Goal: Task Accomplishment & Management: Contribute content

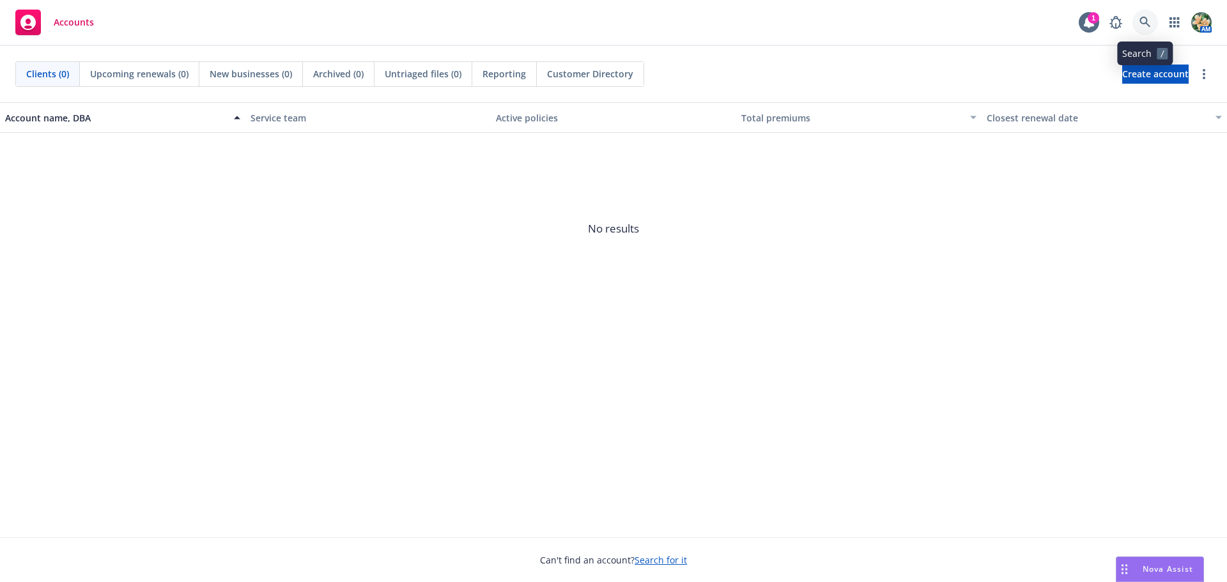
click at [1148, 20] on icon at bounding box center [1145, 23] width 12 height 12
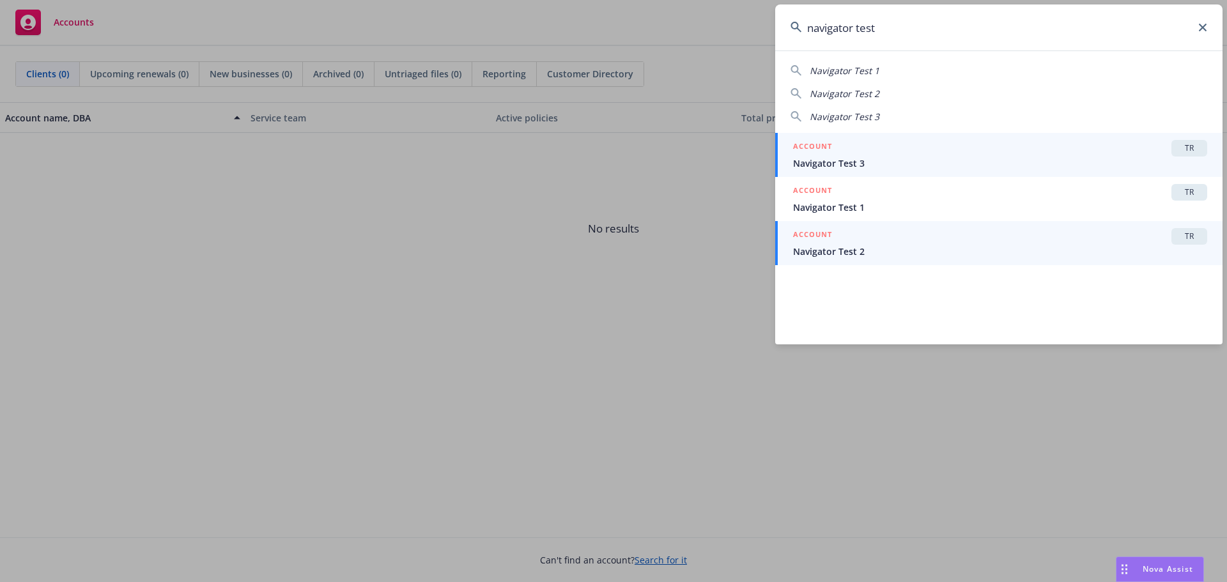
type input "navigator test"
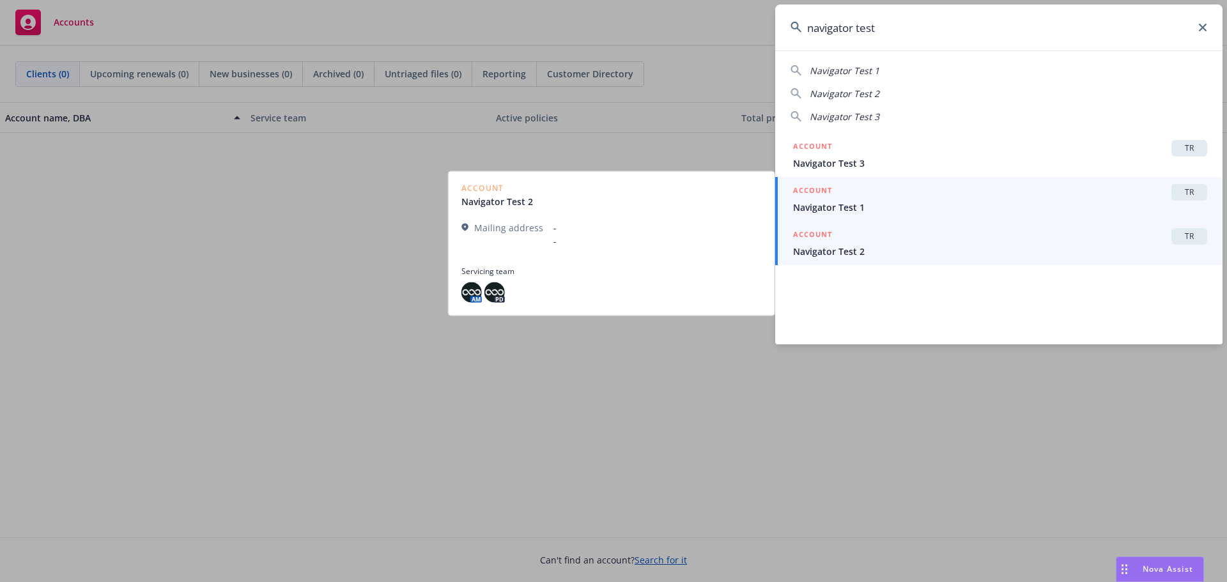
click at [864, 204] on span "Navigator Test 1" at bounding box center [1000, 207] width 414 height 13
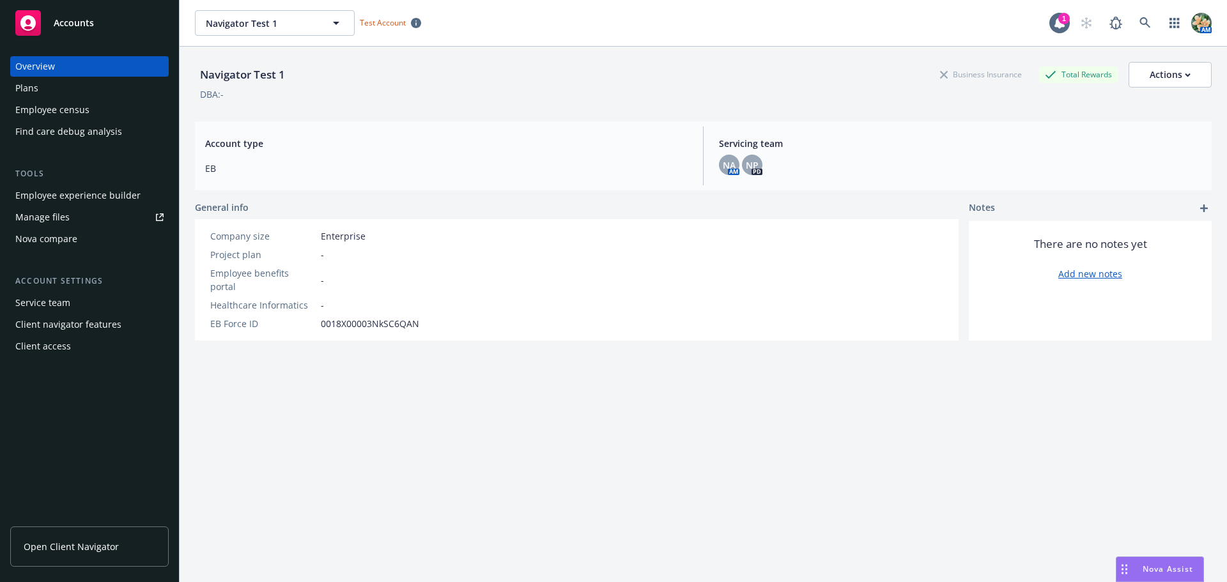
click at [56, 238] on div "Nova compare" at bounding box center [46, 239] width 62 height 20
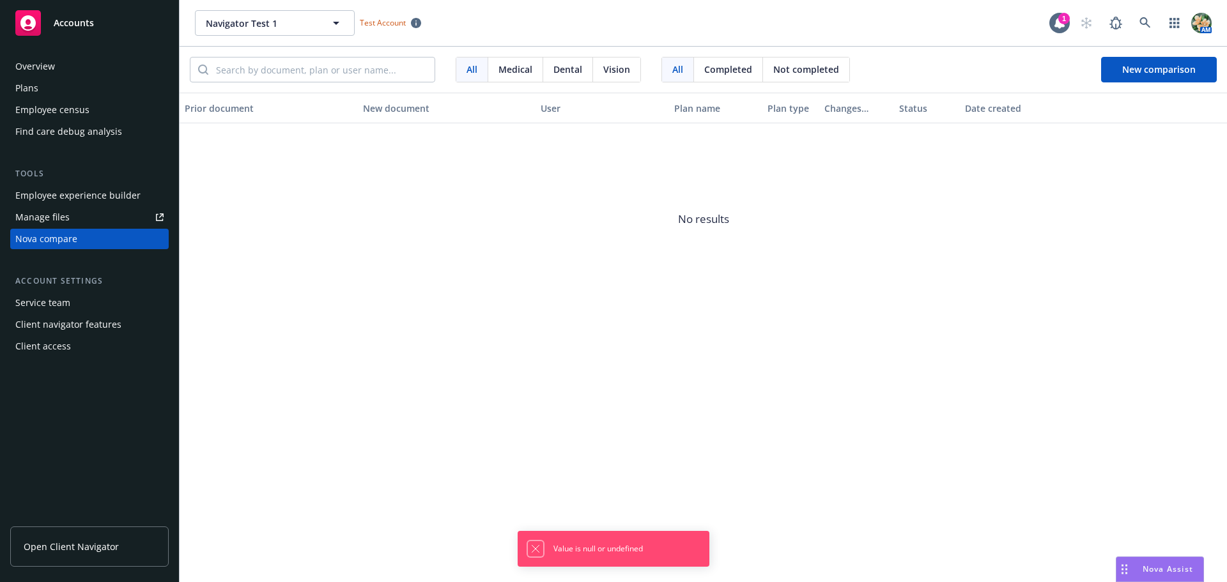
click at [532, 554] on button "Dismiss notification" at bounding box center [535, 548] width 15 height 15
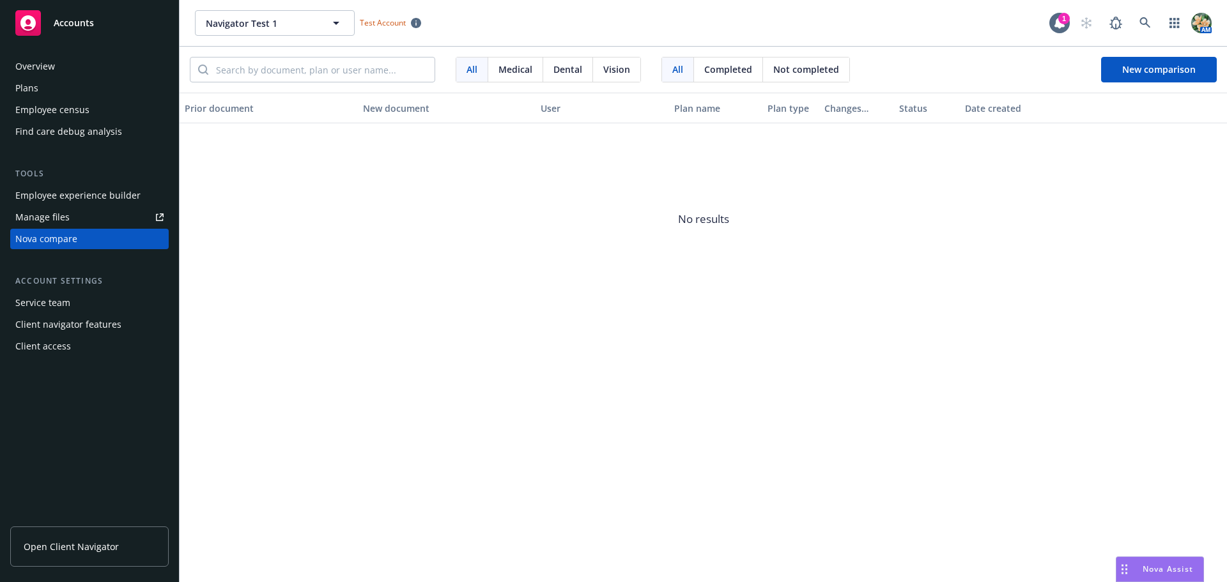
click at [721, 70] on span "Completed" at bounding box center [728, 69] width 48 height 13
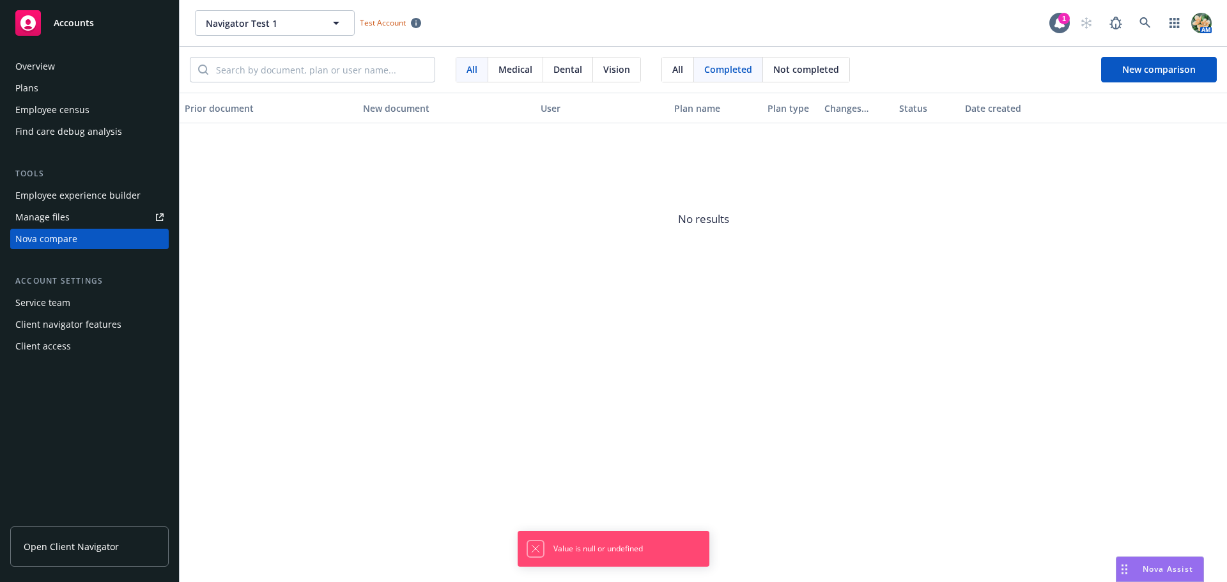
click at [535, 549] on icon "Dismiss notification" at bounding box center [535, 549] width 10 height 10
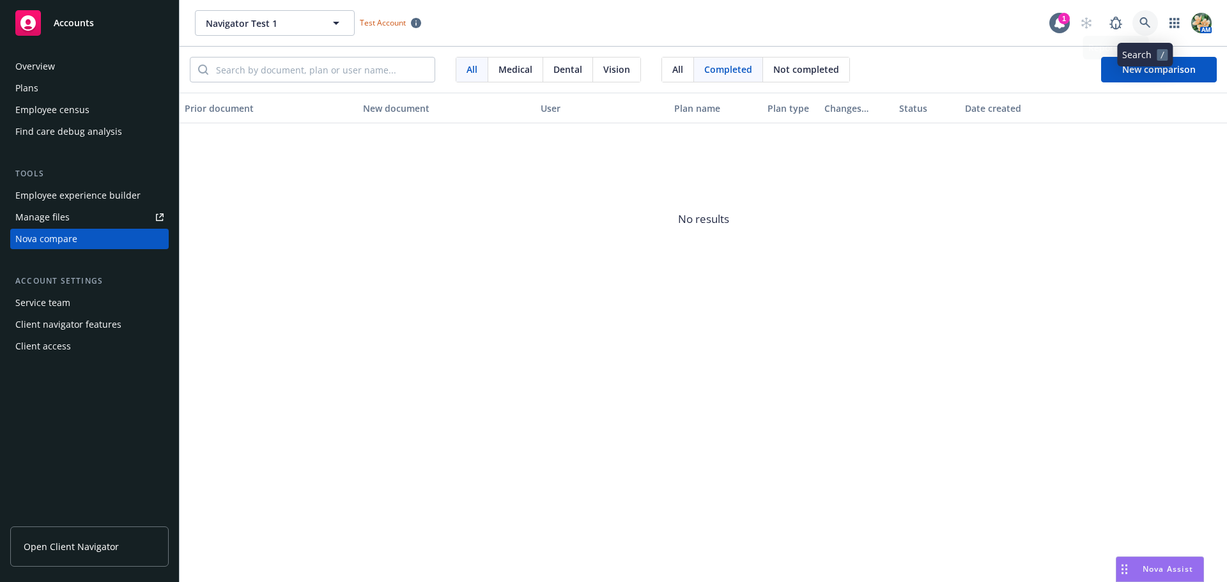
click at [1145, 22] on icon at bounding box center [1145, 23] width 12 height 12
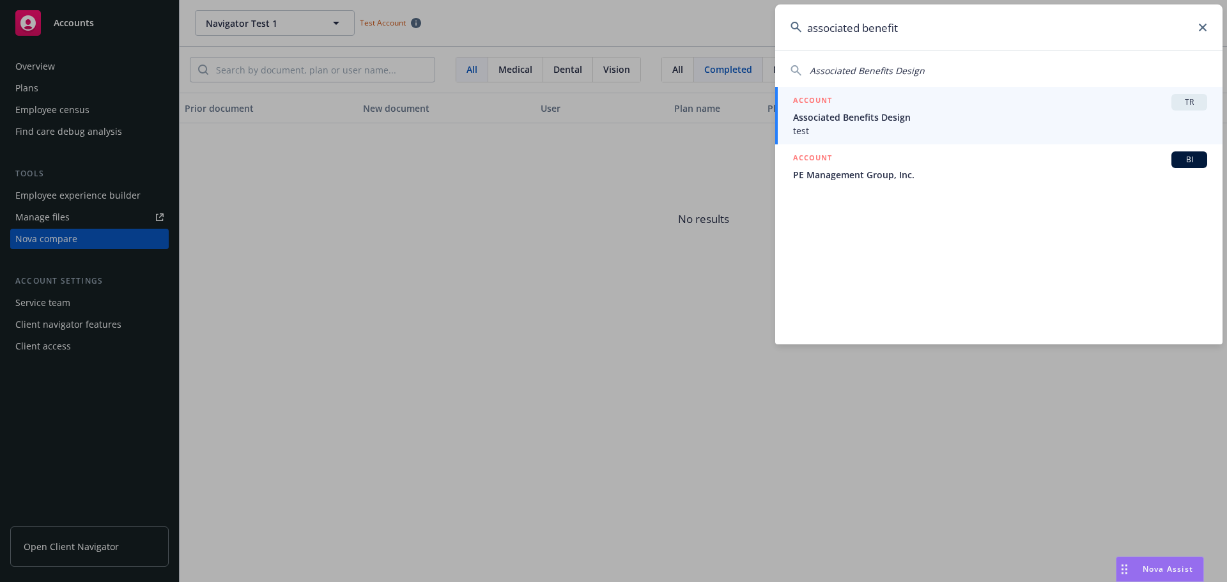
type input "associated benefit"
click at [859, 119] on span "Associated Benefits Design" at bounding box center [1000, 117] width 414 height 13
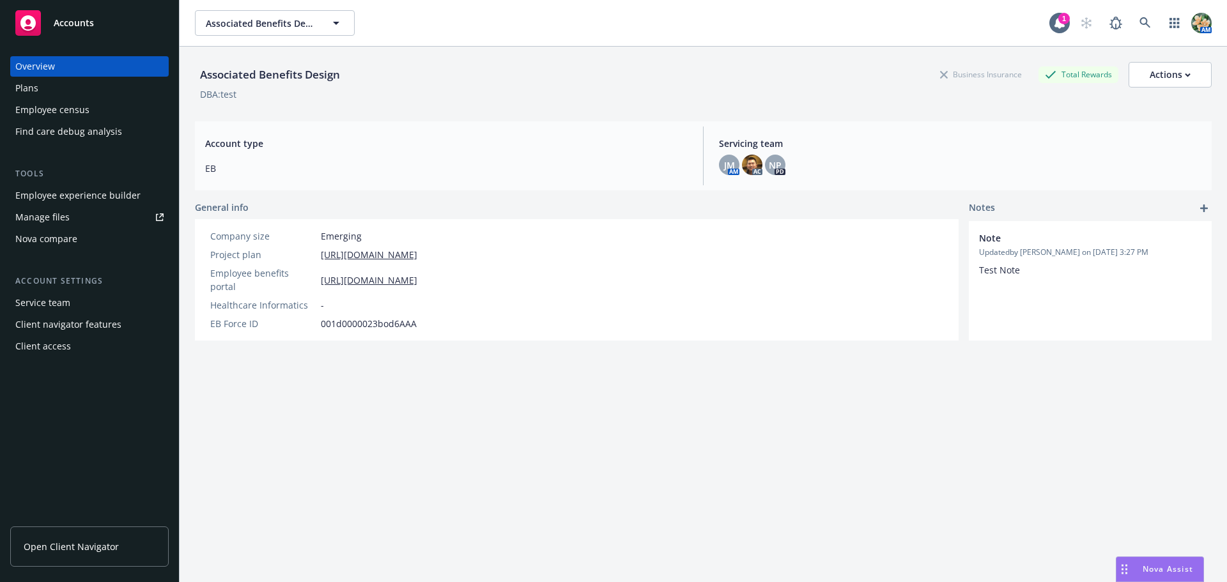
click at [58, 242] on div "Nova compare" at bounding box center [46, 239] width 62 height 20
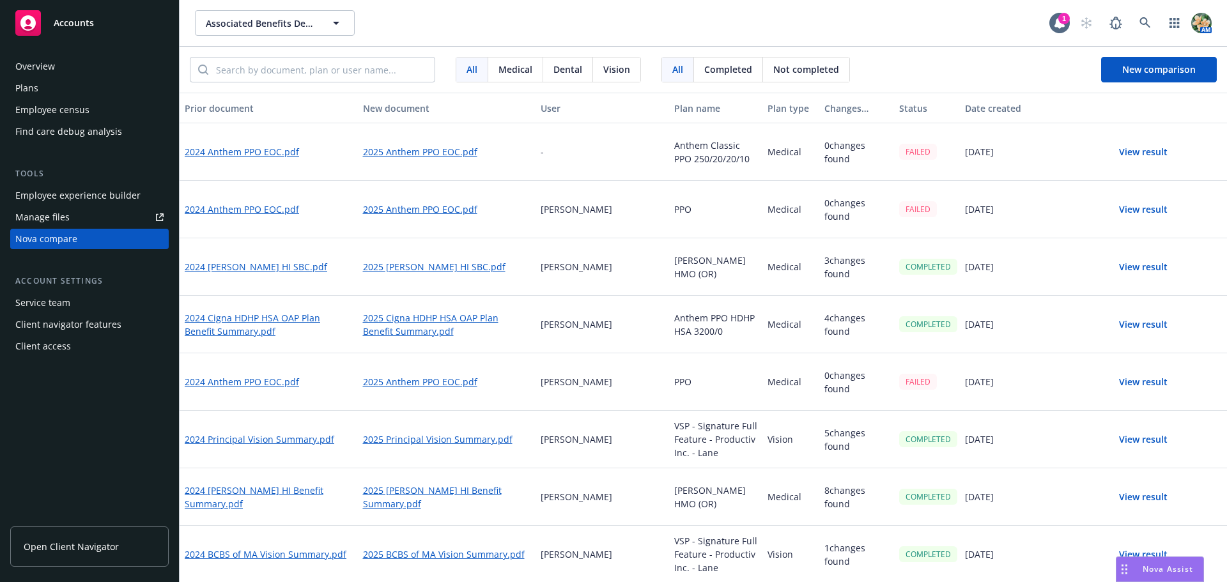
click at [1144, 270] on button "View result" at bounding box center [1142, 267] width 89 height 26
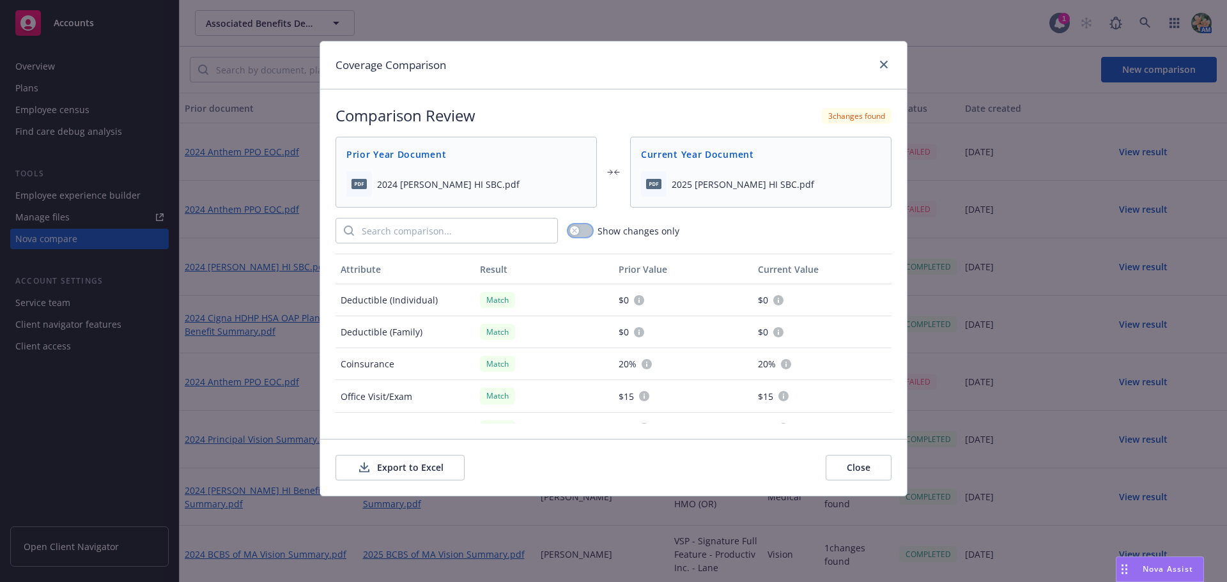
click at [583, 232] on button "button" at bounding box center [580, 230] width 24 height 13
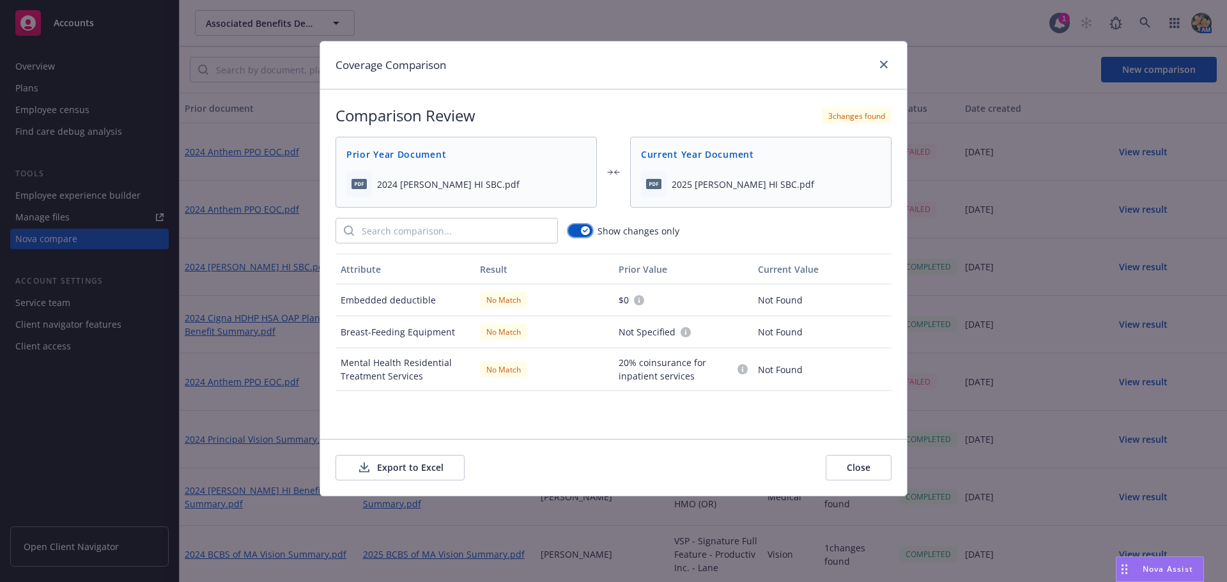
click at [583, 232] on icon "button" at bounding box center [585, 231] width 5 height 4
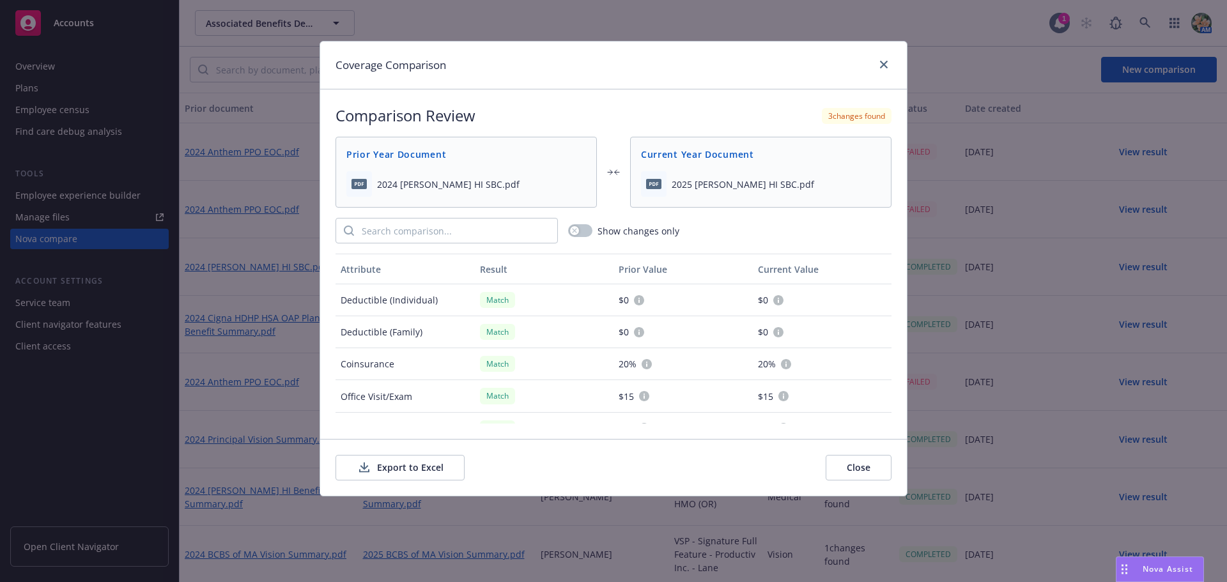
click at [431, 472] on button "Export to Excel" at bounding box center [399, 468] width 129 height 26
click at [879, 69] on link "close" at bounding box center [883, 64] width 15 height 15
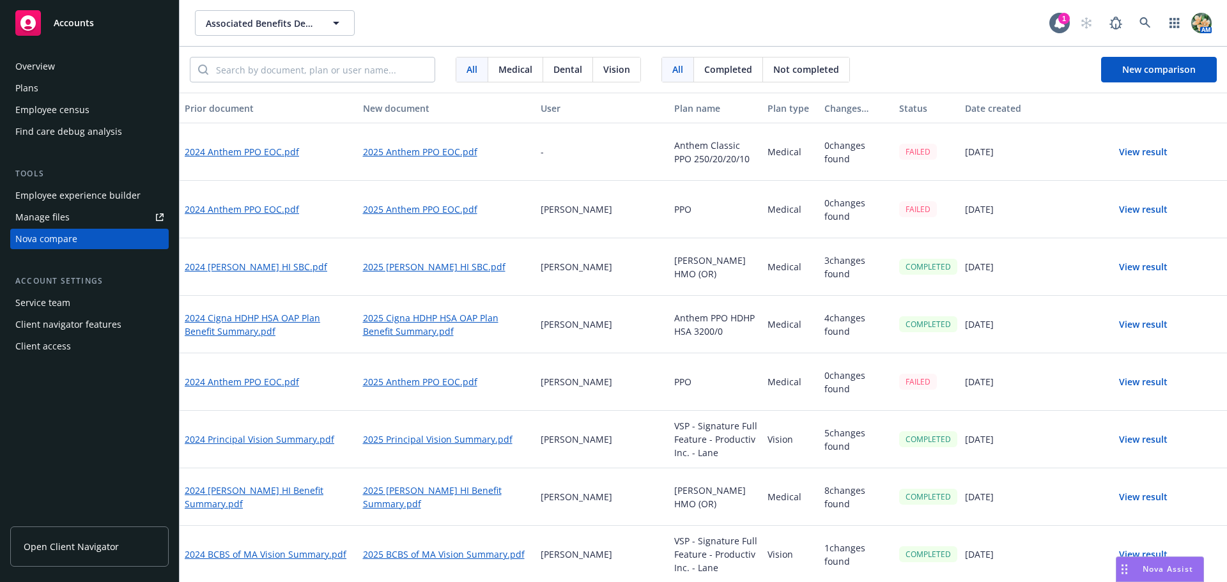
click at [1137, 324] on button "View result" at bounding box center [1142, 325] width 89 height 26
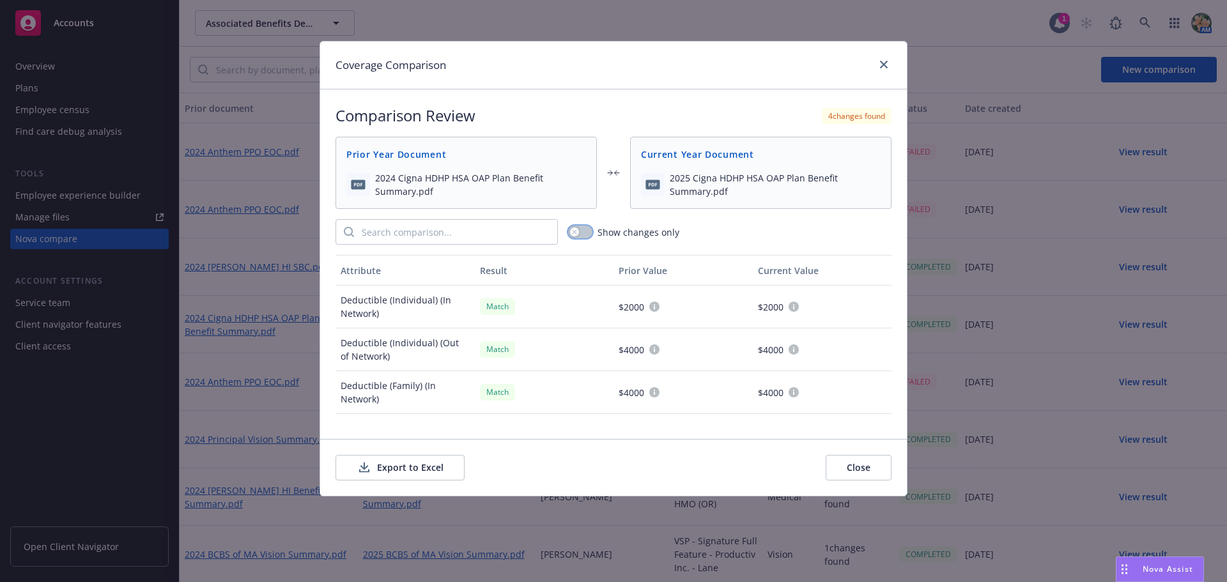
click at [576, 233] on icon "button" at bounding box center [574, 231] width 5 height 5
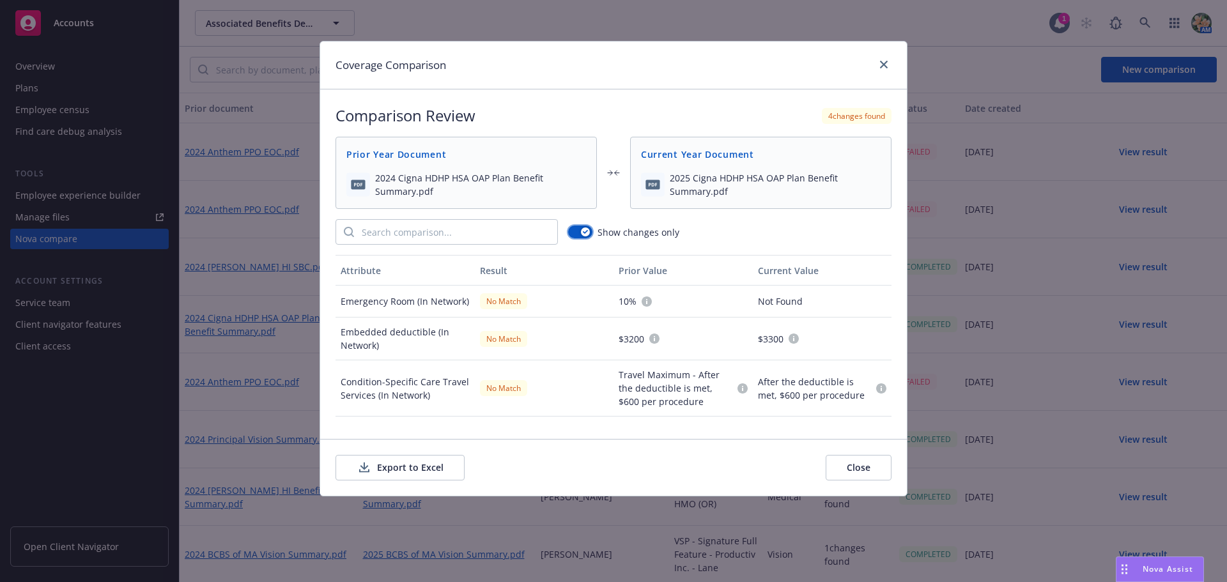
click at [576, 233] on button "button" at bounding box center [580, 232] width 24 height 13
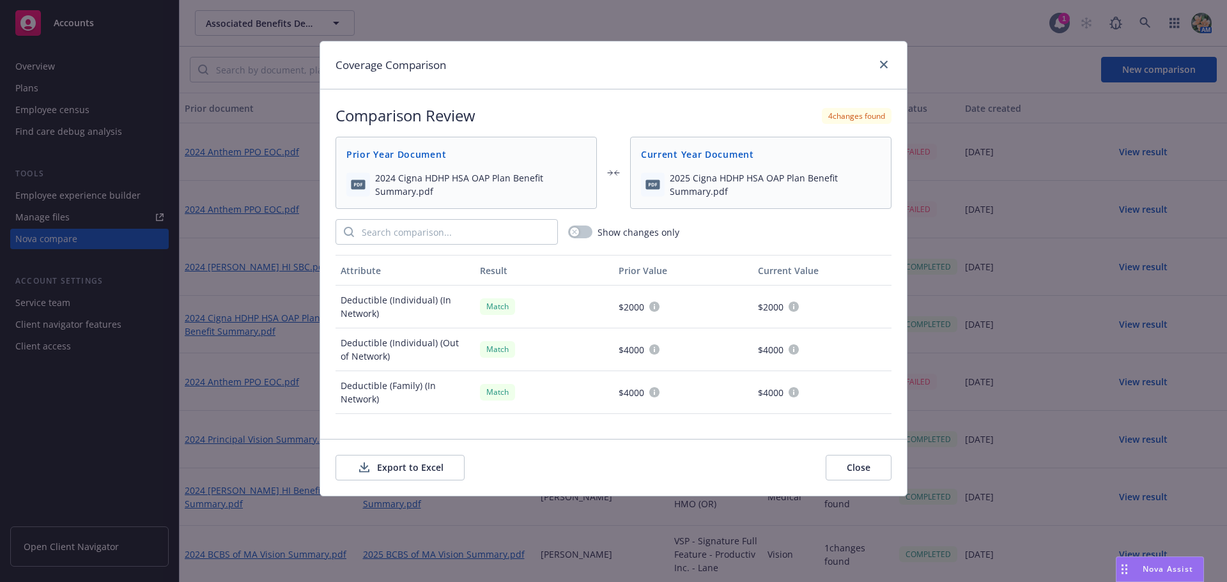
click at [419, 473] on button "Export to Excel" at bounding box center [399, 468] width 129 height 26
click at [885, 65] on icon "close" at bounding box center [884, 65] width 8 height 8
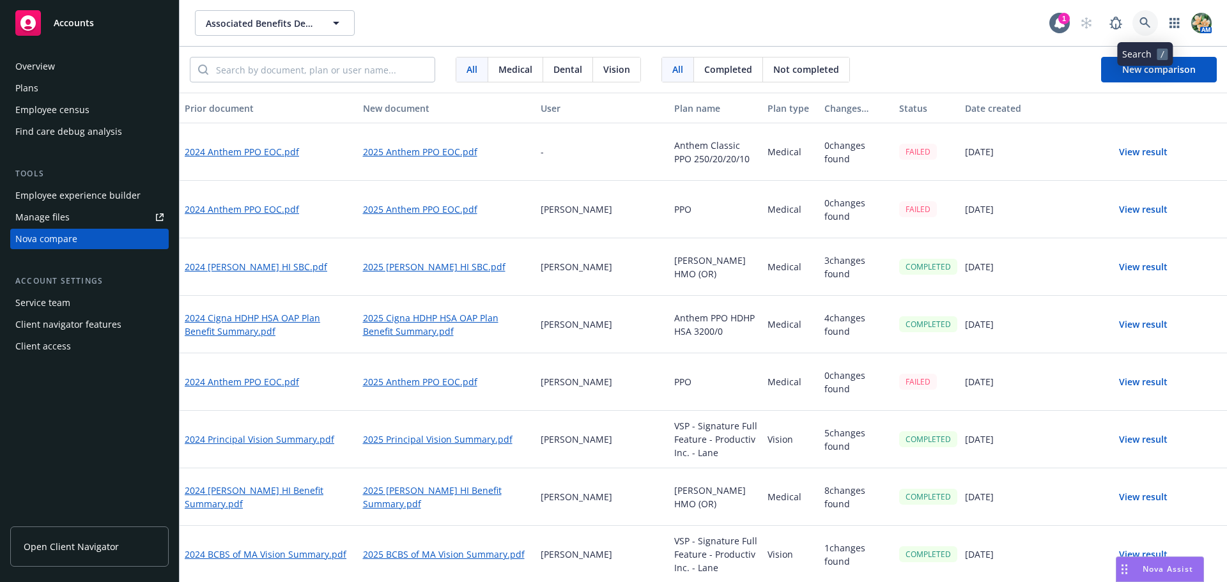
click at [1146, 21] on icon at bounding box center [1144, 22] width 11 height 11
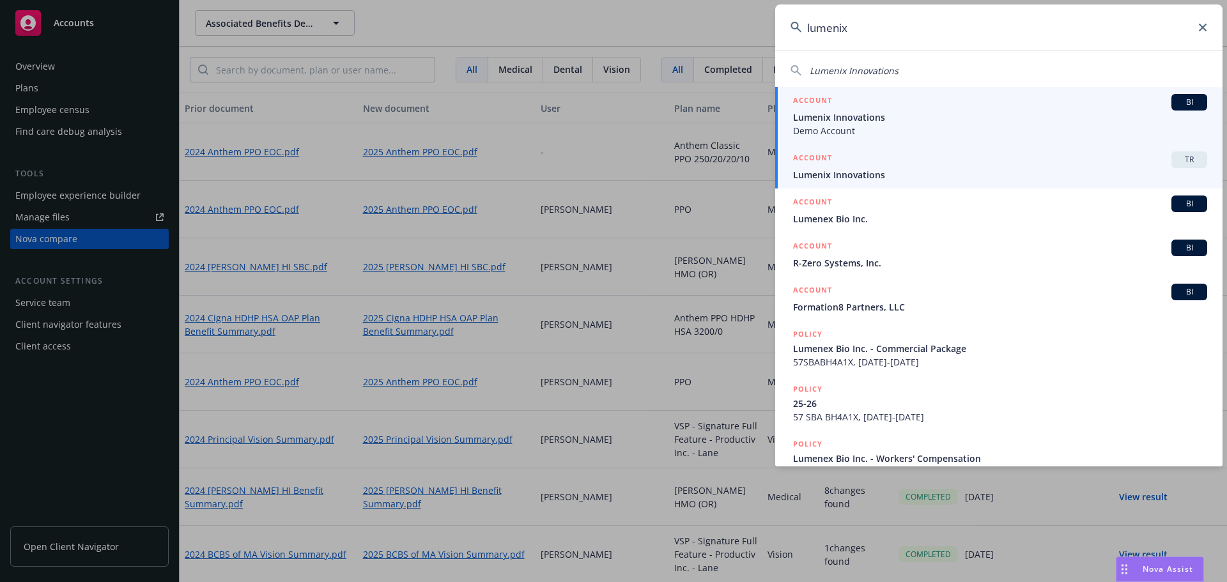
type input "lumenix"
click at [814, 161] on h5 "ACCOUNT" at bounding box center [812, 158] width 39 height 15
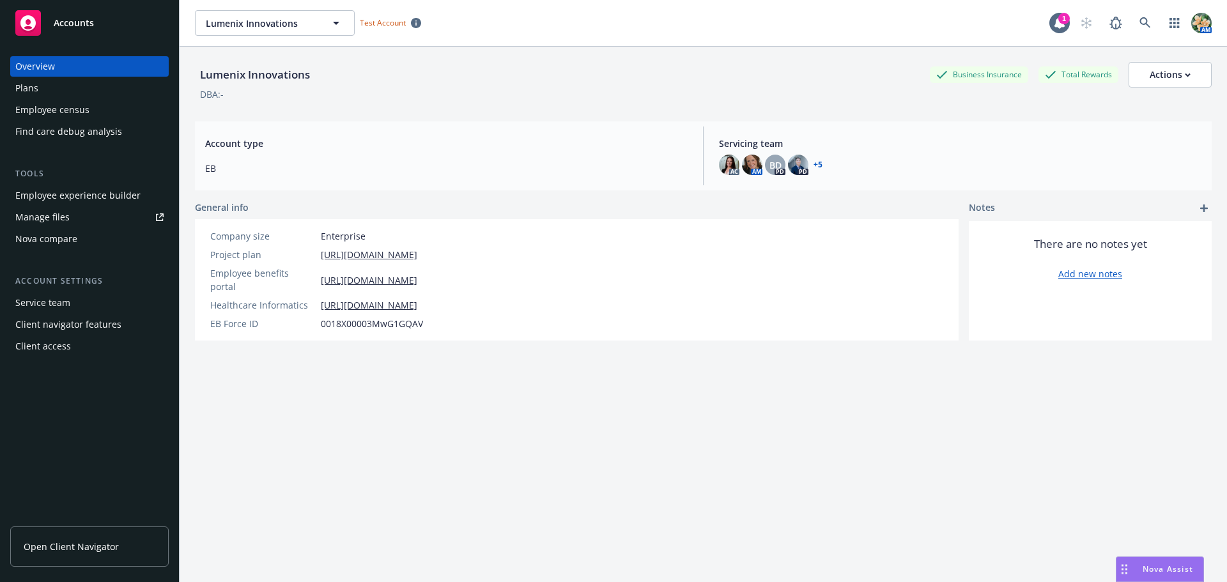
click at [59, 241] on div "Nova compare" at bounding box center [46, 239] width 62 height 20
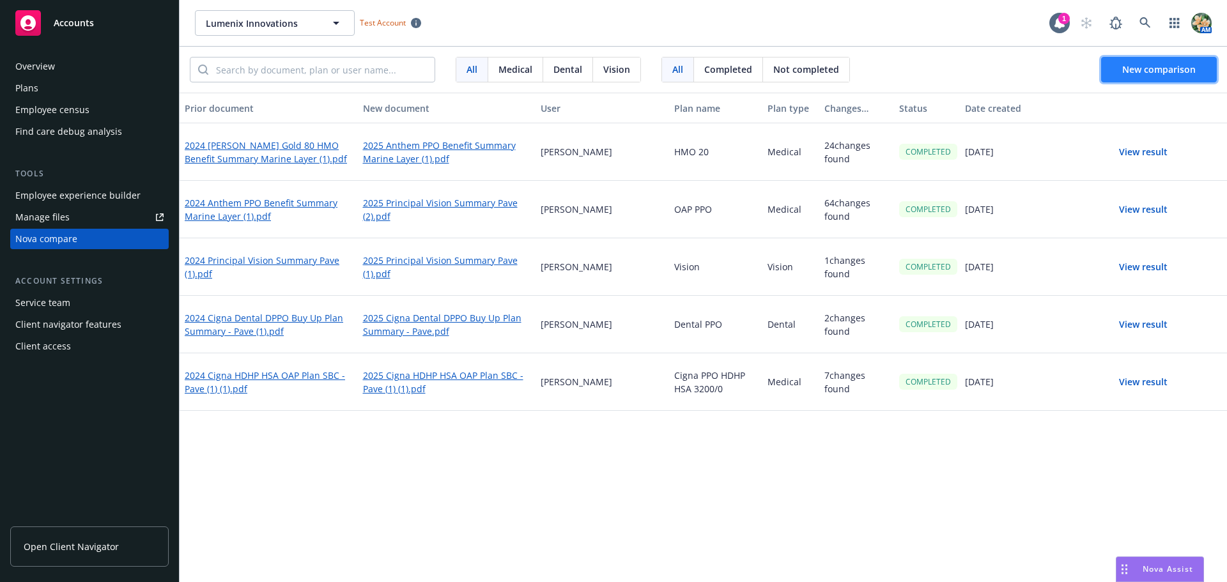
click at [1163, 65] on span "New comparison" at bounding box center [1158, 69] width 73 height 12
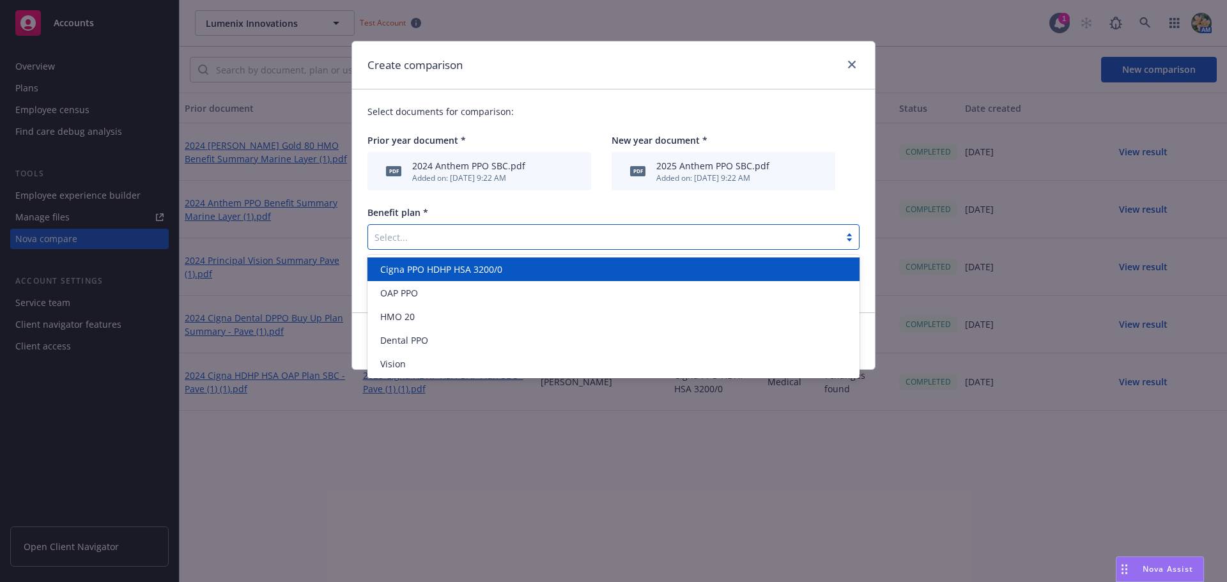
click at [390, 233] on div at bounding box center [603, 236] width 459 height 15
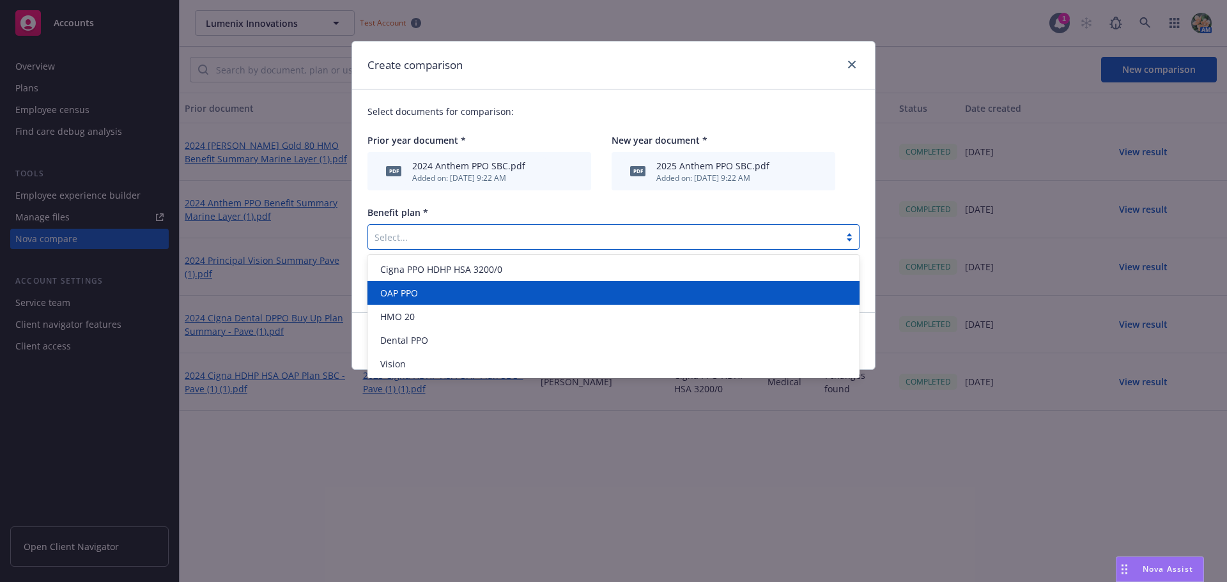
click at [408, 295] on span "OAP PPO" at bounding box center [399, 292] width 38 height 13
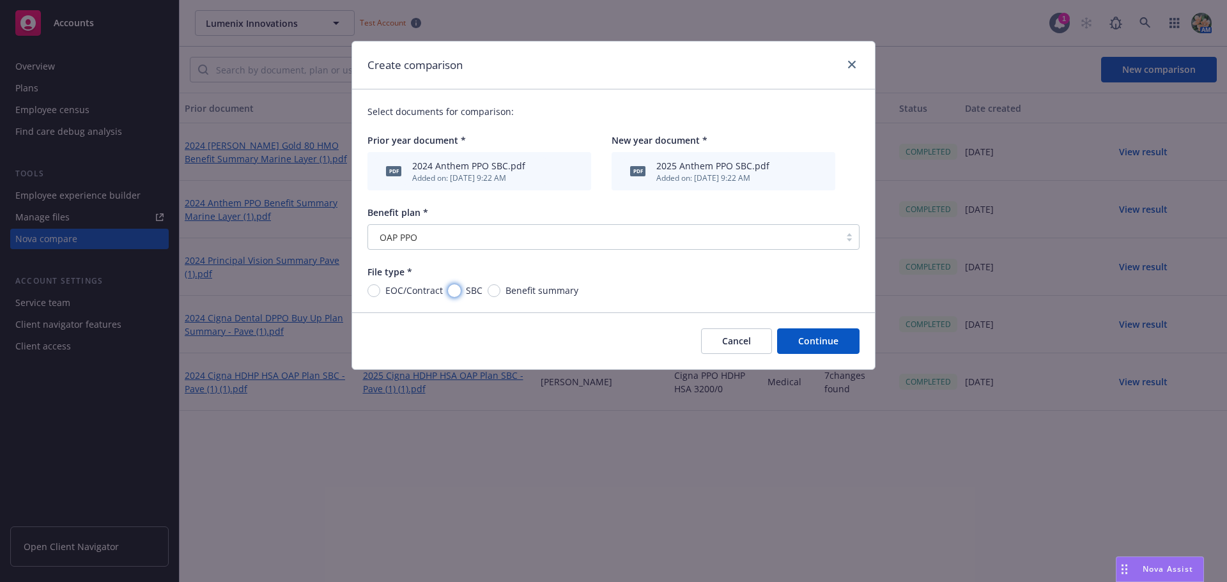
click at [457, 290] on input "SBC" at bounding box center [454, 290] width 13 height 13
radio input "true"
click at [817, 344] on button "Continue" at bounding box center [818, 341] width 82 height 26
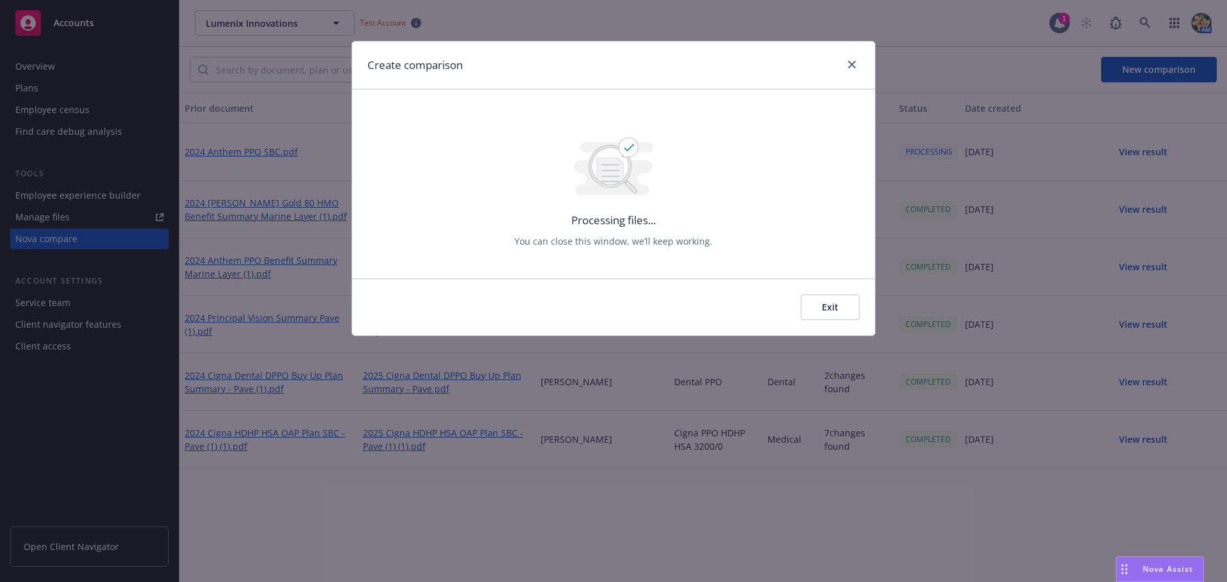
click at [829, 311] on button "Exit" at bounding box center [830, 308] width 59 height 26
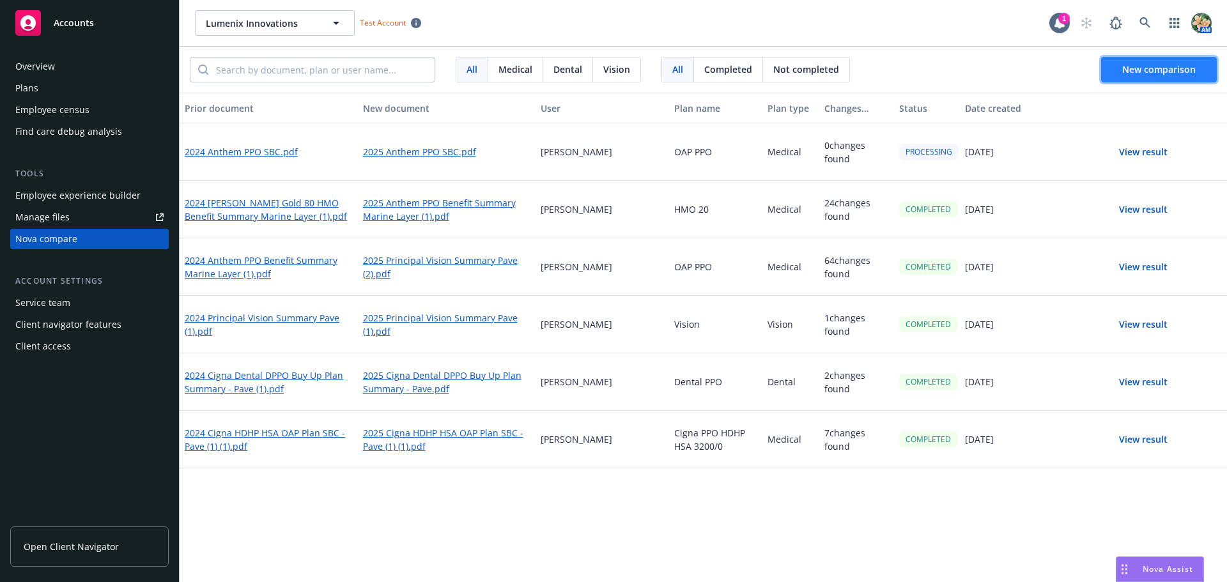
click at [1162, 65] on span "New comparison" at bounding box center [1158, 69] width 73 height 12
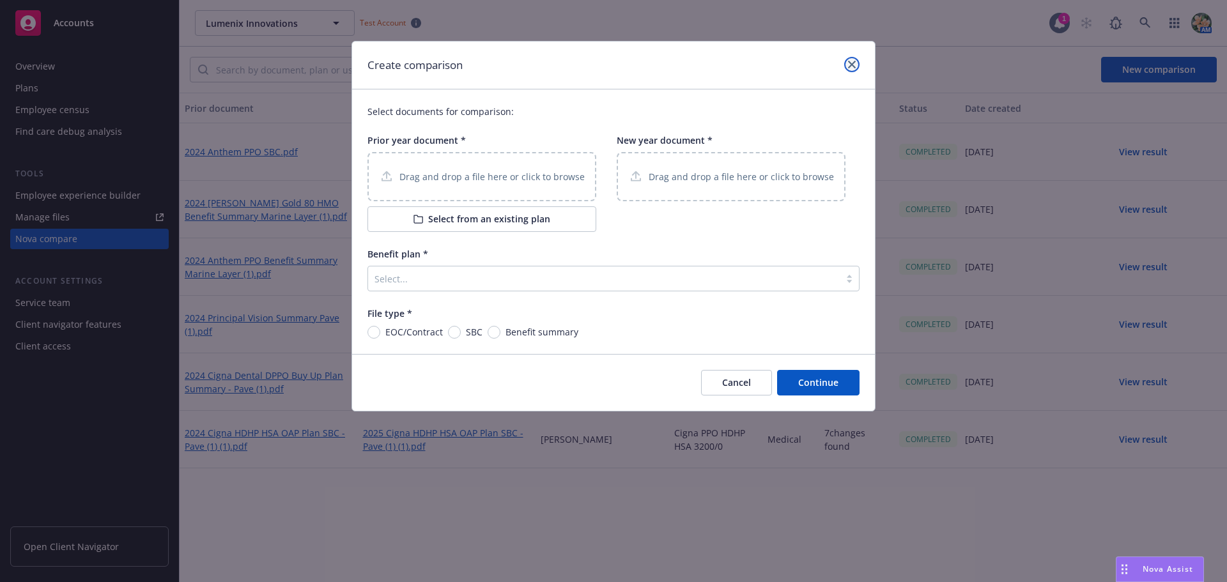
click at [844, 63] on link "close" at bounding box center [851, 64] width 15 height 15
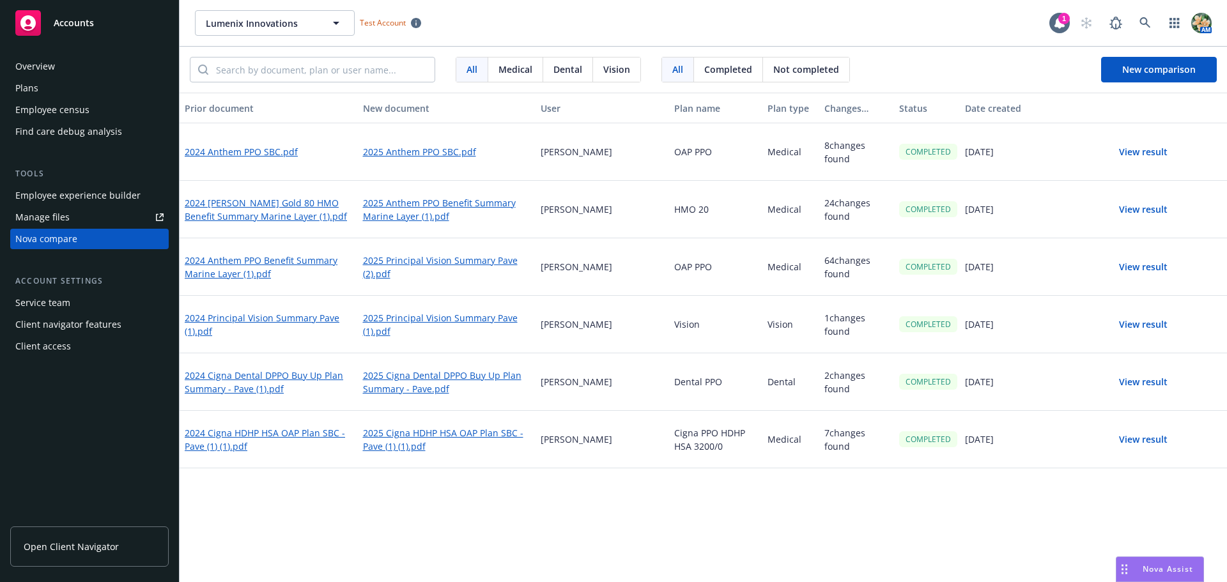
click at [1139, 150] on button "View result" at bounding box center [1142, 152] width 89 height 26
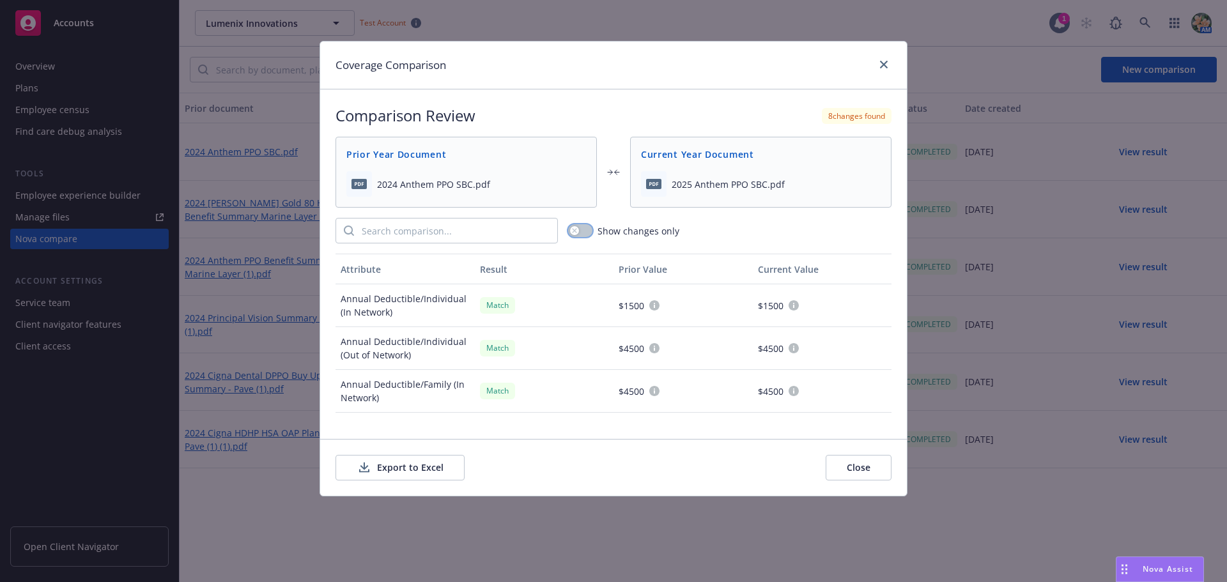
click at [587, 232] on button "button" at bounding box center [580, 230] width 24 height 13
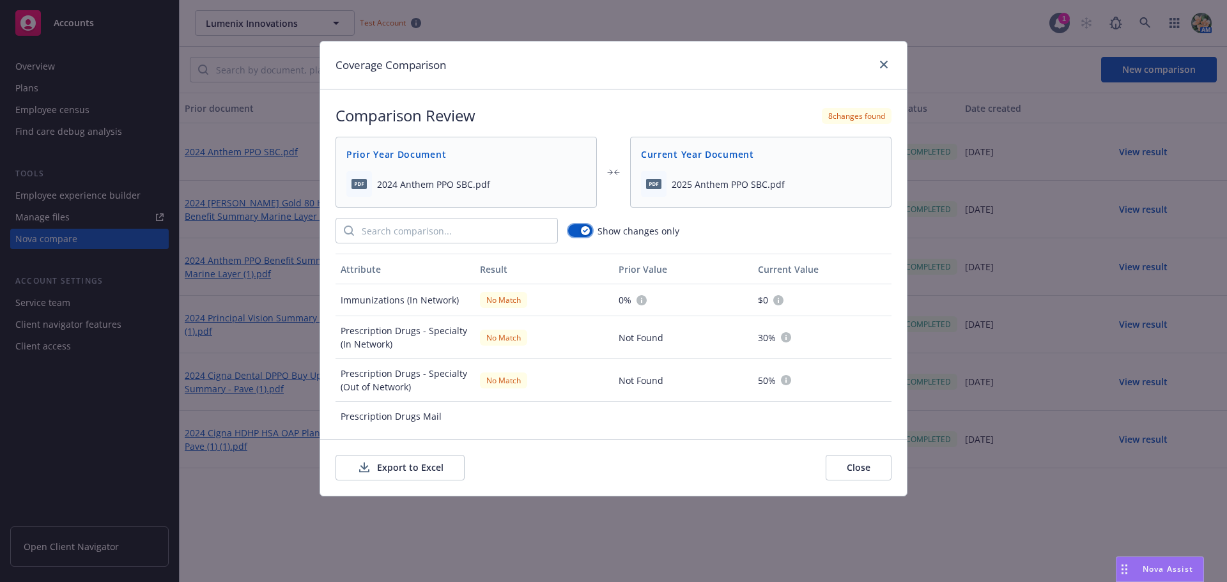
click at [587, 232] on icon "button" at bounding box center [585, 231] width 5 height 4
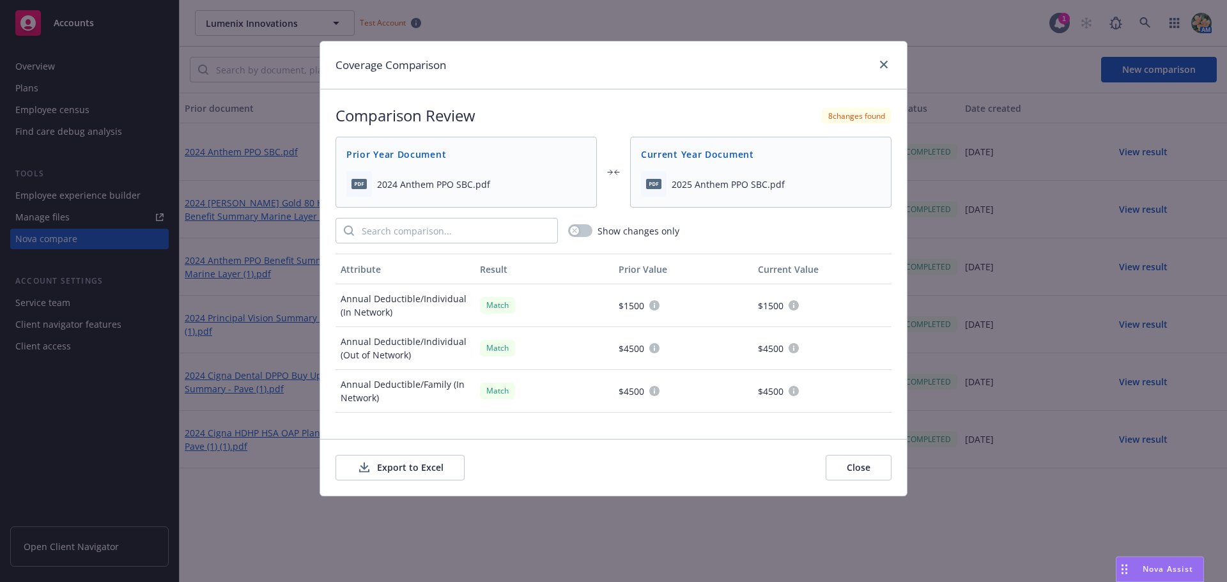
click at [420, 465] on button "Export to Excel" at bounding box center [399, 468] width 129 height 26
click at [885, 65] on icon "close" at bounding box center [884, 65] width 8 height 8
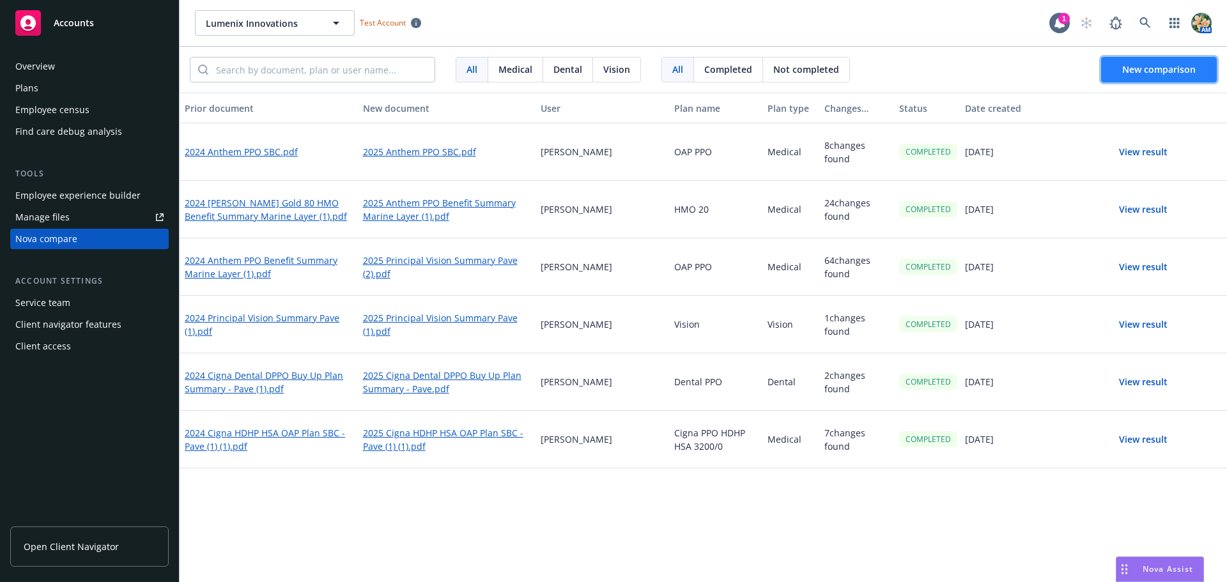
click at [1178, 73] on span "New comparison" at bounding box center [1158, 69] width 73 height 12
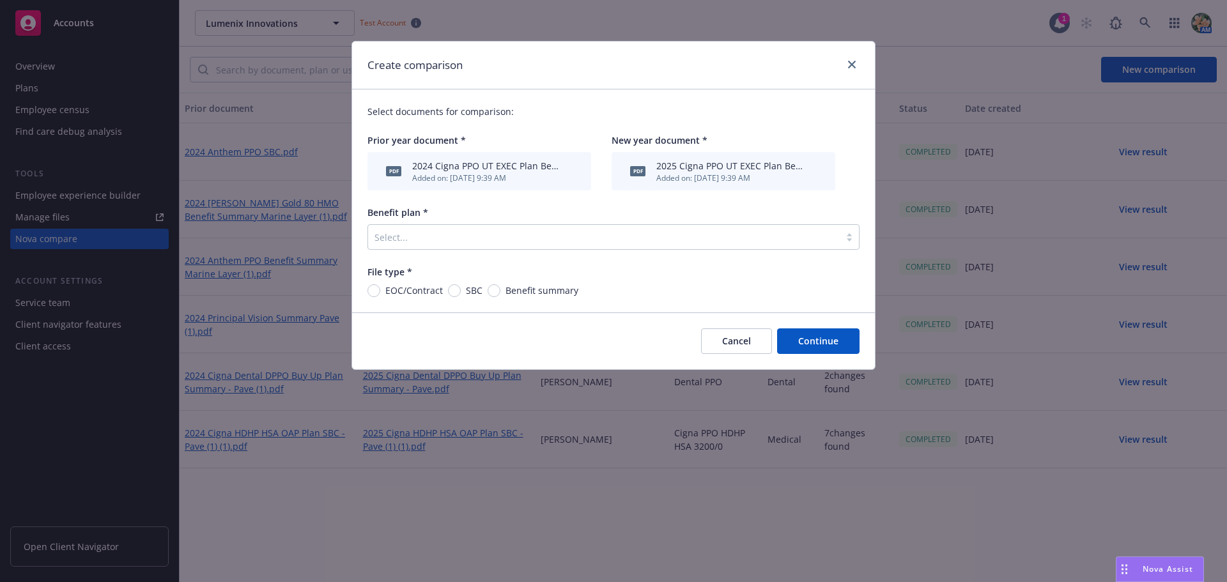
click at [405, 238] on div at bounding box center [603, 236] width 459 height 15
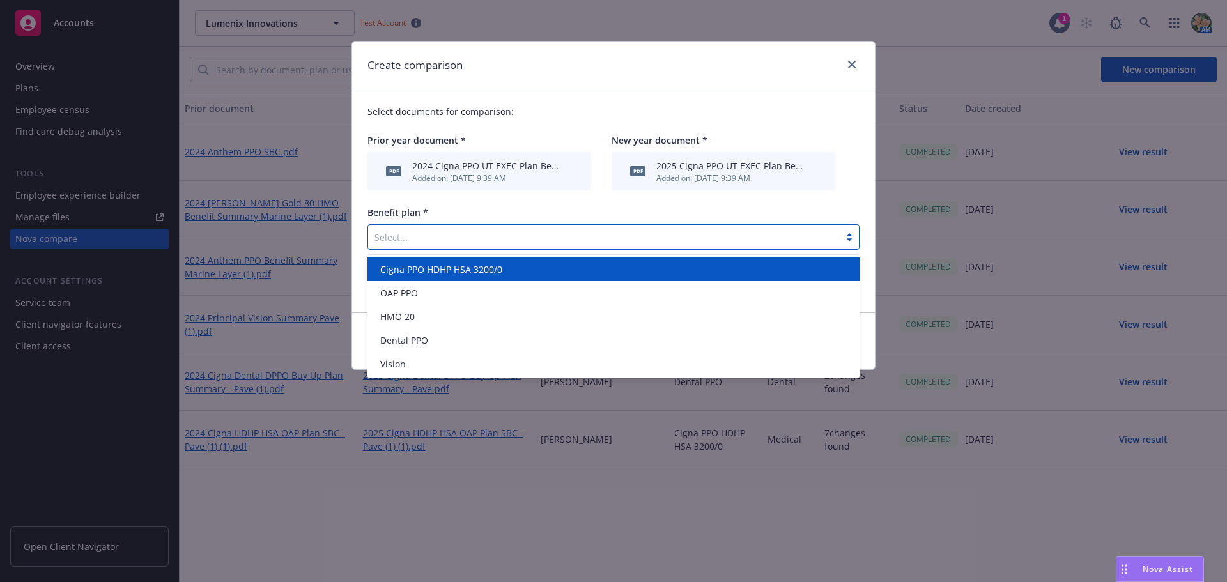
click at [406, 269] on span "Cigna PPO HDHP HSA 3200/0" at bounding box center [441, 269] width 122 height 13
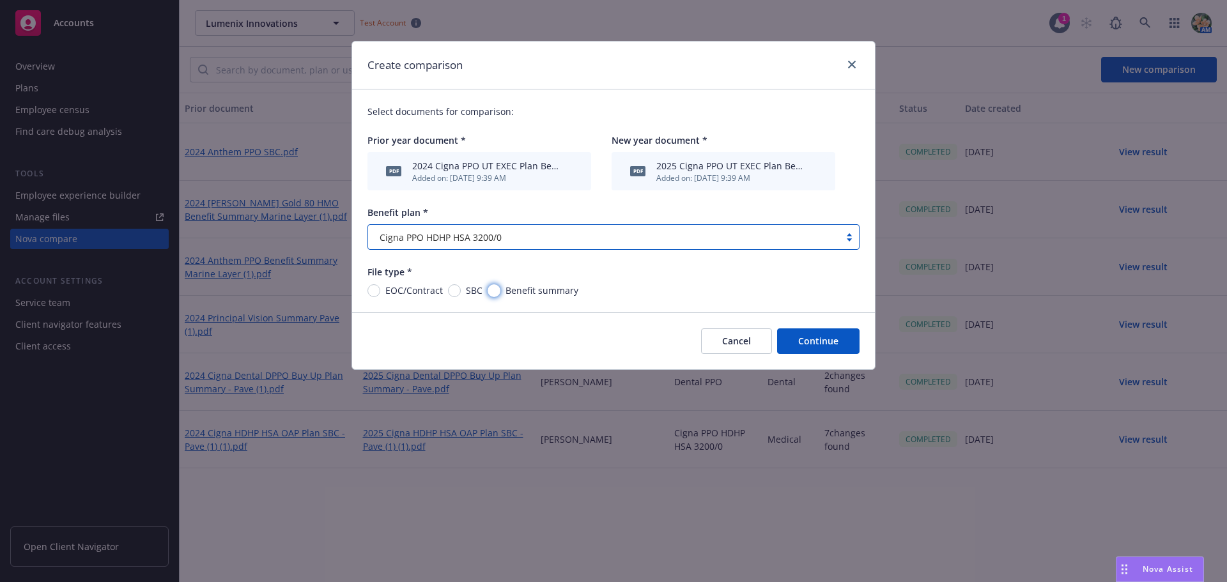
click at [496, 292] on input "Benefit summary" at bounding box center [494, 290] width 13 height 13
radio input "true"
click at [833, 339] on button "Continue" at bounding box center [818, 341] width 82 height 26
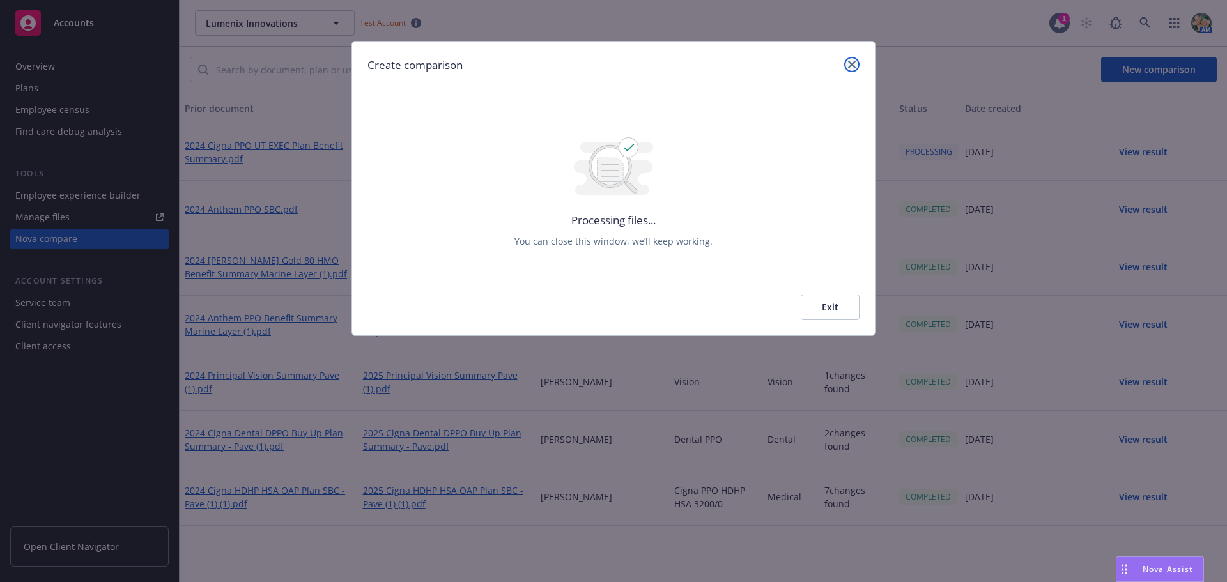
click at [850, 63] on icon "close" at bounding box center [852, 65] width 8 height 8
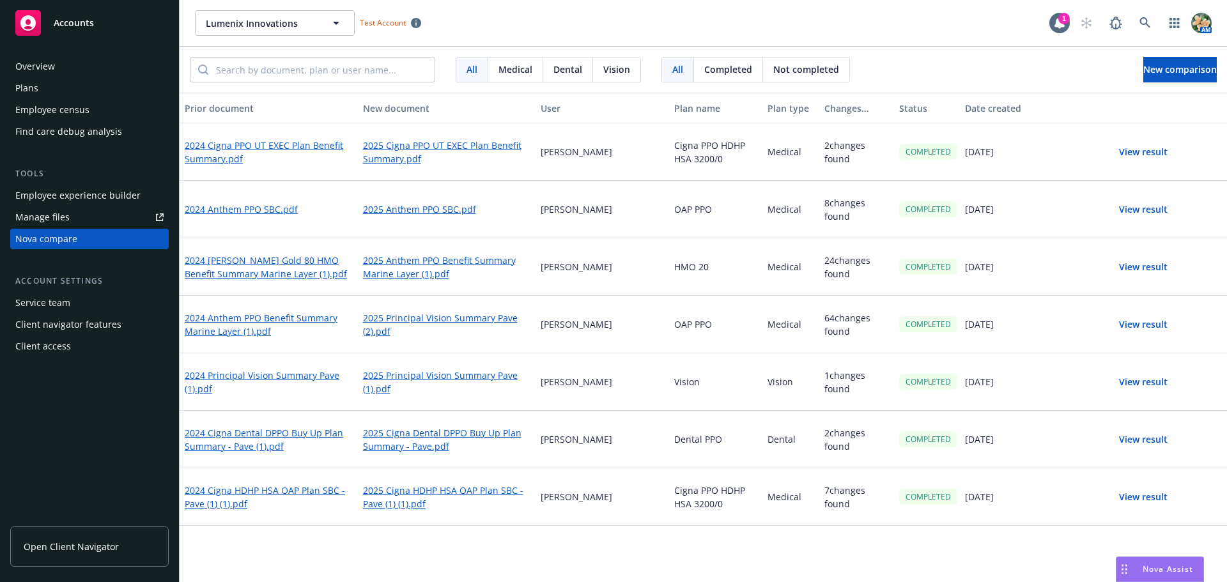
click at [1156, 157] on button "View result" at bounding box center [1142, 152] width 89 height 26
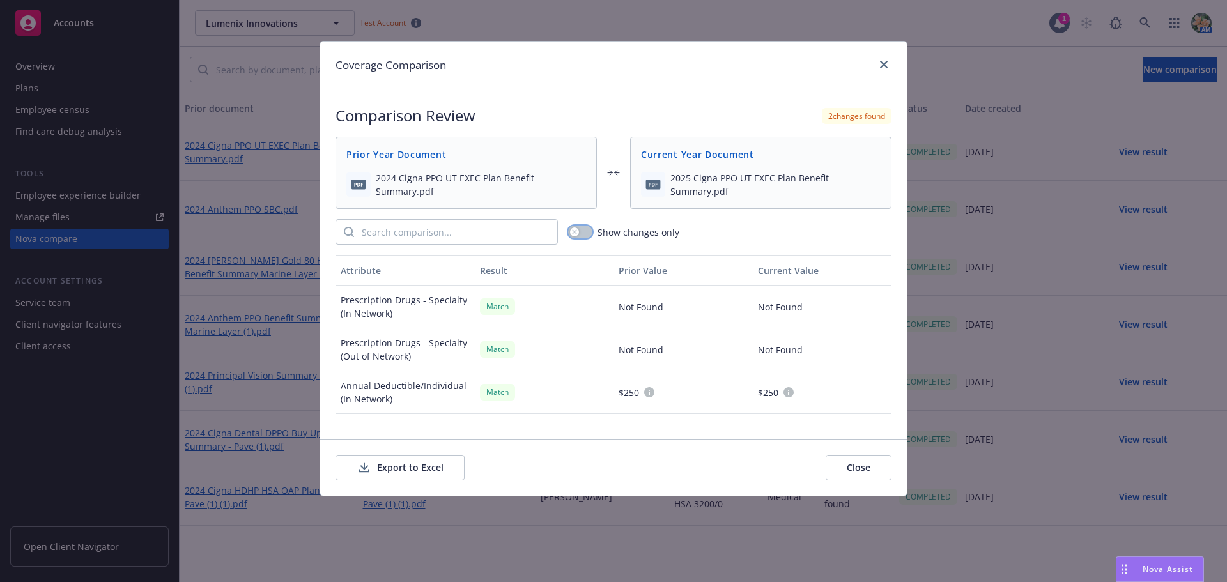
click at [577, 233] on div "button" at bounding box center [574, 231] width 9 height 9
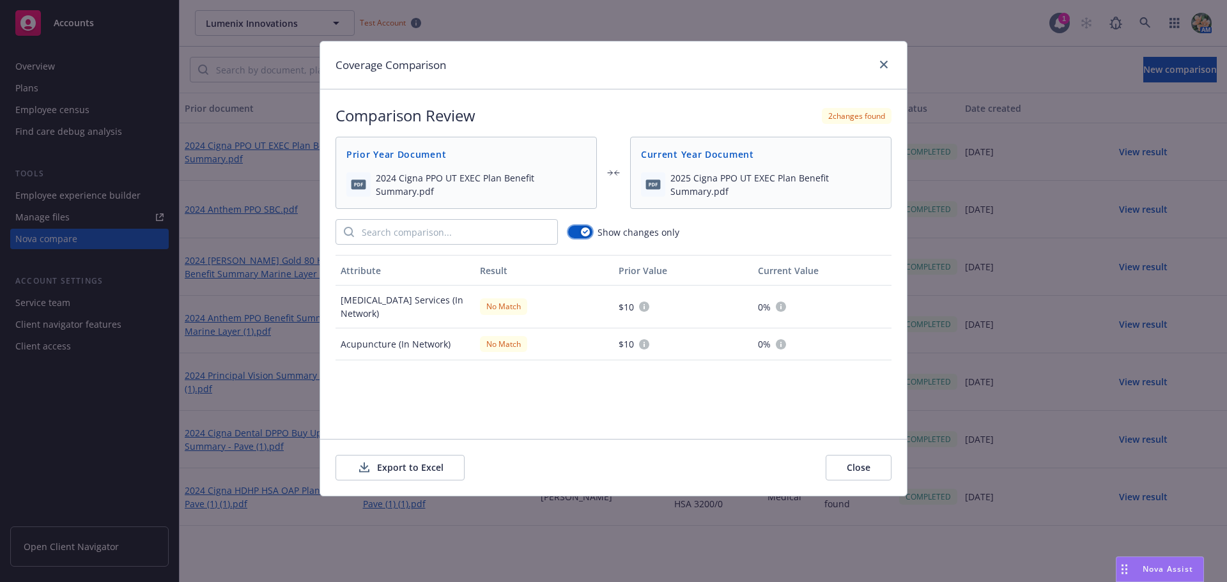
click at [577, 233] on button "button" at bounding box center [580, 232] width 24 height 13
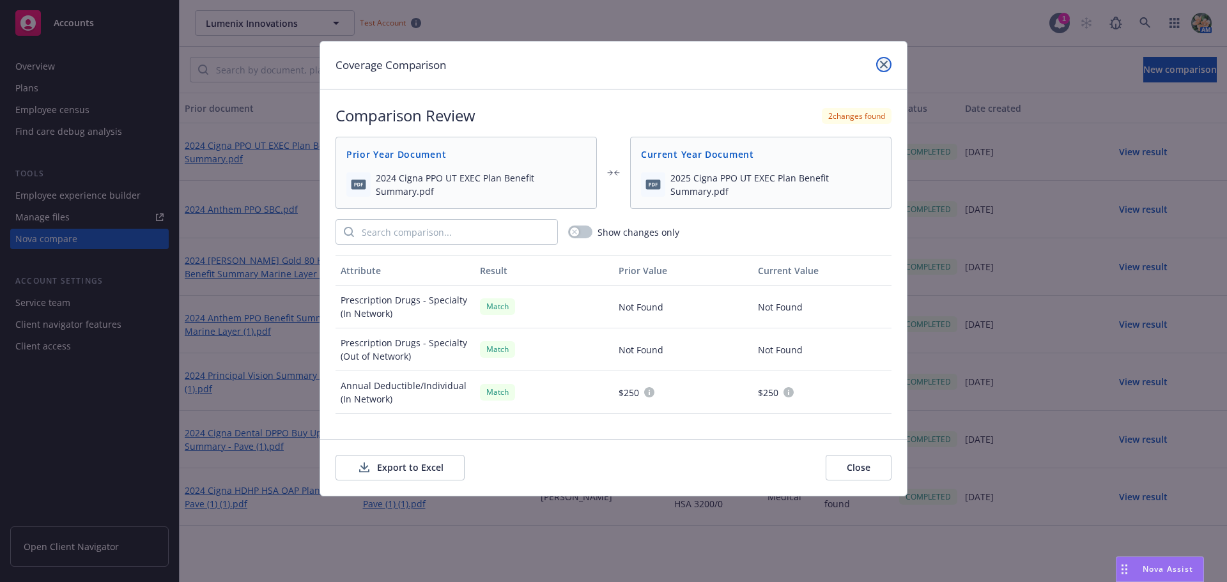
click at [885, 68] on icon "close" at bounding box center [884, 65] width 8 height 8
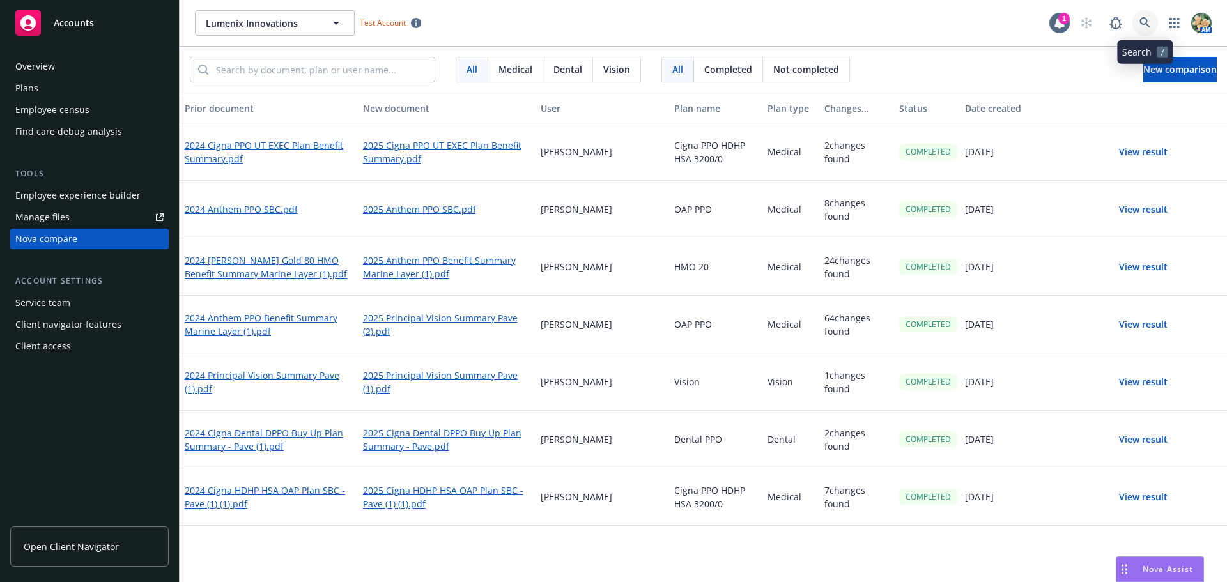
click at [1142, 24] on icon at bounding box center [1145, 23] width 12 height 12
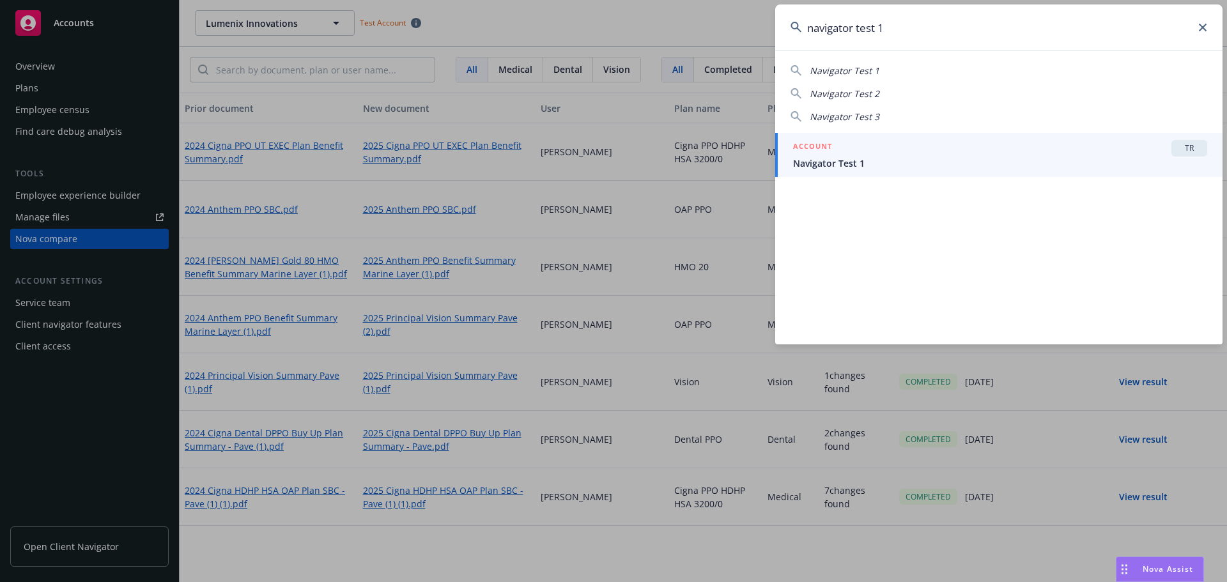
type input "navigator test 1"
click at [829, 160] on span "Navigator Test 1" at bounding box center [1000, 163] width 414 height 13
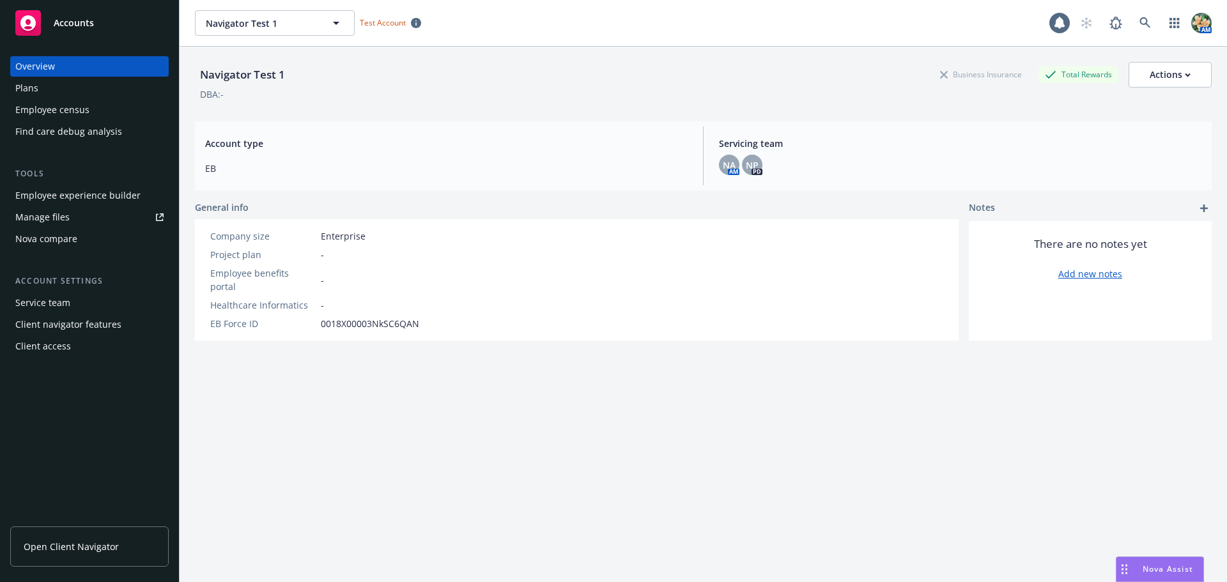
click at [51, 92] on div "Plans" at bounding box center [89, 88] width 148 height 20
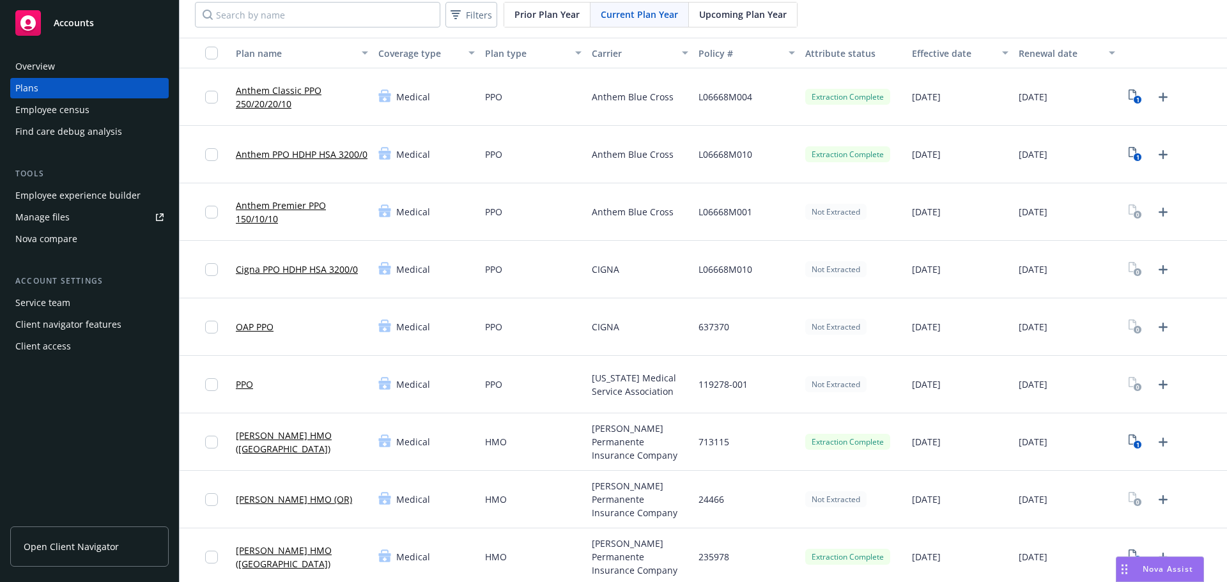
scroll to position [64, 0]
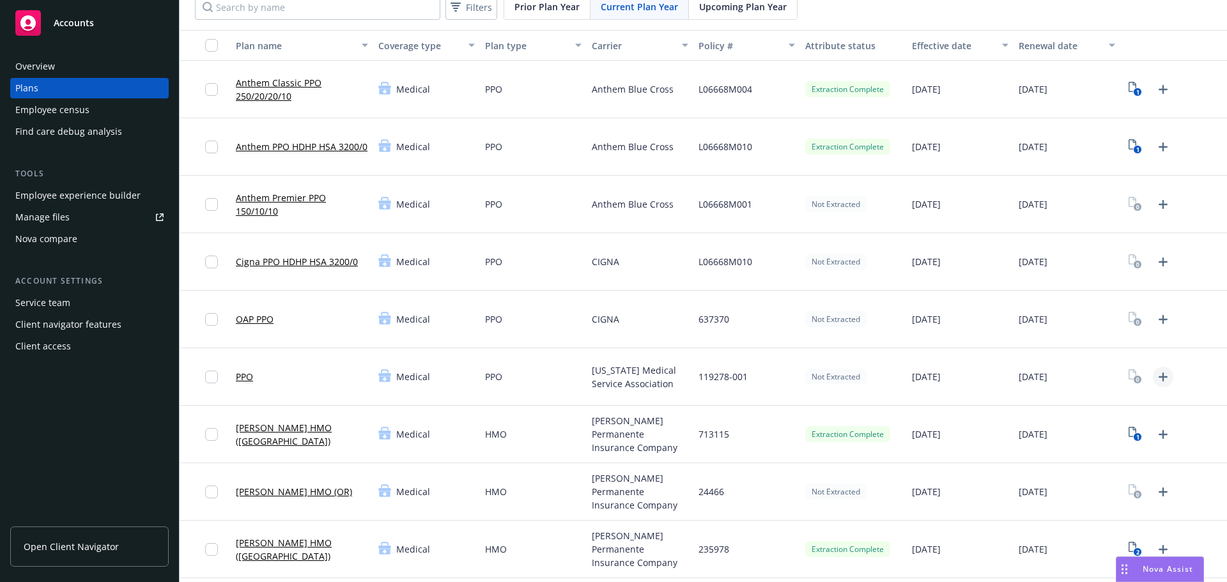
click at [1158, 375] on icon "Upload Plan Documents" at bounding box center [1162, 377] width 9 height 9
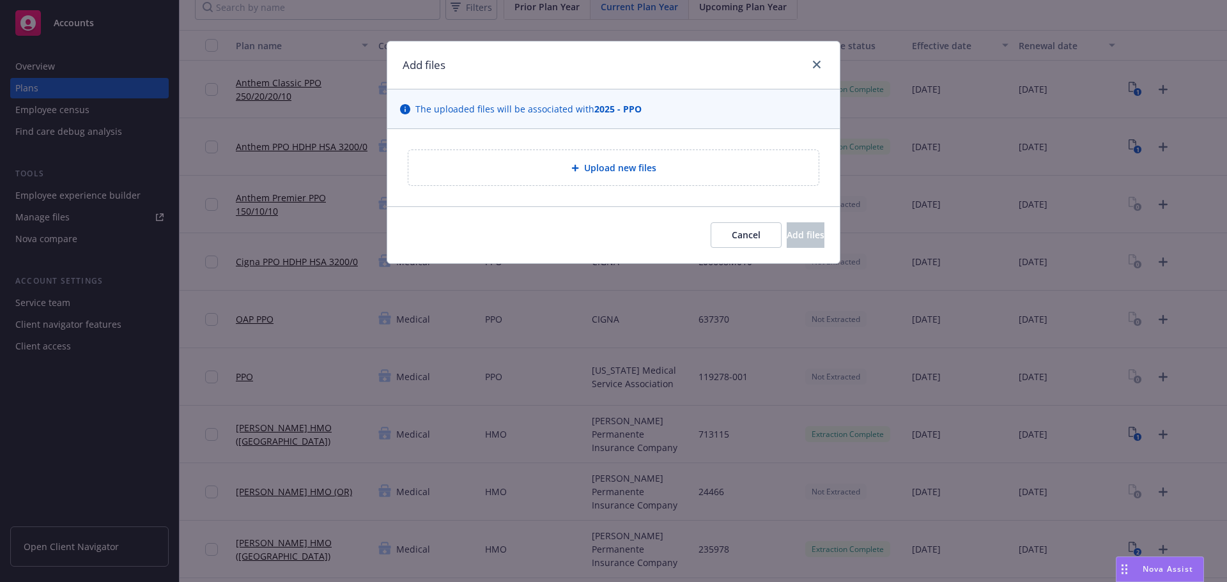
click at [633, 169] on span "Upload new files" at bounding box center [620, 167] width 72 height 13
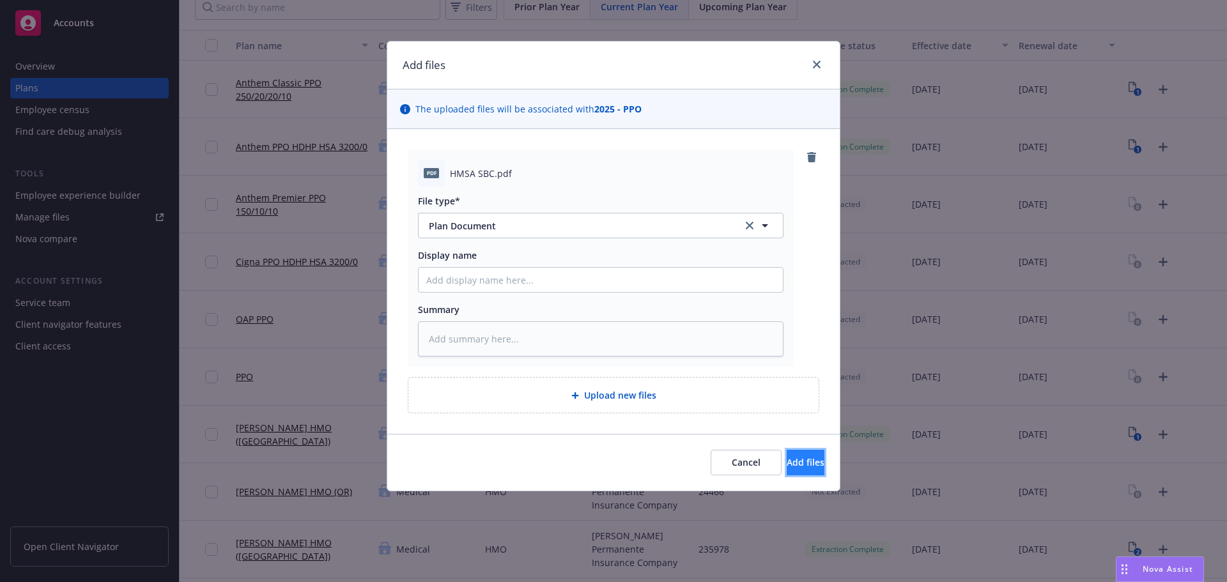
click at [795, 463] on span "Add files" at bounding box center [806, 462] width 38 height 12
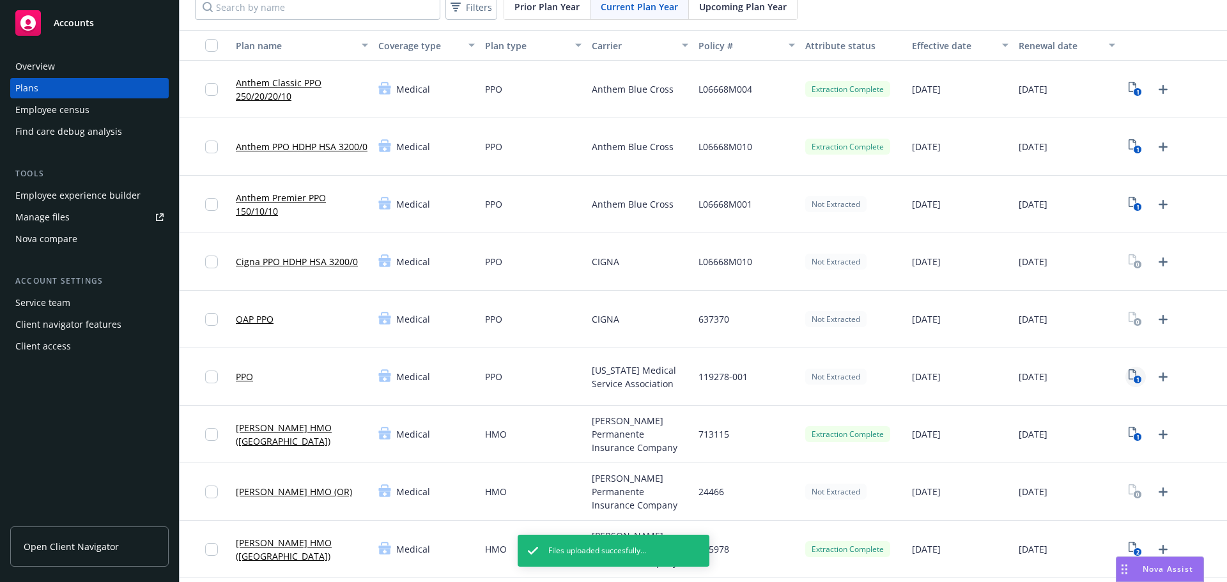
click at [1129, 372] on icon "1" at bounding box center [1134, 376] width 13 height 15
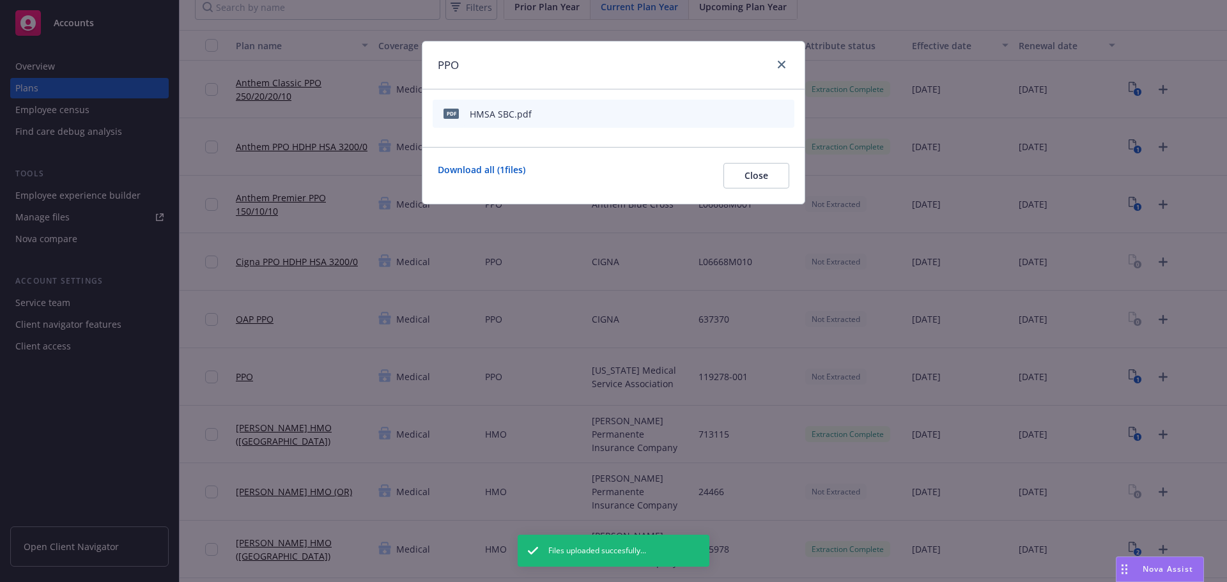
click at [763, 115] on icon "preview file" at bounding box center [762, 113] width 12 height 9
click at [785, 63] on icon "close" at bounding box center [782, 65] width 8 height 8
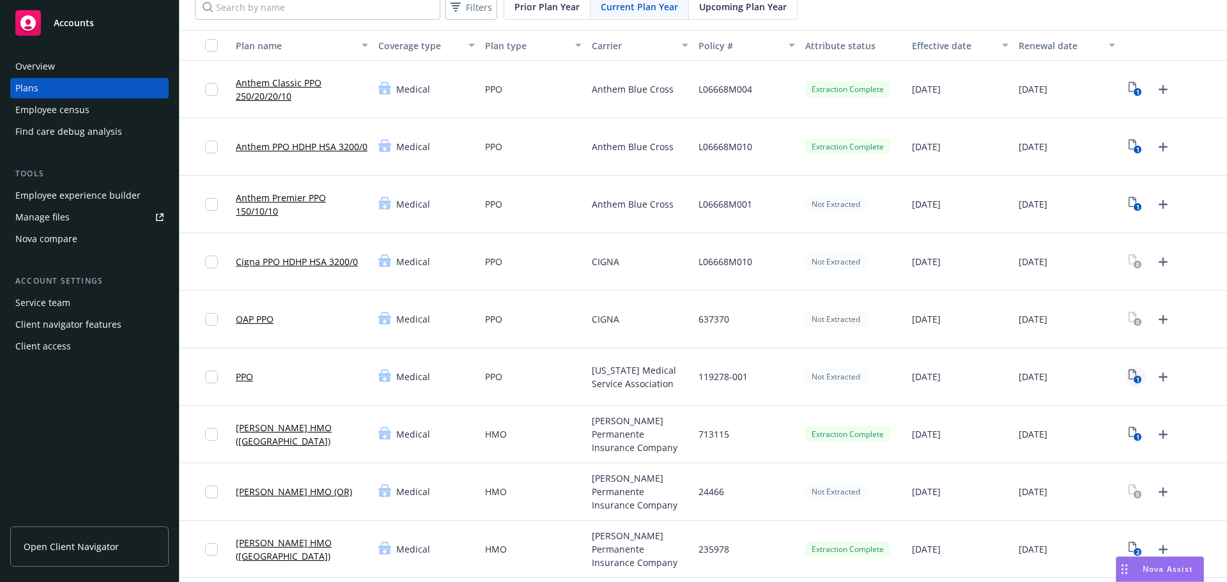
click at [1128, 376] on icon "1" at bounding box center [1134, 376] width 13 height 15
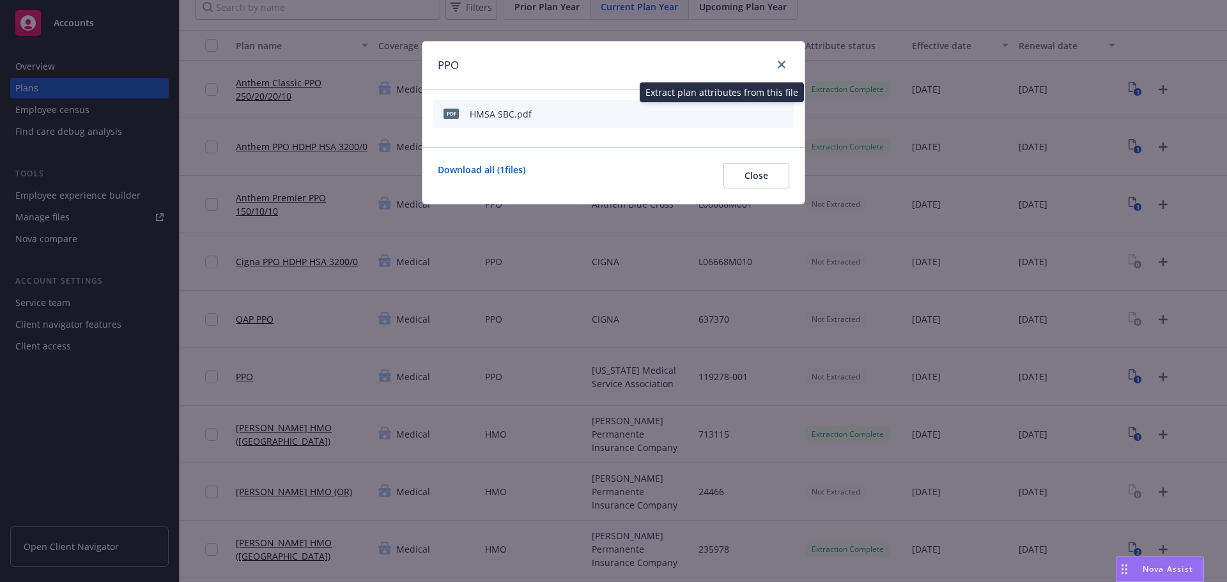
click at [719, 113] on icon "start extraction" at bounding box center [717, 112] width 15 height 15
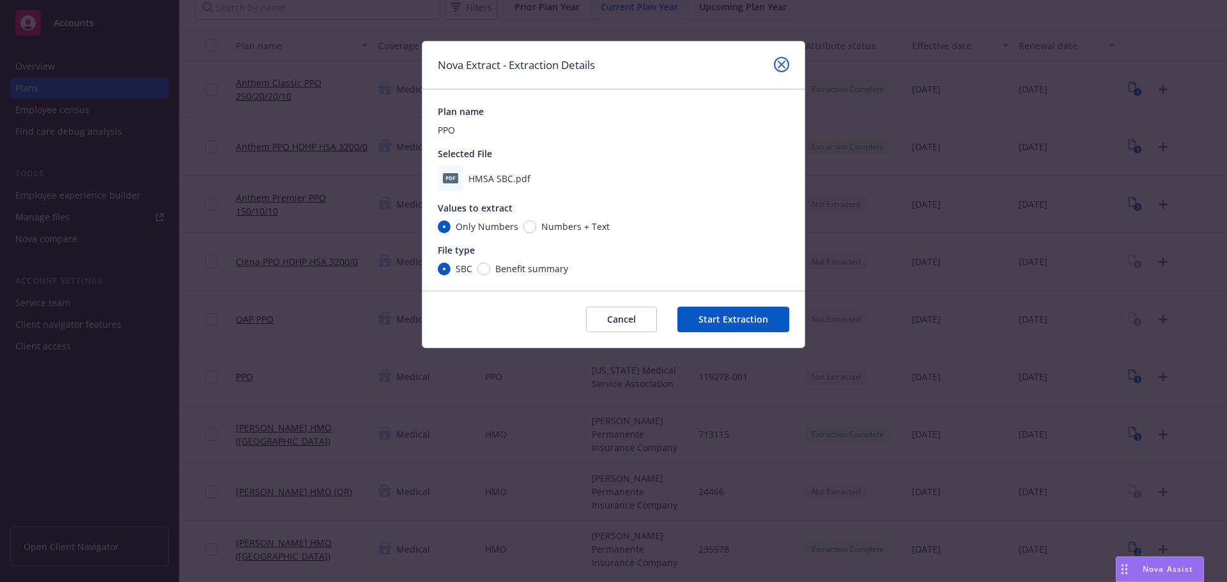
click at [780, 63] on icon "close" at bounding box center [782, 65] width 8 height 8
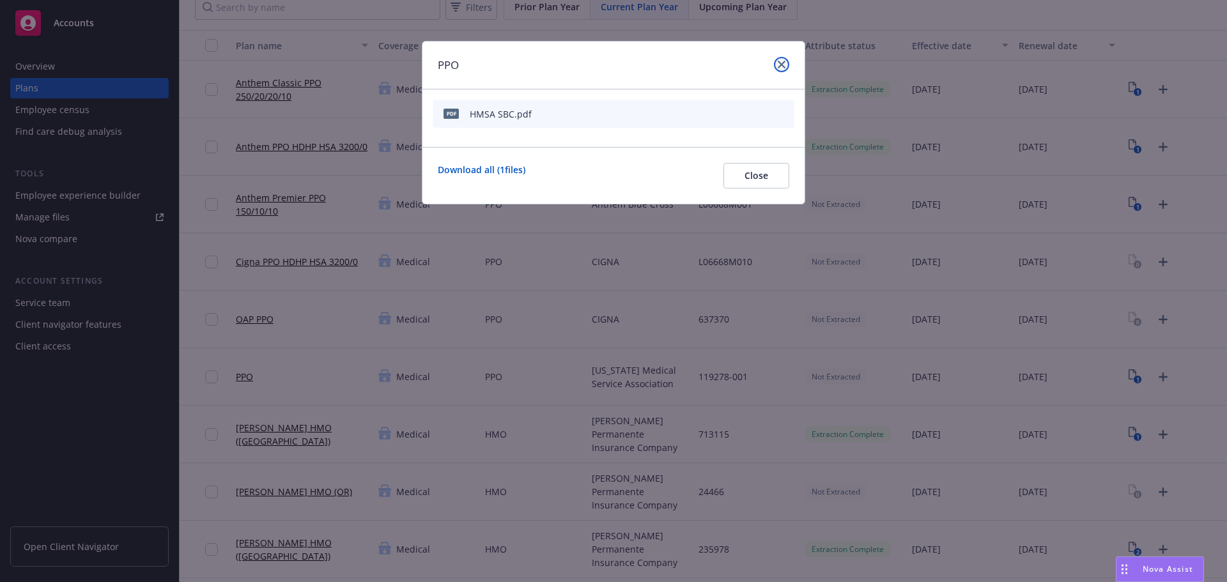
click at [781, 64] on icon "close" at bounding box center [782, 65] width 8 height 8
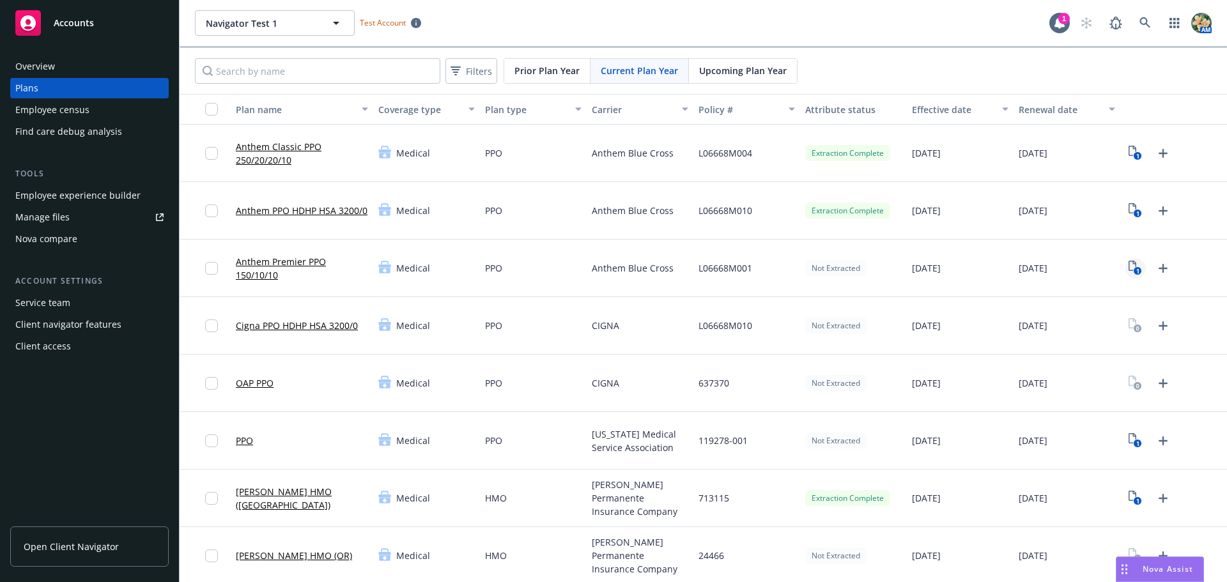
click at [1133, 269] on rect "View Plan Documents" at bounding box center [1137, 271] width 8 height 8
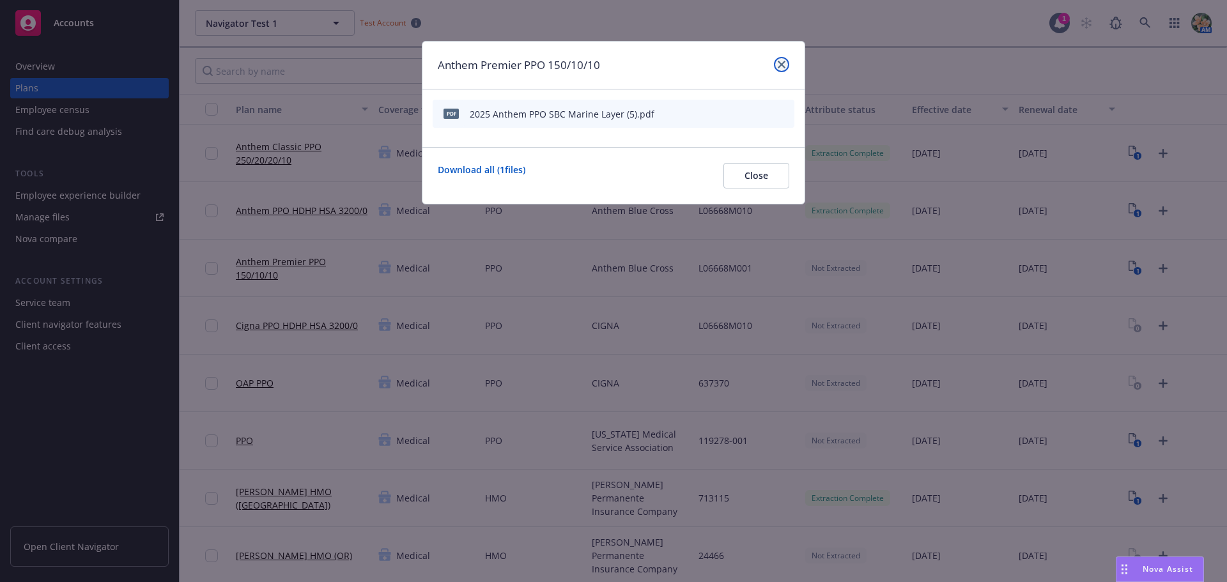
click at [784, 65] on icon "close" at bounding box center [782, 65] width 8 height 8
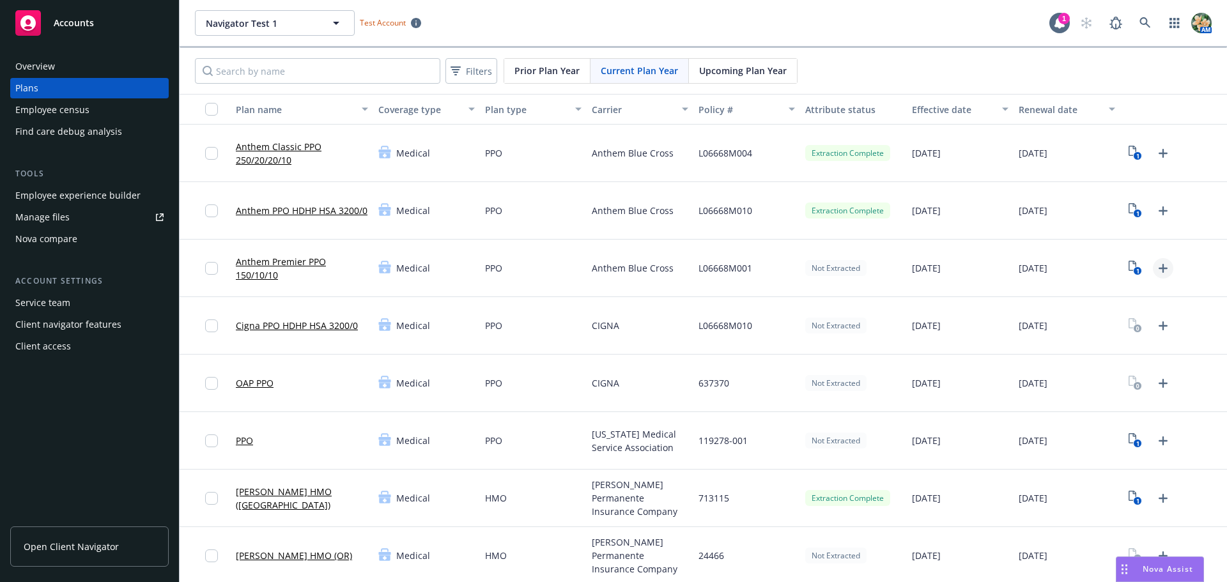
click at [1155, 271] on icon "Upload Plan Documents" at bounding box center [1162, 268] width 15 height 15
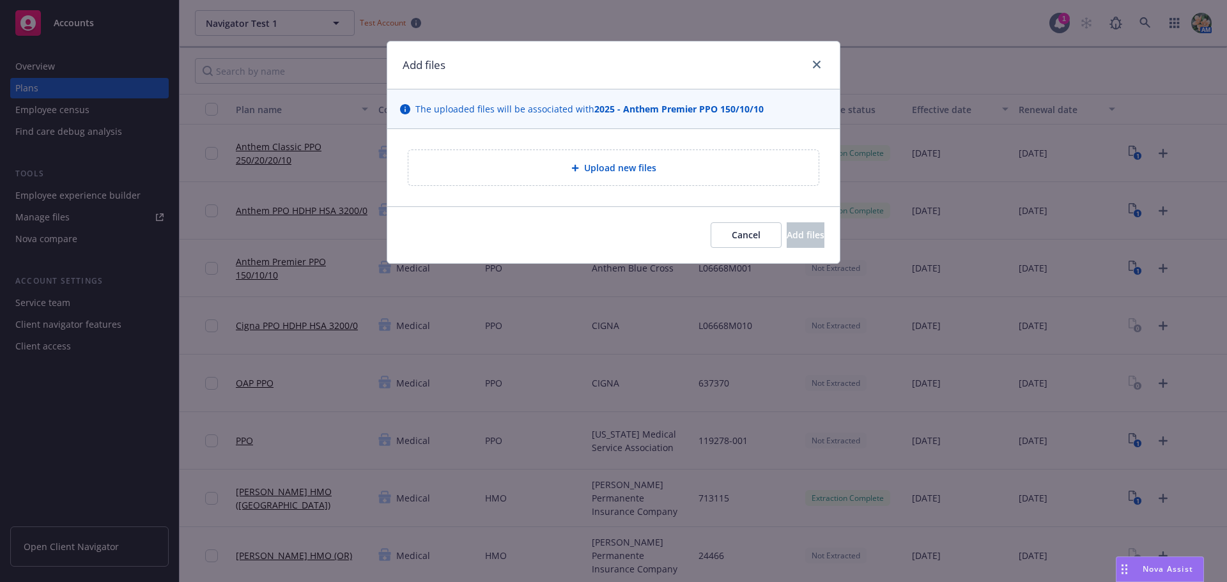
click at [661, 155] on div "Upload new files" at bounding box center [613, 167] width 410 height 35
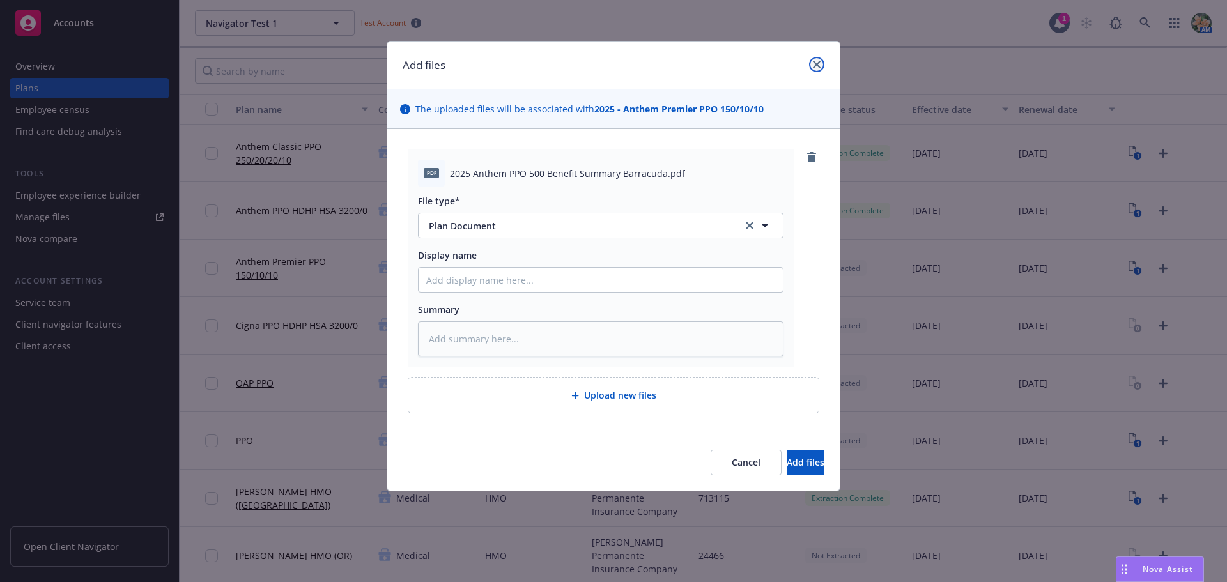
click at [813, 62] on icon "close" at bounding box center [817, 65] width 8 height 8
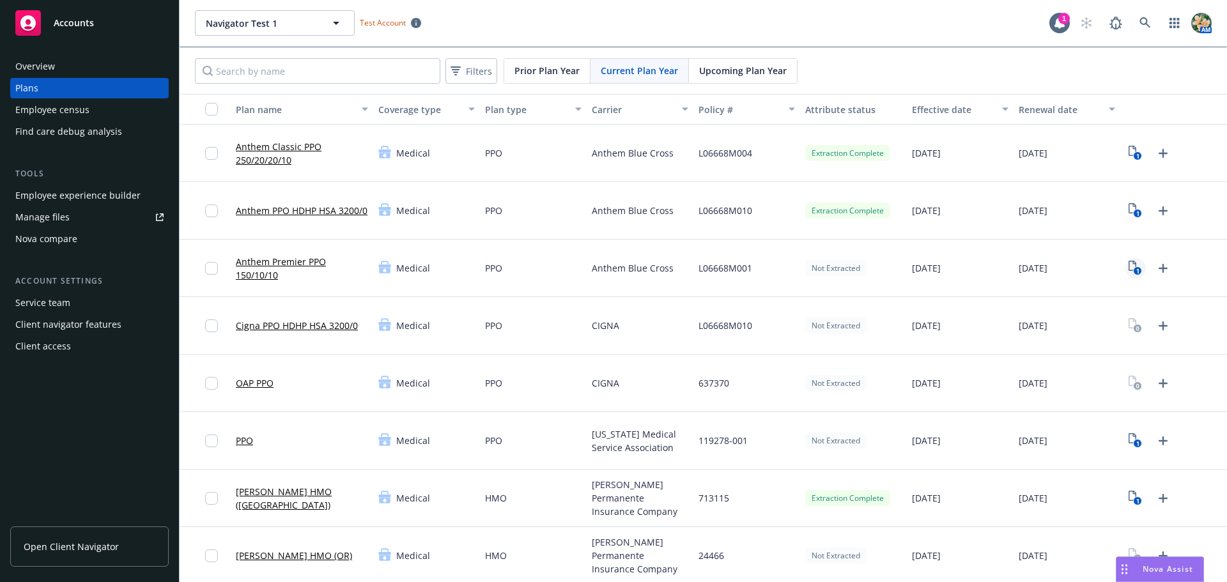
click at [1128, 266] on icon "View Plan Documents" at bounding box center [1132, 266] width 8 height 10
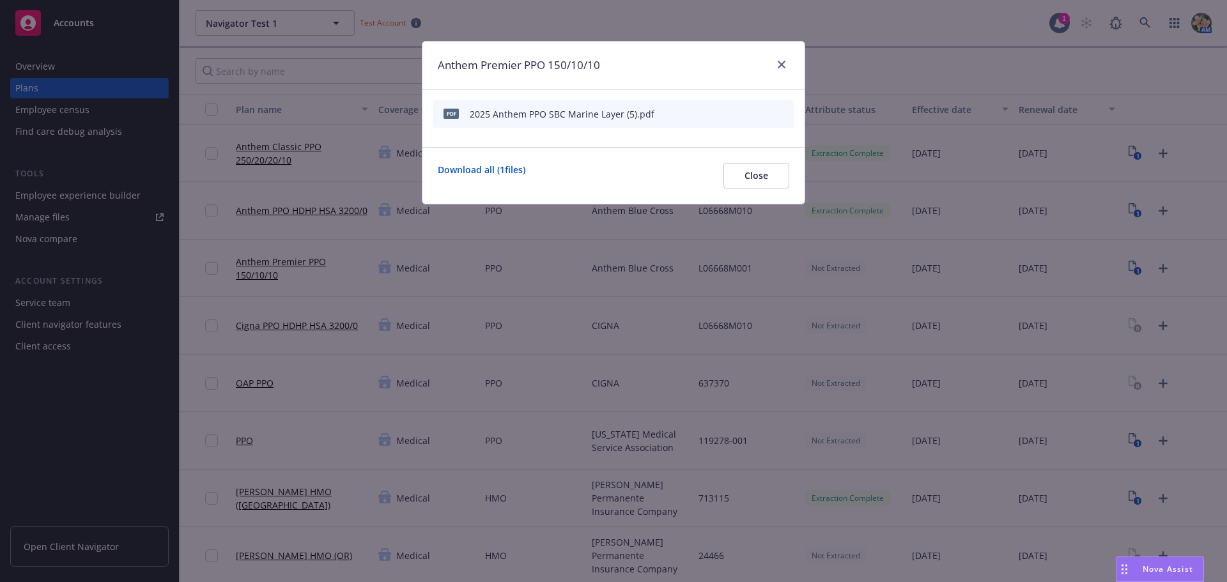
click at [787, 112] on icon "archive file" at bounding box center [783, 113] width 10 height 10
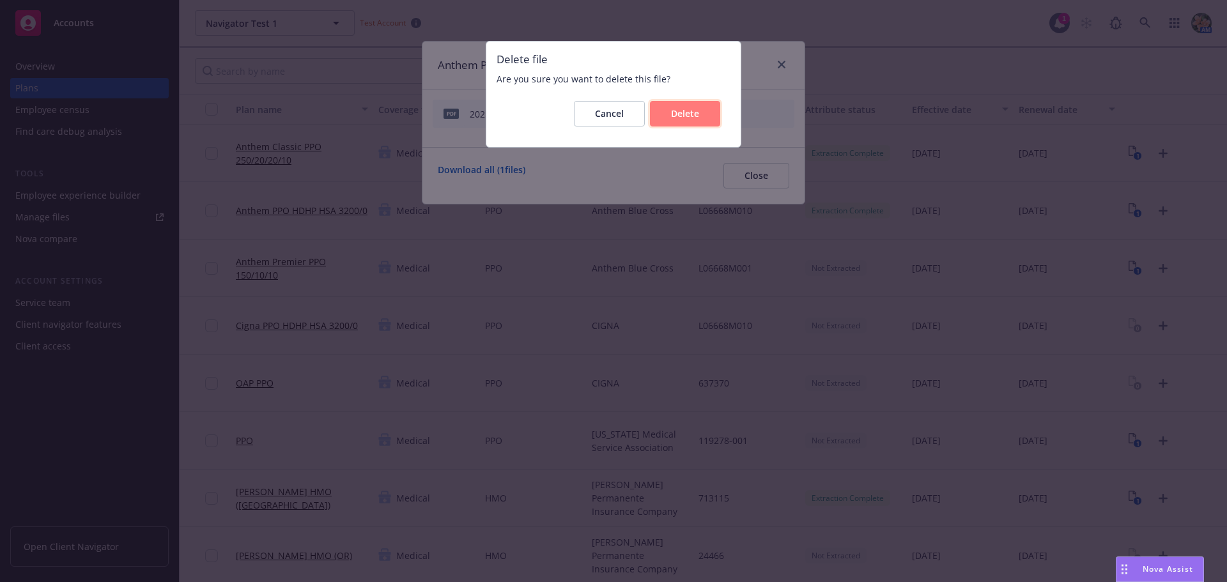
click at [695, 123] on button "Delete" at bounding box center [685, 114] width 70 height 26
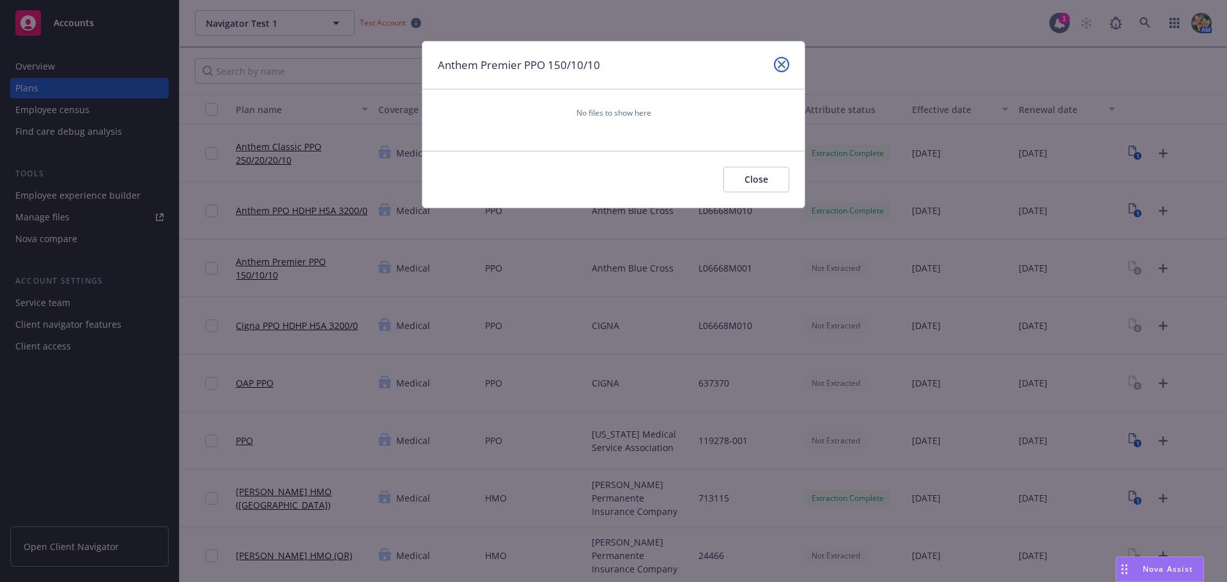
click at [783, 67] on icon "close" at bounding box center [782, 65] width 8 height 8
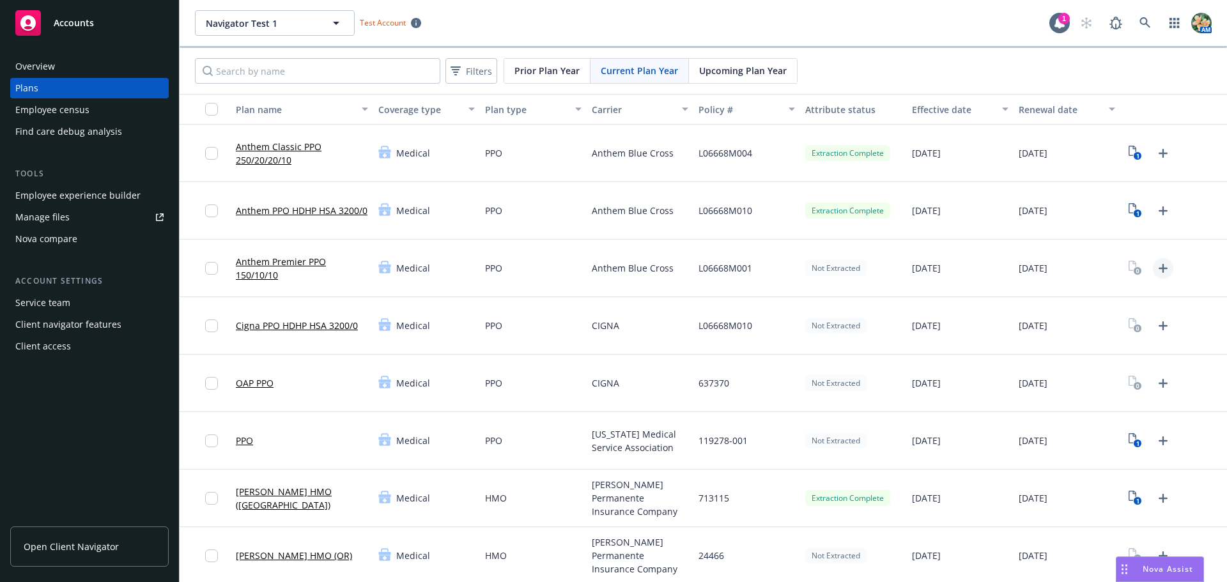
click at [1158, 265] on icon "Upload Plan Documents" at bounding box center [1162, 268] width 9 height 9
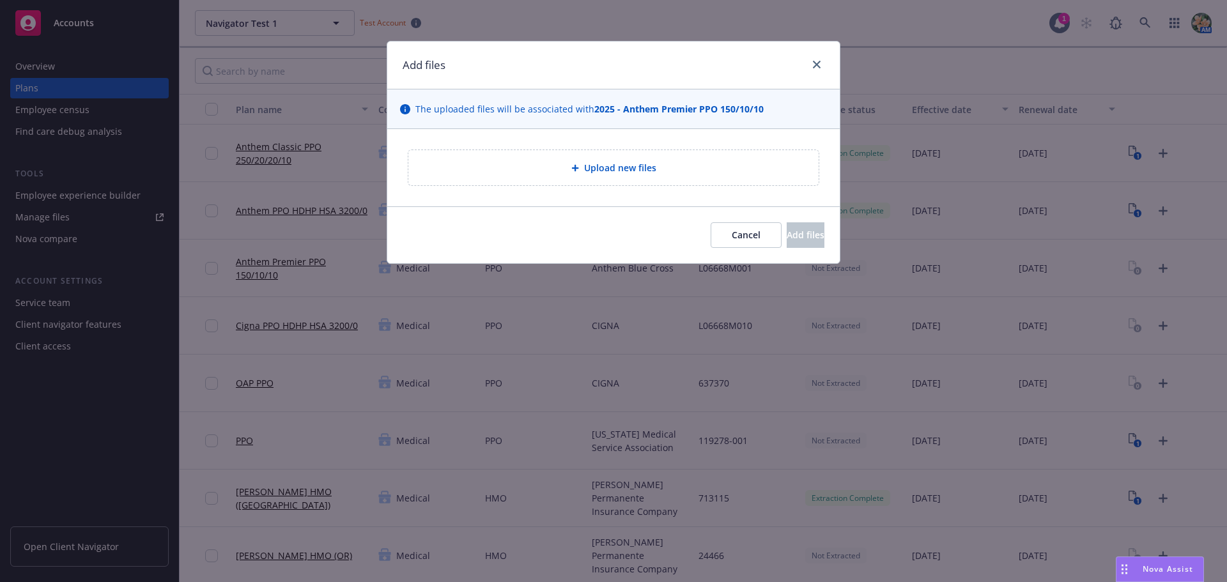
click at [627, 169] on span "Upload new files" at bounding box center [620, 167] width 72 height 13
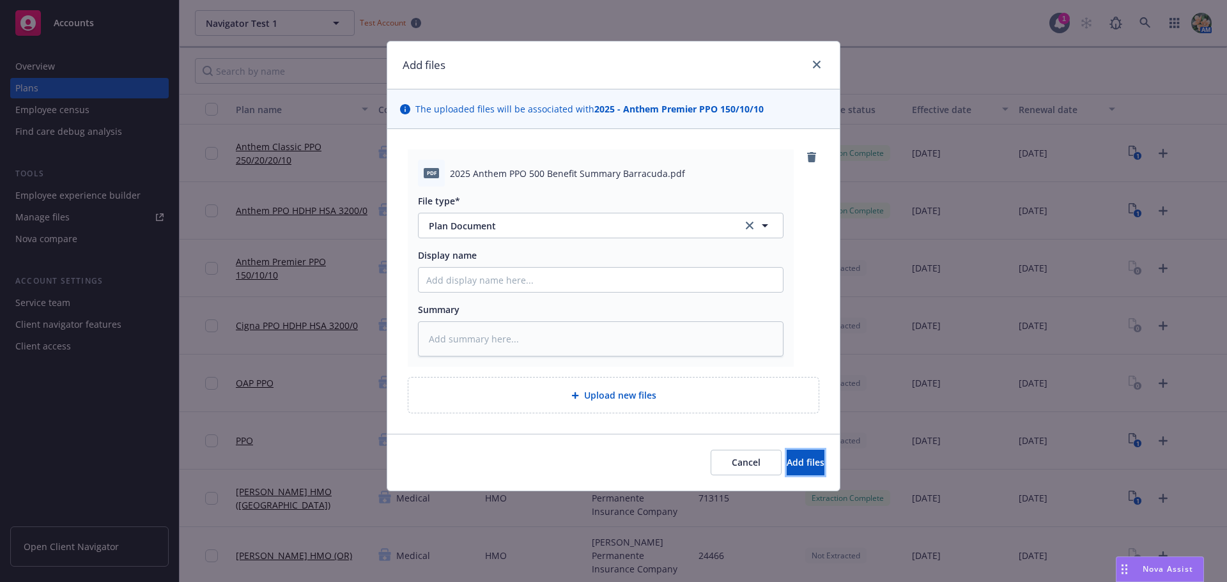
click at [787, 458] on span "Add files" at bounding box center [806, 462] width 38 height 12
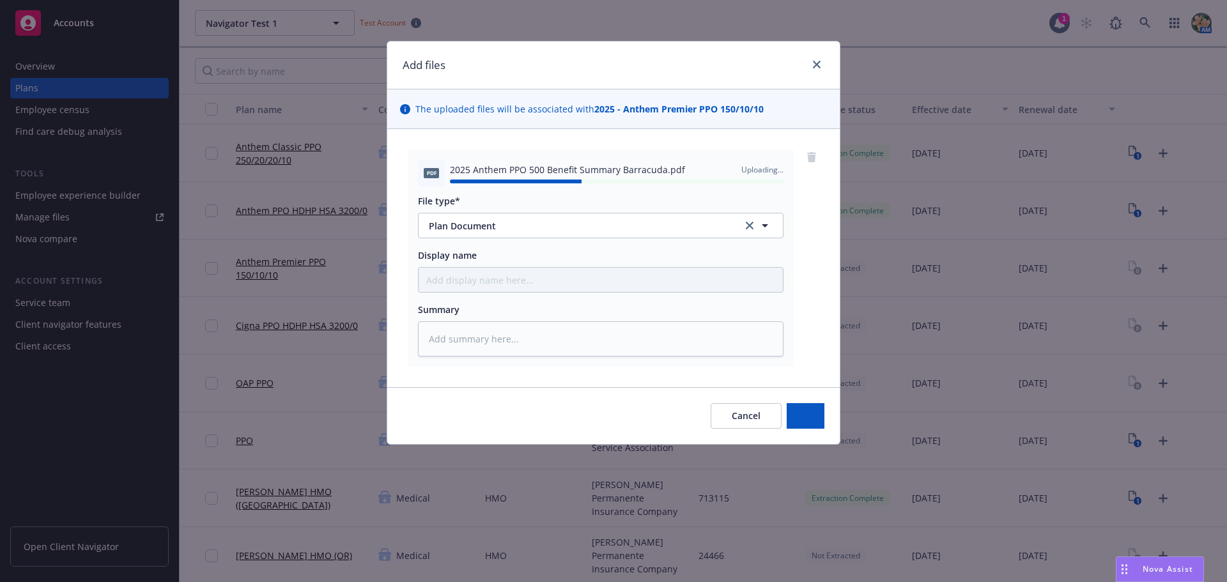
type textarea "x"
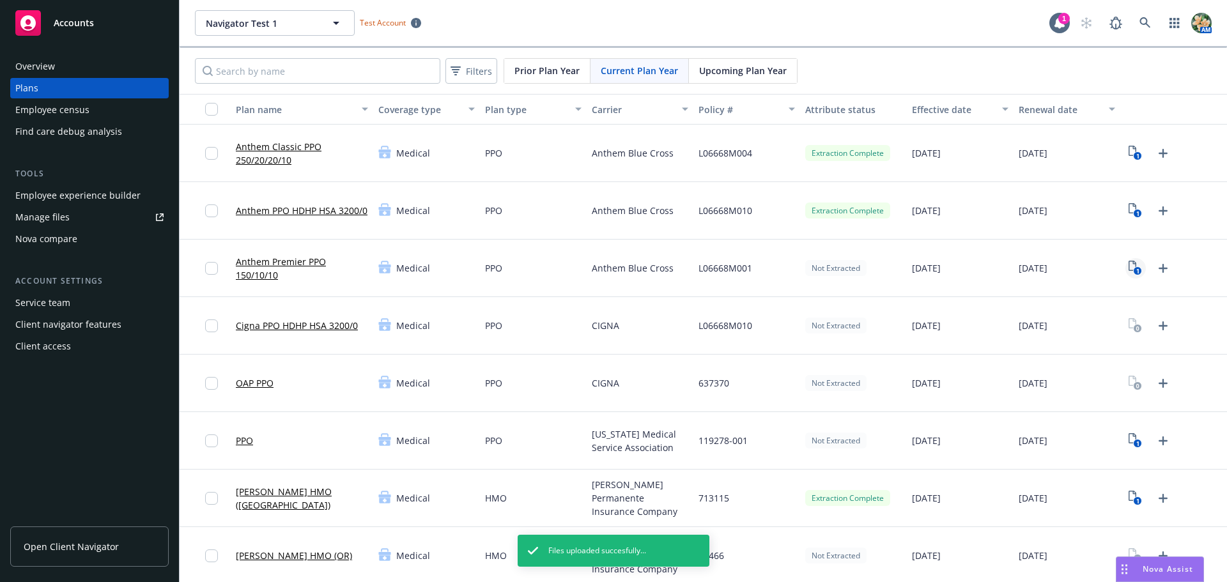
click at [1136, 268] on text "1" at bounding box center [1137, 271] width 3 height 8
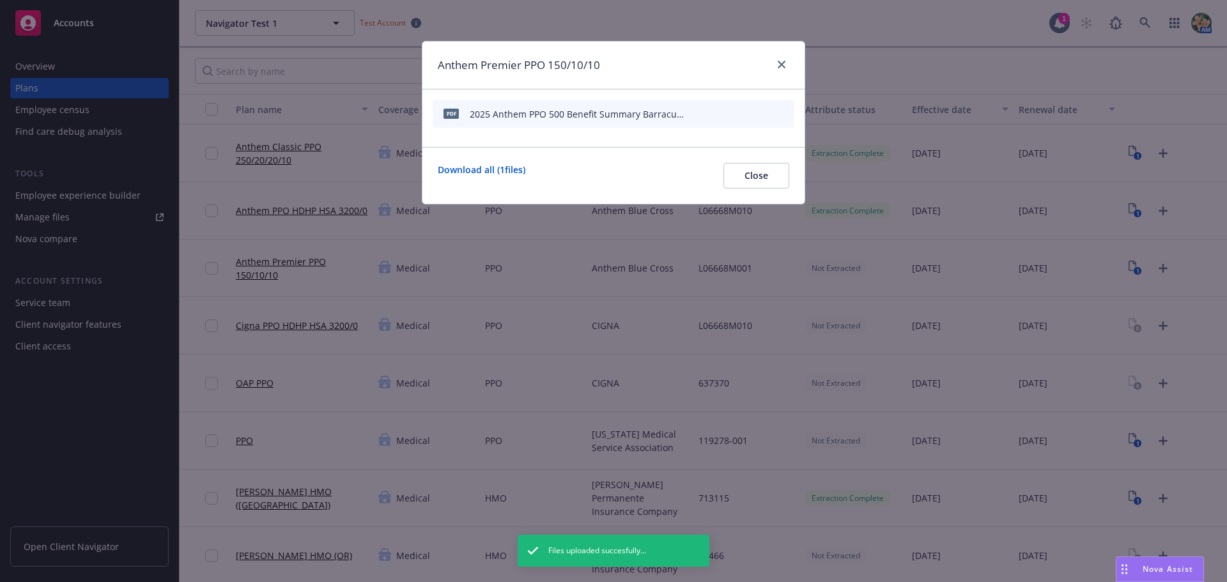
click at [718, 110] on icon "start extraction" at bounding box center [717, 112] width 15 height 15
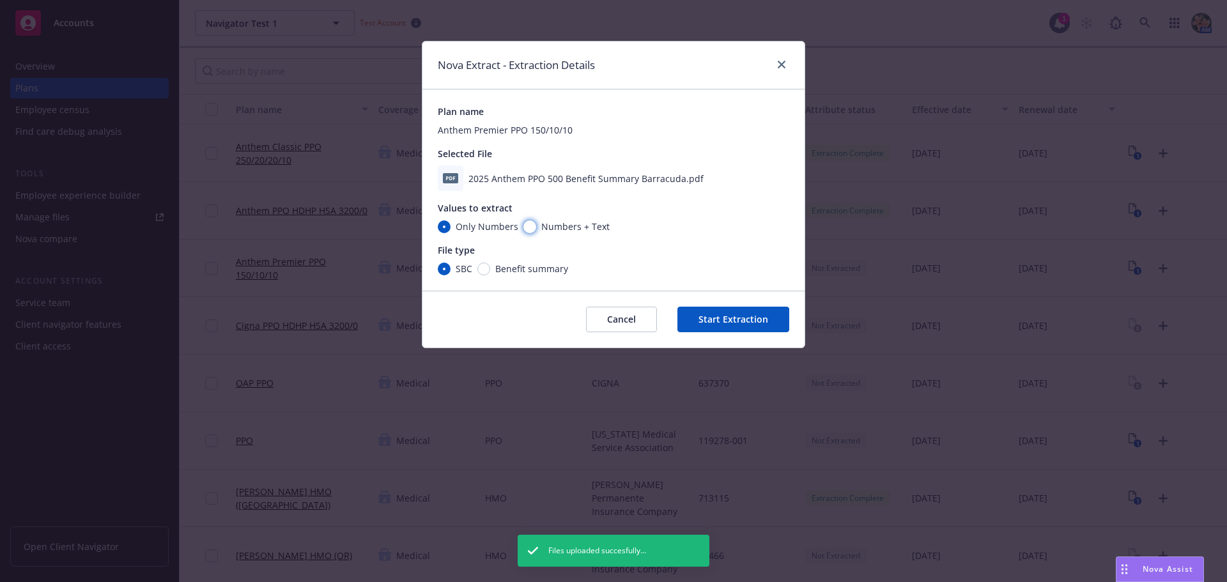
click at [528, 228] on input "Numbers + Text" at bounding box center [529, 226] width 13 height 13
radio input "true"
click at [627, 318] on button "Cancel" at bounding box center [621, 320] width 71 height 26
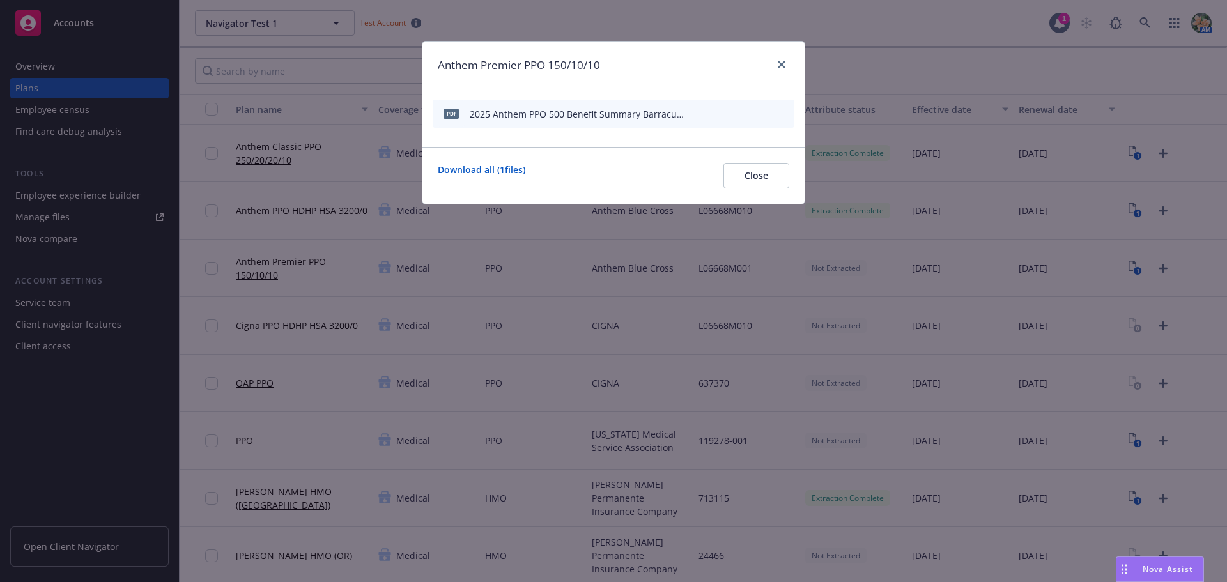
click at [718, 111] on icon "start extraction" at bounding box center [717, 112] width 15 height 15
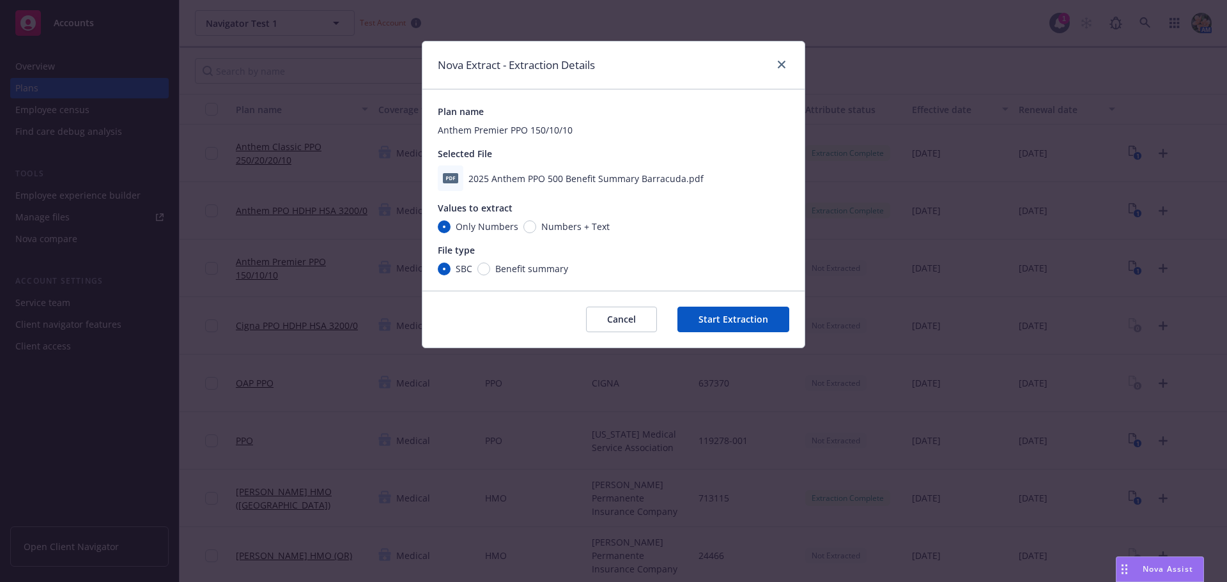
click at [536, 226] on span "Numbers + Text" at bounding box center [572, 226] width 73 height 13
click at [534, 226] on input "Numbers + Text" at bounding box center [529, 226] width 13 height 13
radio input "true"
click at [482, 273] on input "Benefit summary" at bounding box center [483, 269] width 13 height 13
radio input "true"
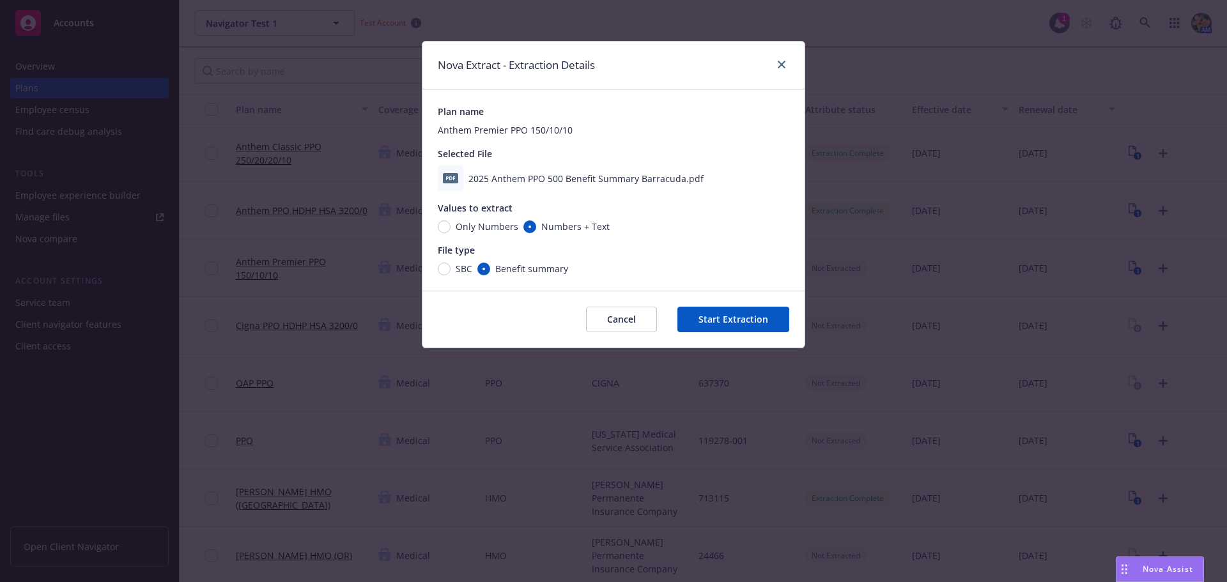
click at [728, 321] on button "Start Extraction" at bounding box center [733, 320] width 112 height 26
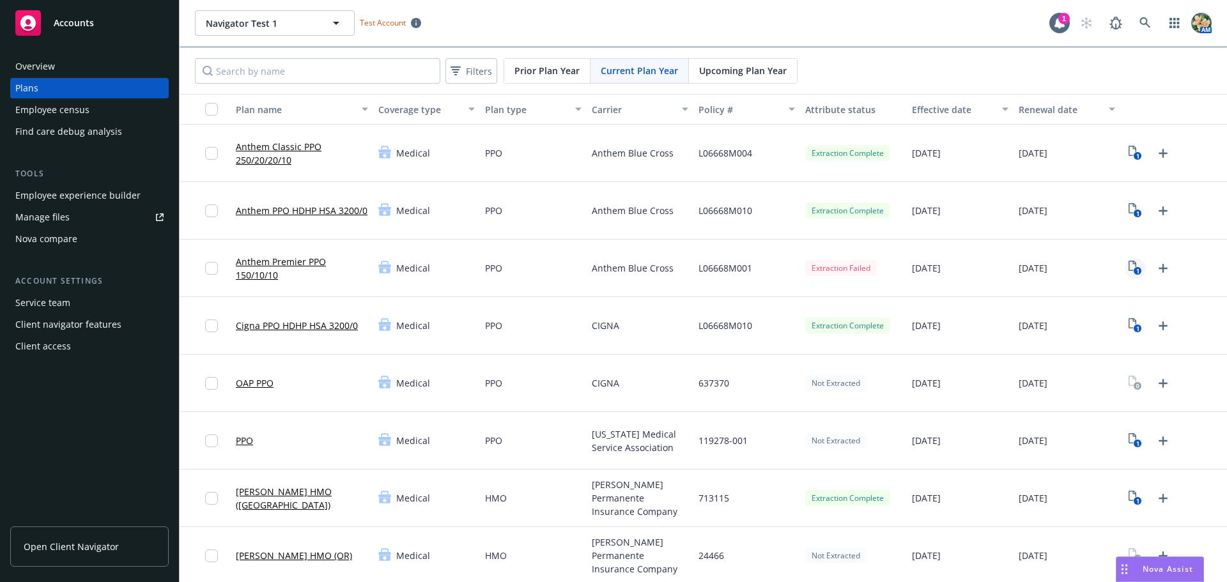
click at [1128, 272] on icon "1" at bounding box center [1134, 268] width 13 height 15
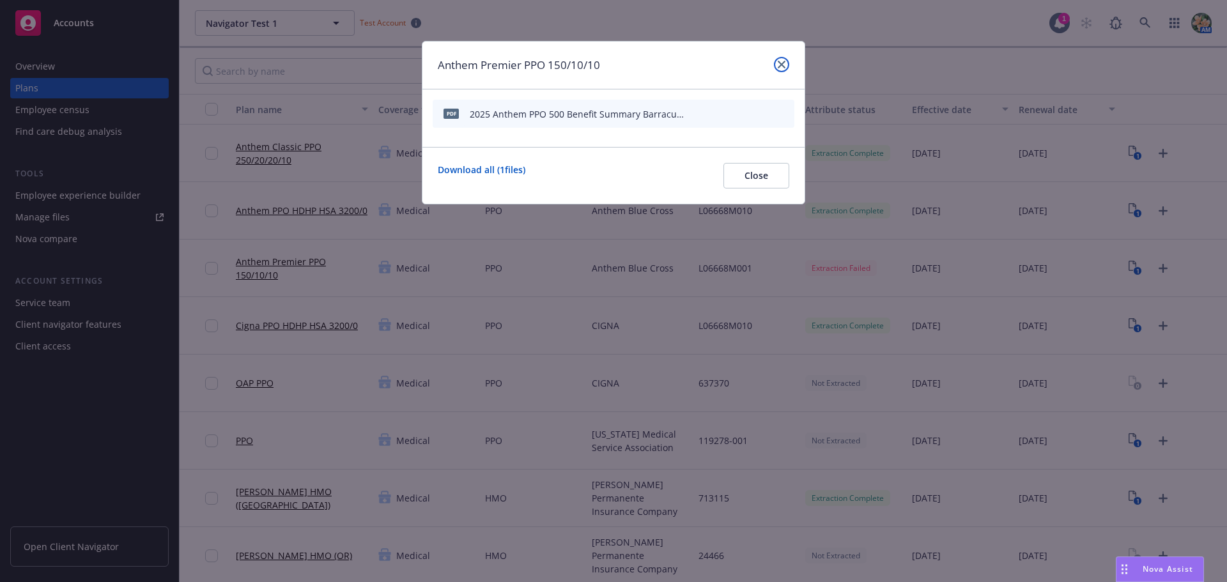
drag, startPoint x: 781, startPoint y: 61, endPoint x: 902, endPoint y: 190, distance: 177.2
click at [782, 61] on icon "close" at bounding box center [782, 65] width 8 height 8
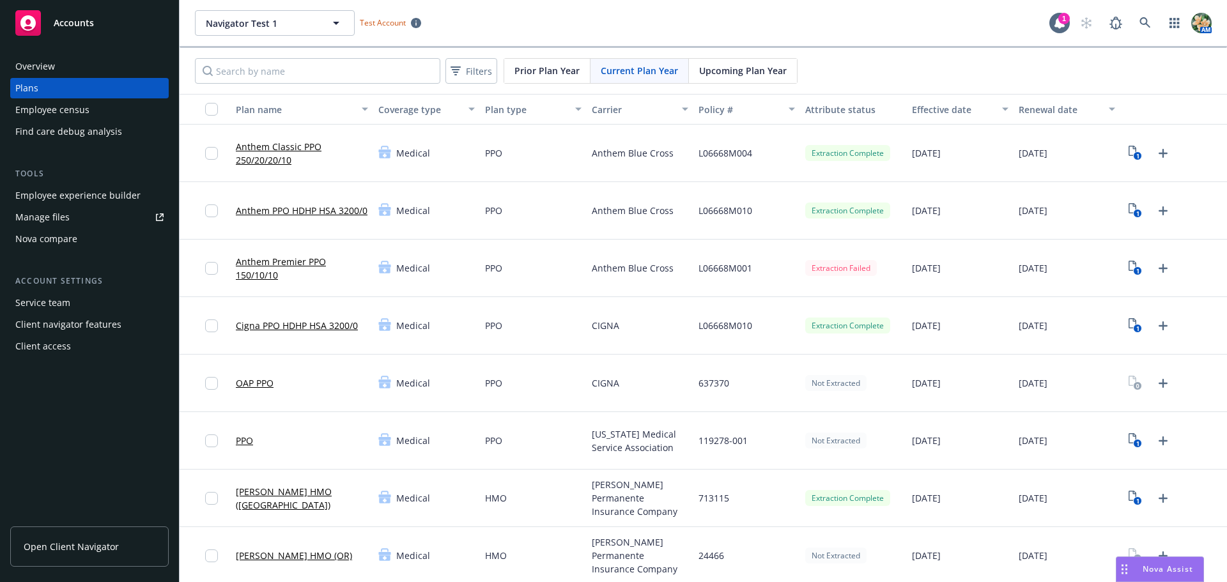
click at [250, 257] on link "Anthem Premier PPO 150/10/10" at bounding box center [302, 268] width 132 height 27
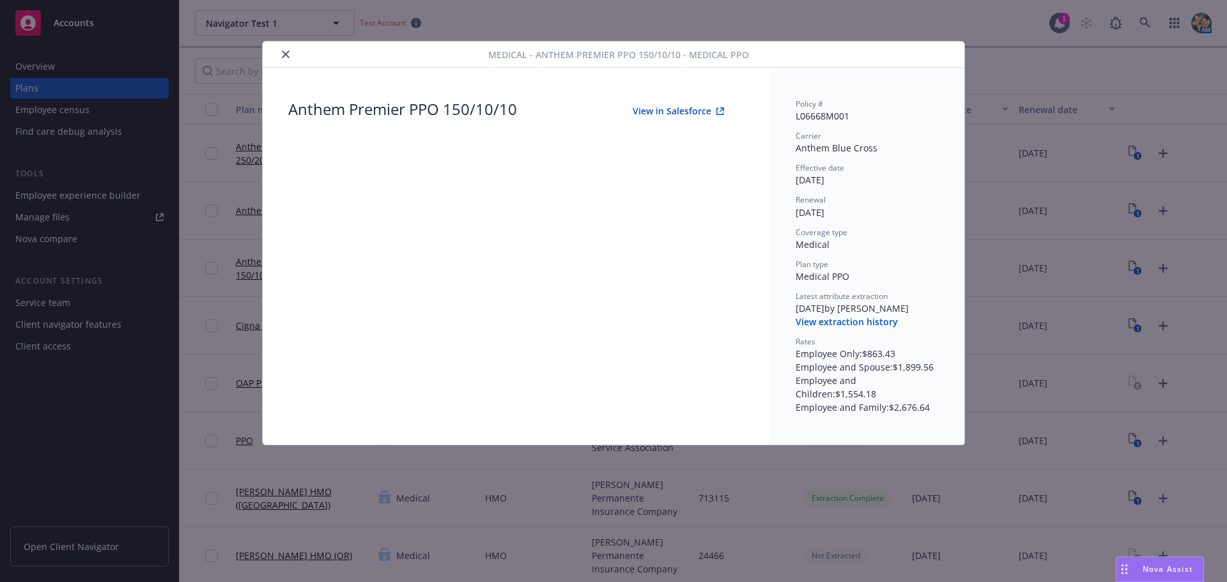
click at [852, 324] on button "View extraction history" at bounding box center [846, 322] width 102 height 13
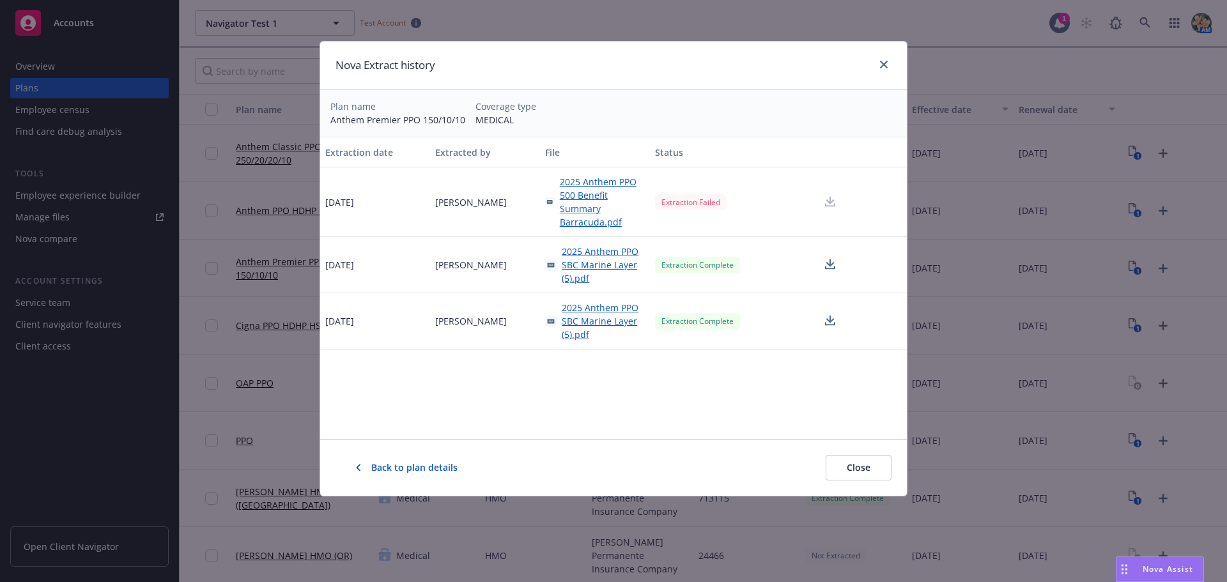
click at [394, 469] on span "Back to plan details" at bounding box center [414, 467] width 86 height 13
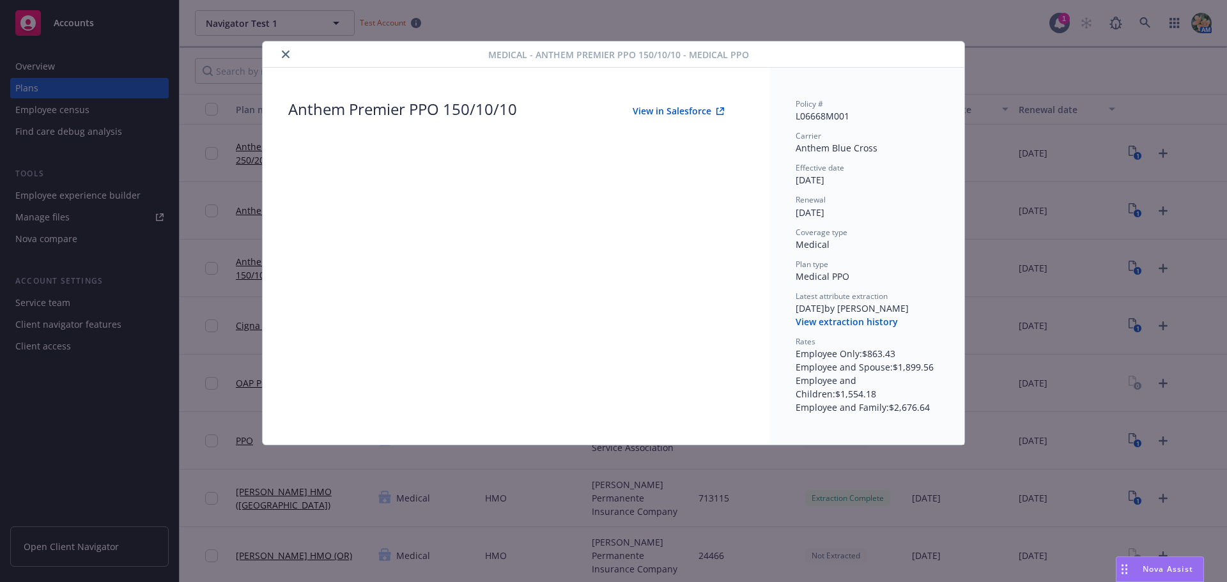
click at [660, 118] on button "View in Salesforce" at bounding box center [678, 111] width 132 height 26
click at [288, 52] on icon "close" at bounding box center [286, 54] width 8 height 8
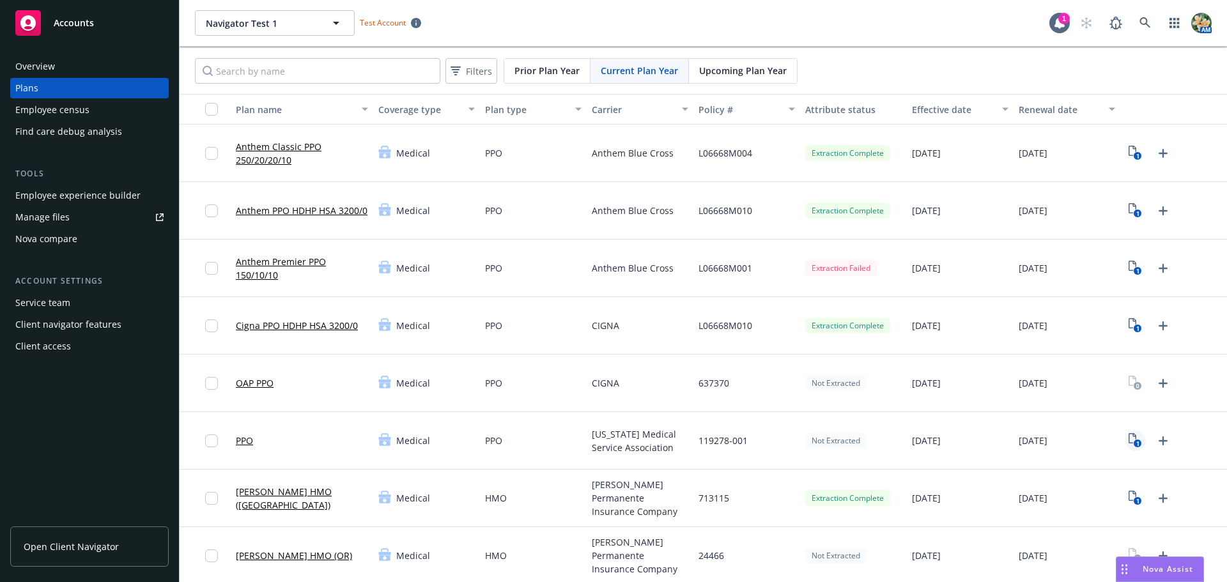
click at [1128, 437] on icon "1" at bounding box center [1134, 440] width 13 height 15
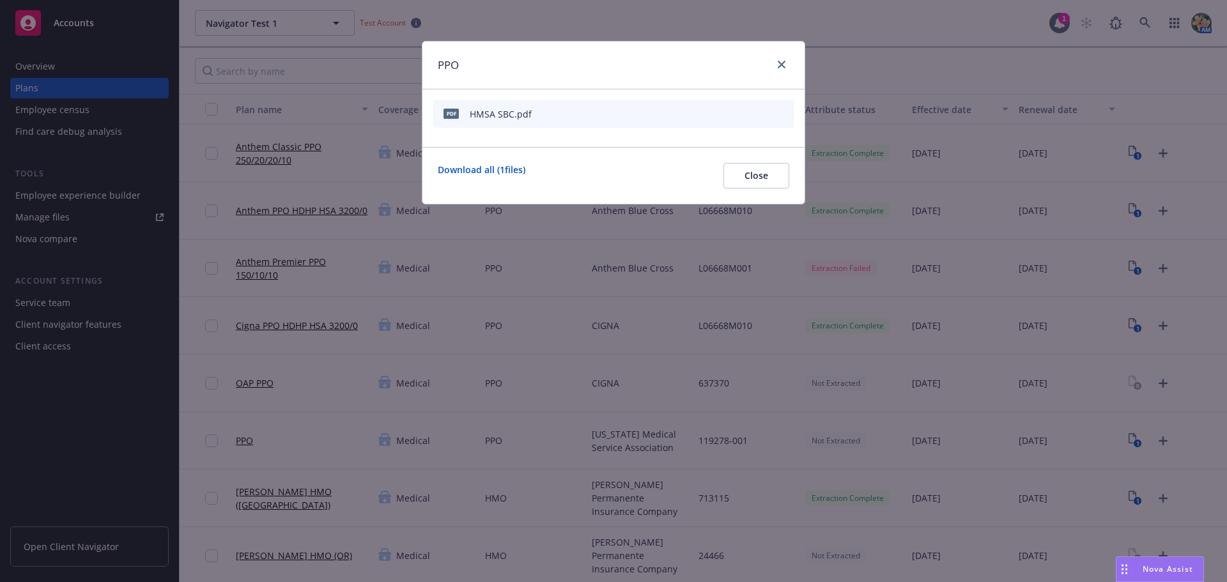
click at [762, 110] on icon "preview file" at bounding box center [762, 113] width 12 height 9
click at [721, 111] on icon "start extraction" at bounding box center [717, 113] width 10 height 13
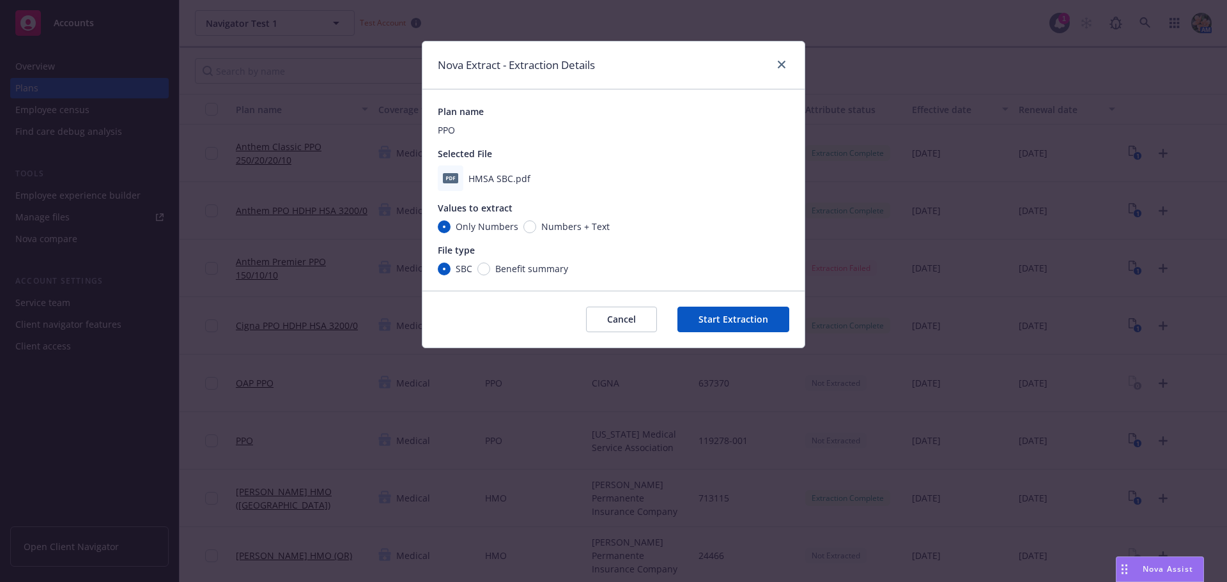
click at [630, 315] on button "Cancel" at bounding box center [621, 320] width 71 height 26
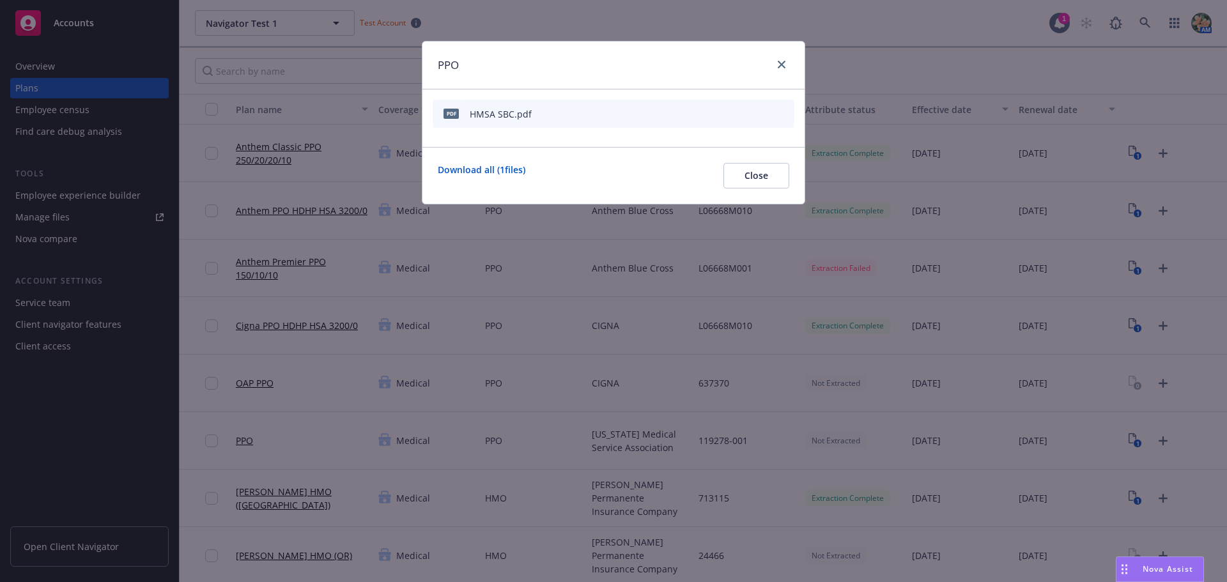
click at [723, 112] on icon "start extraction" at bounding box center [717, 112] width 15 height 15
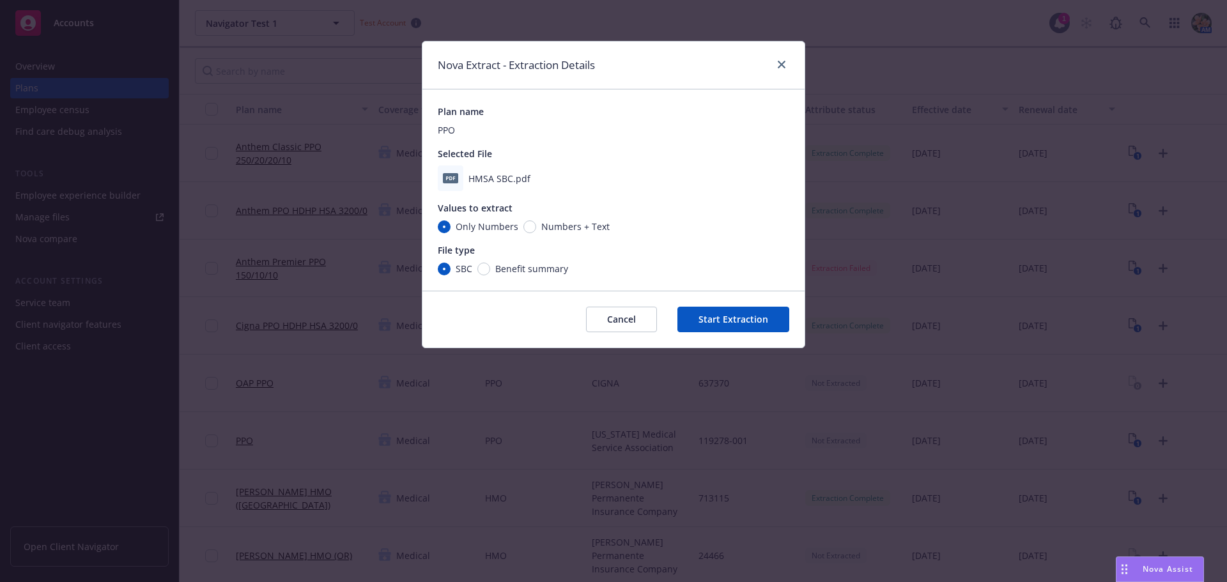
click at [726, 317] on button "Start Extraction" at bounding box center [733, 320] width 112 height 26
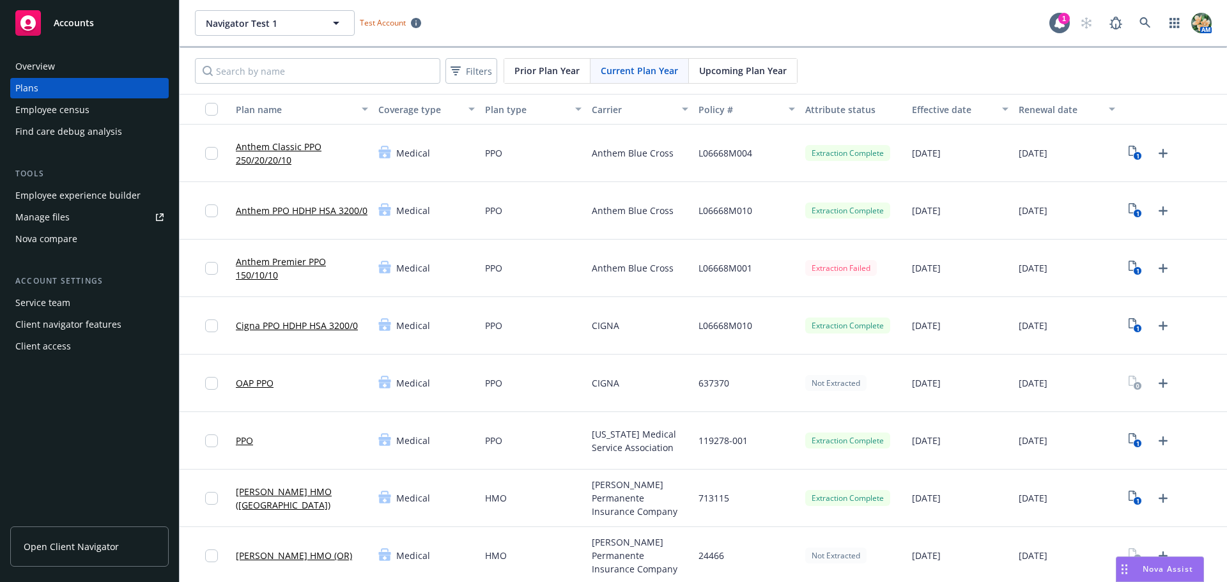
click at [1160, 571] on span "Nova Assist" at bounding box center [1167, 569] width 50 height 11
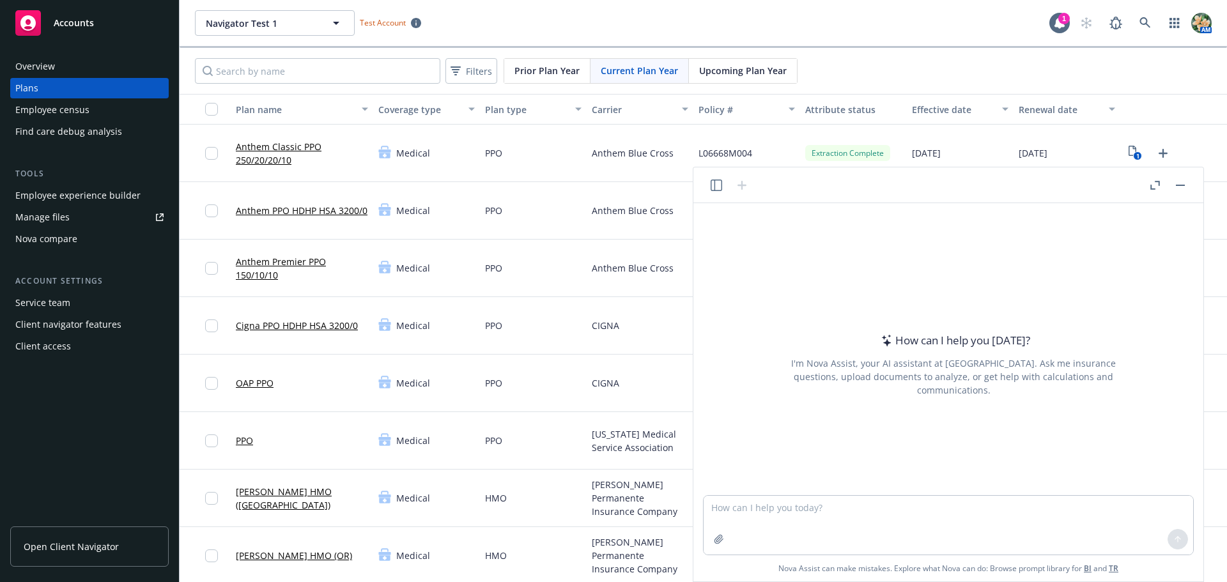
click at [1116, 557] on button "Nova Assist" at bounding box center [1160, 570] width 88 height 26
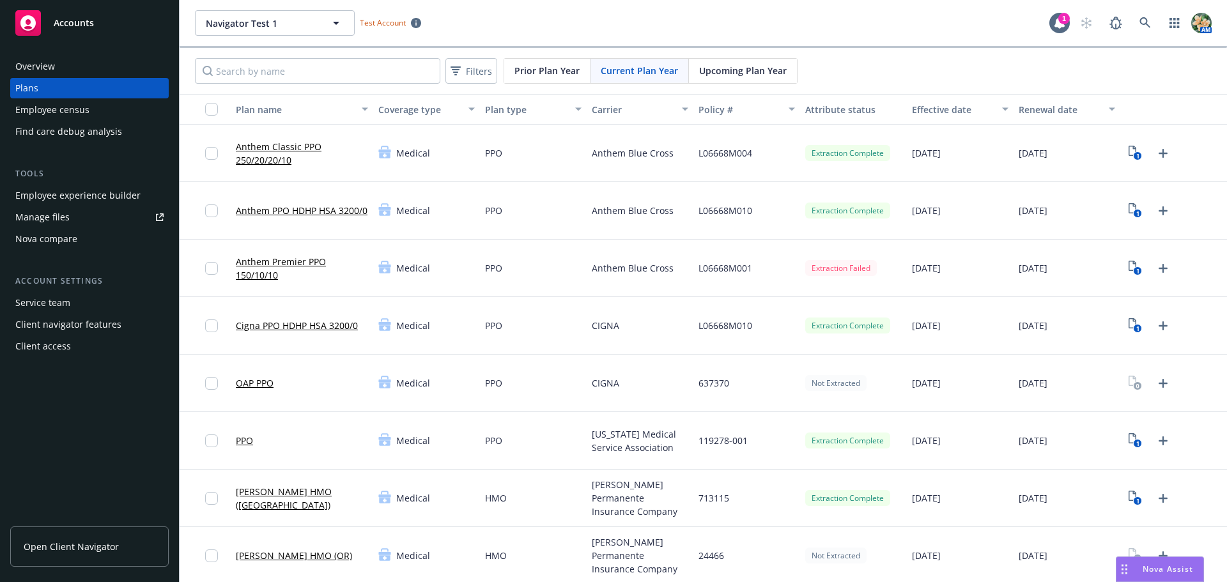
click at [1164, 559] on div "Nova Assist" at bounding box center [1159, 569] width 87 height 24
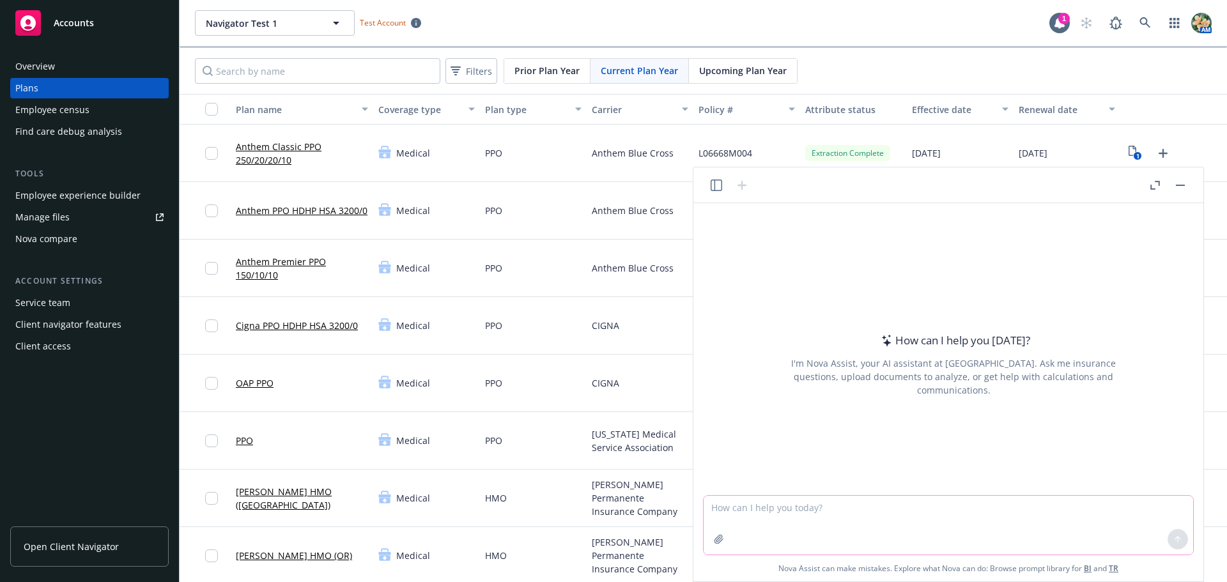
click at [780, 520] on textarea at bounding box center [947, 525] width 489 height 59
type textarea "hi nova - can you help me define a value type for benefit item fre"
click at [1015, 512] on textarea "hi nova - can you help me define a value type for benefit item fre" at bounding box center [947, 525] width 489 height 59
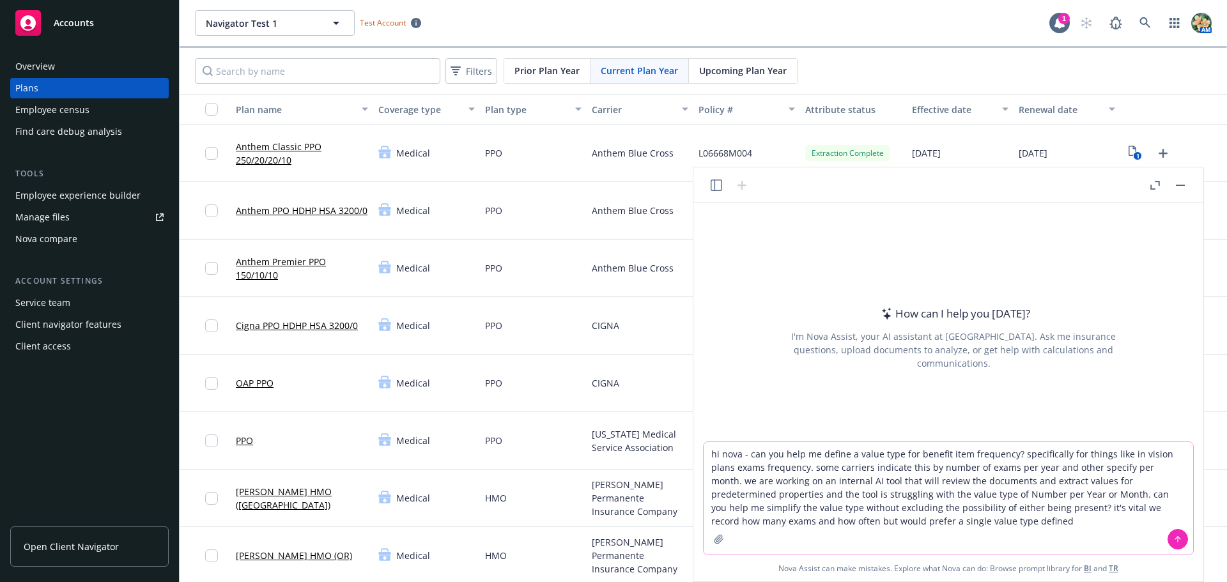
type textarea "hi nova - can you help me define a value type for benefit item frequency? speci…"
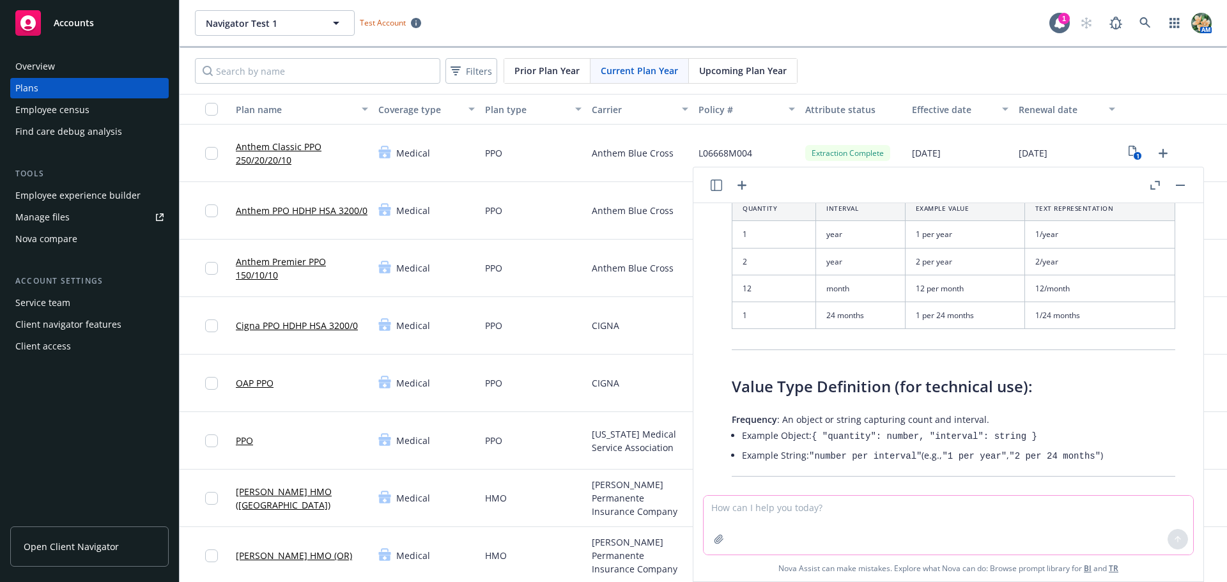
scroll to position [1122, 0]
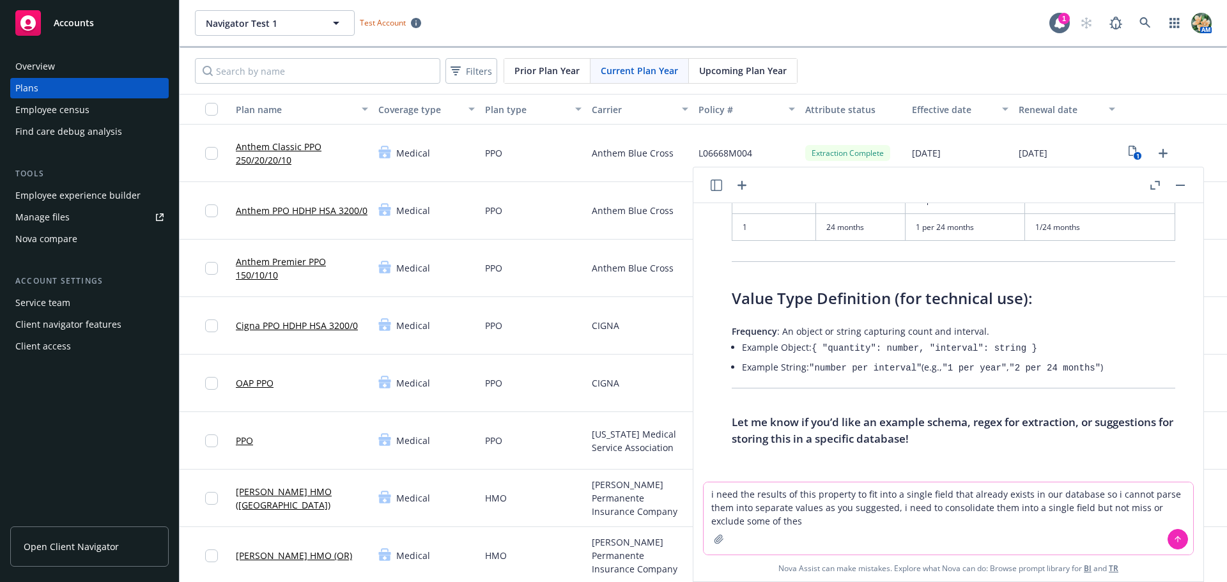
type textarea "i need the results of this property to fit into a single field that already exi…"
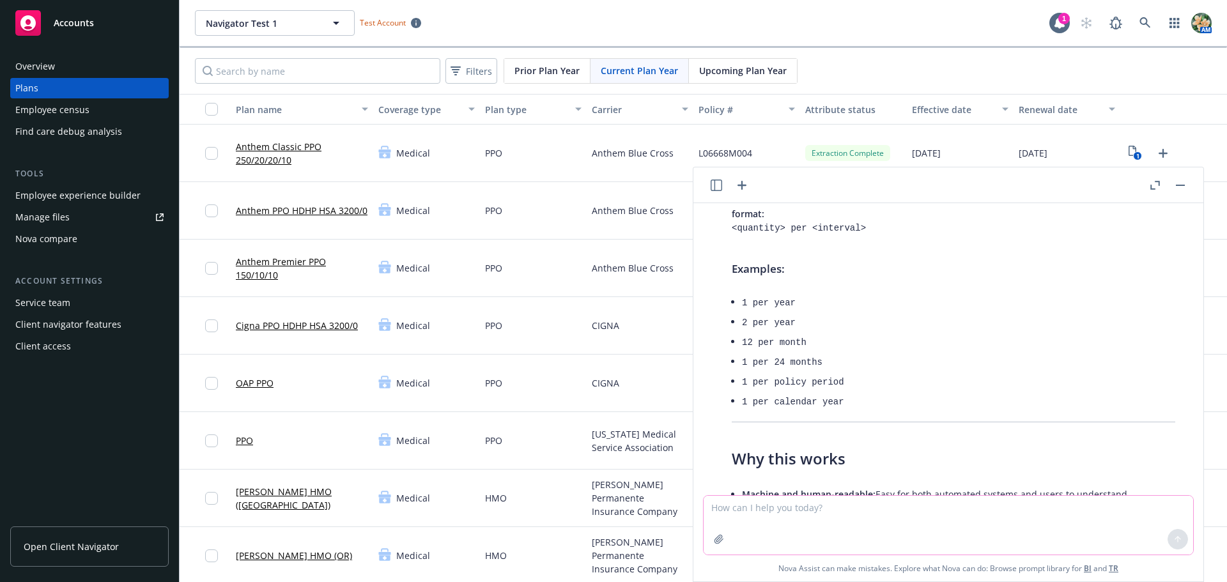
scroll to position [1532, 0]
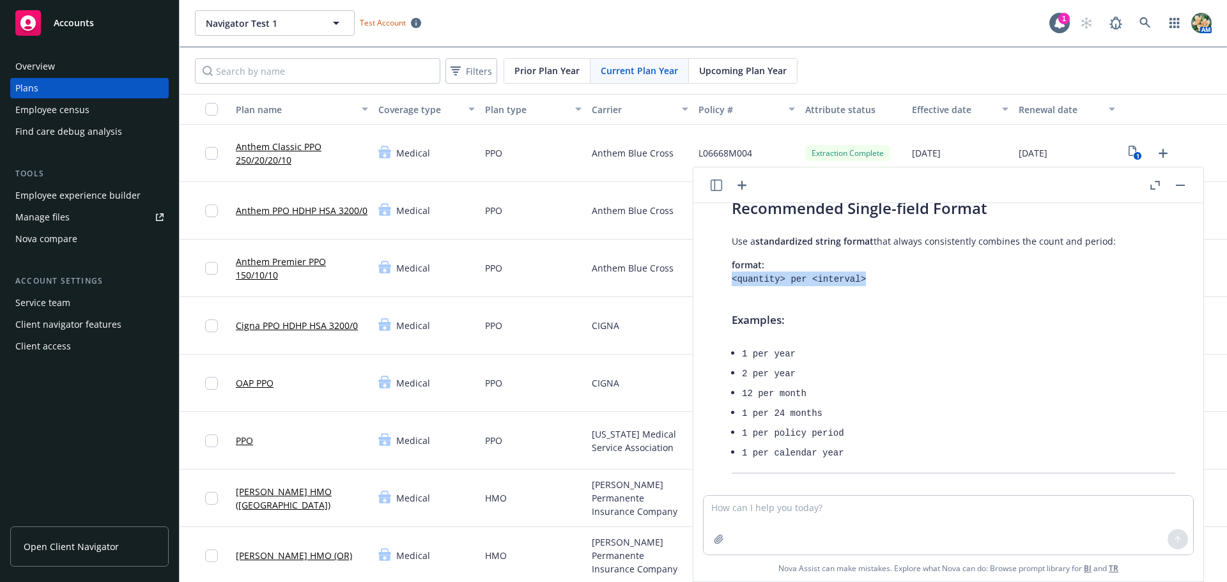
drag, startPoint x: 859, startPoint y: 296, endPoint x: 725, endPoint y: 303, distance: 134.4
copy code "<quantity> per <interval>"
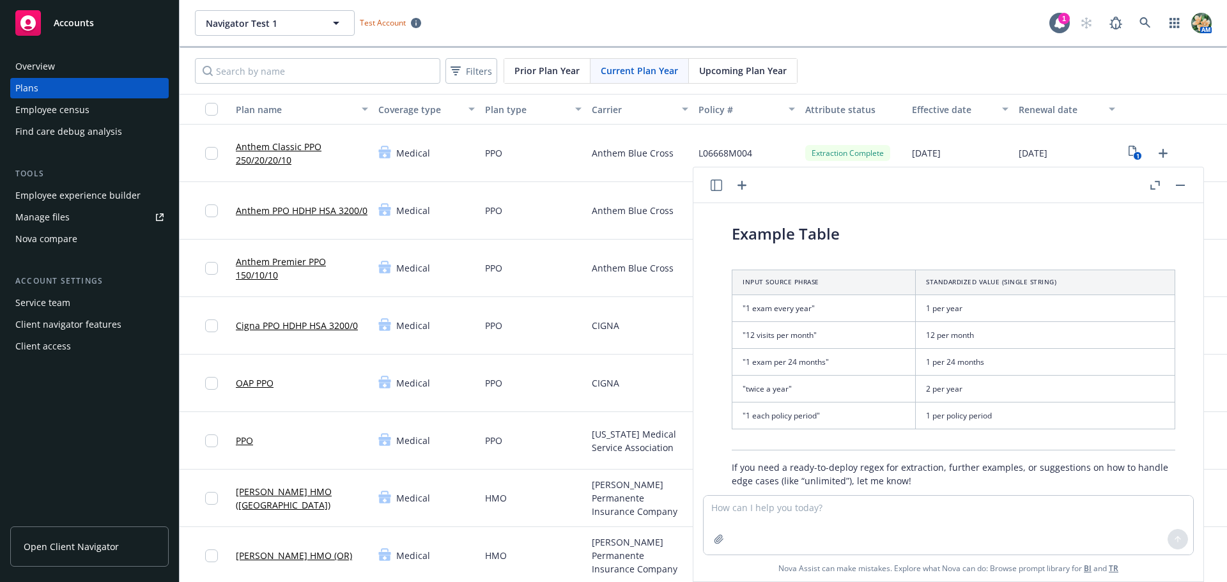
scroll to position [2170, 0]
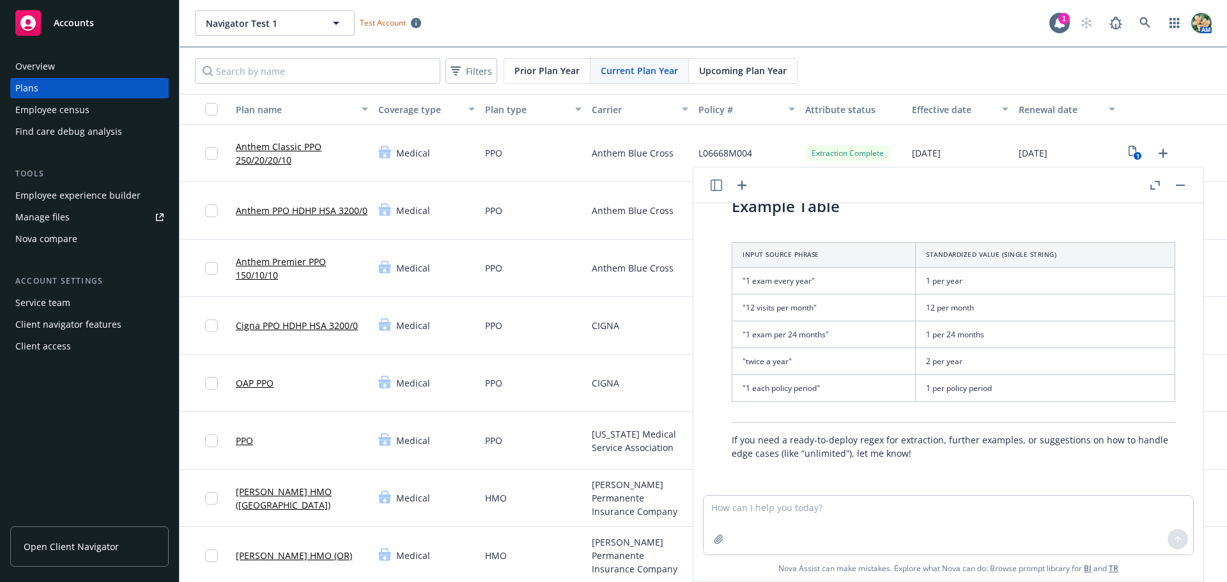
click at [1185, 187] on button "button" at bounding box center [1179, 185] width 15 height 15
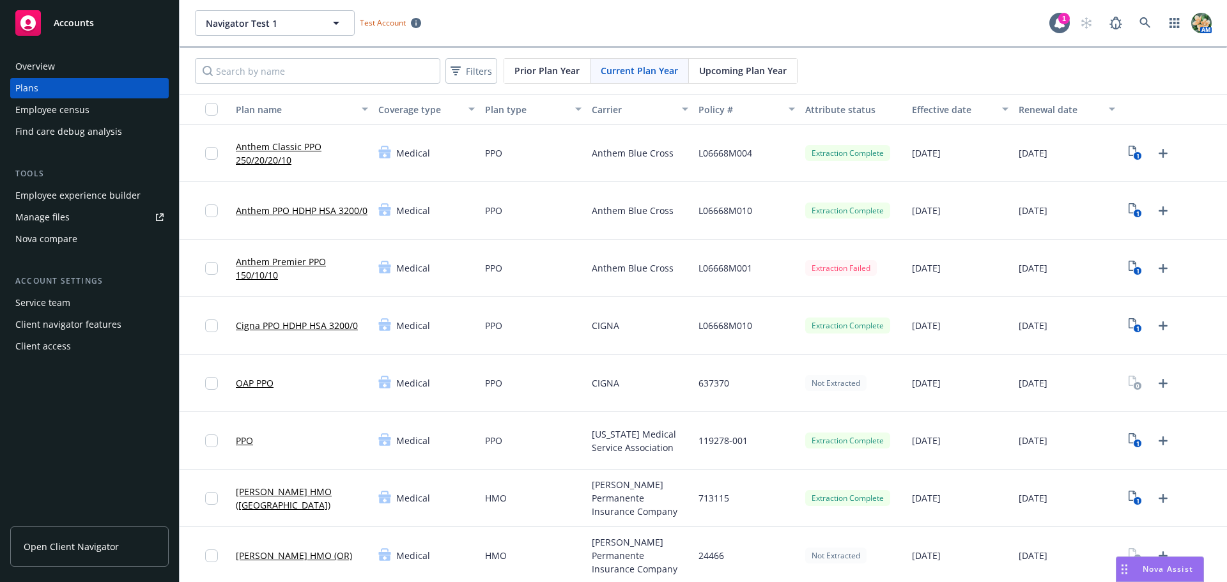
click at [244, 442] on link "PPO" at bounding box center [244, 440] width 17 height 13
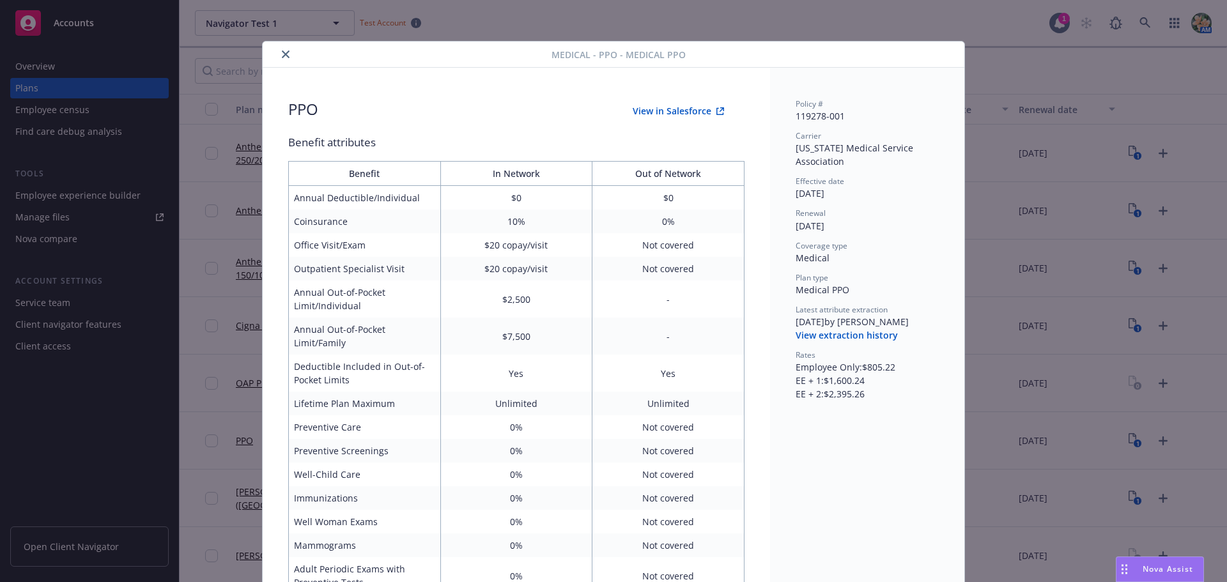
scroll to position [38, 0]
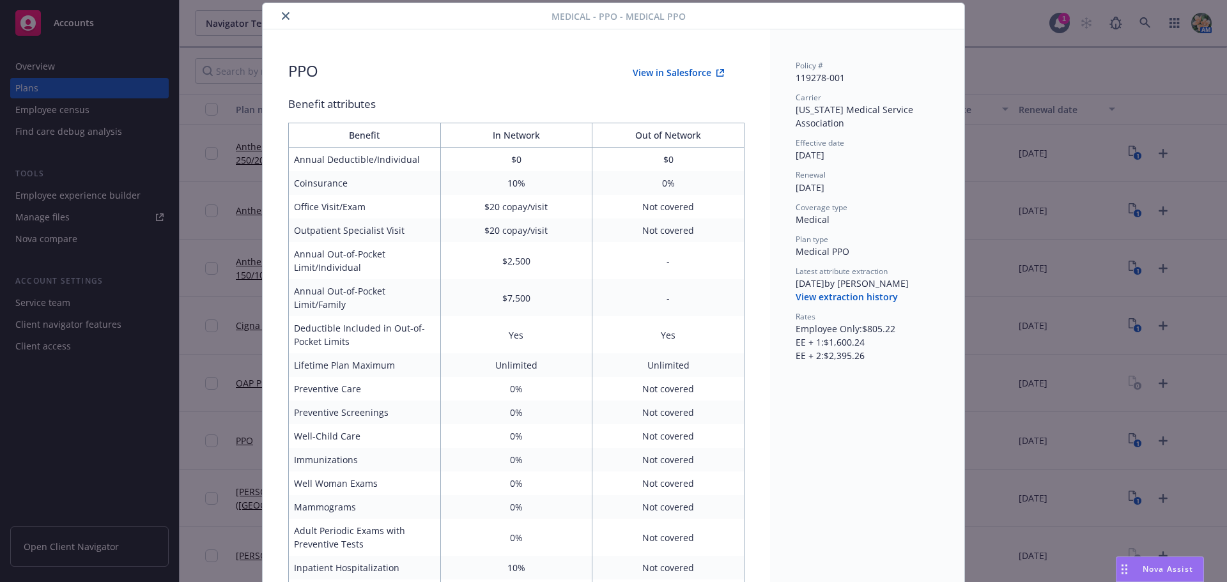
click at [842, 295] on button "View extraction history" at bounding box center [846, 297] width 102 height 13
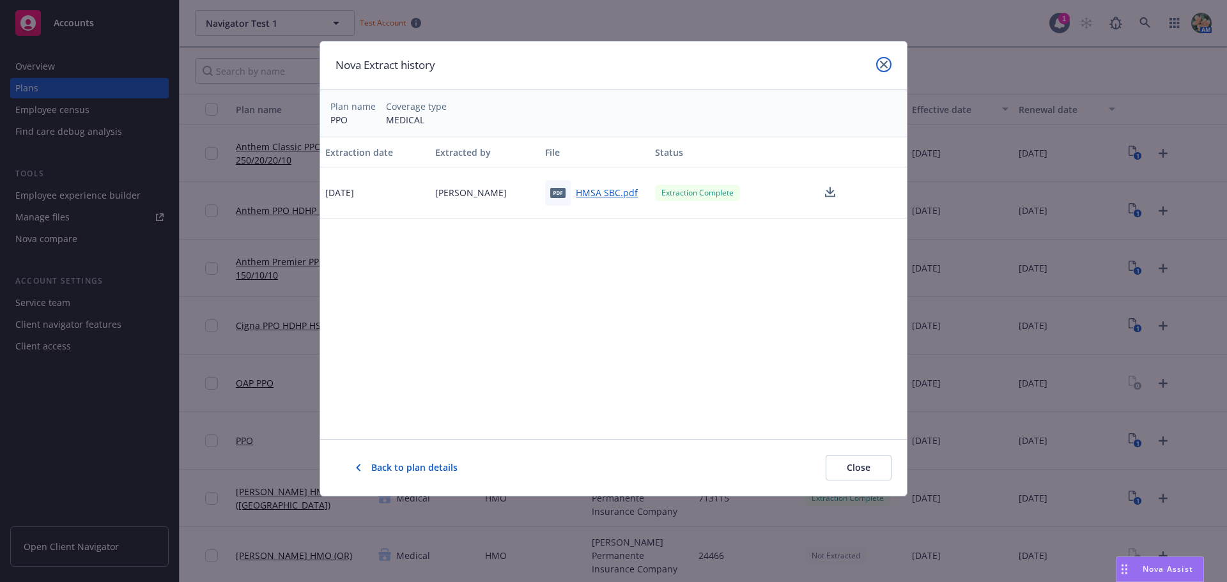
drag, startPoint x: 884, startPoint y: 63, endPoint x: 882, endPoint y: 70, distance: 7.5
click at [886, 63] on icon "close" at bounding box center [884, 65] width 8 height 8
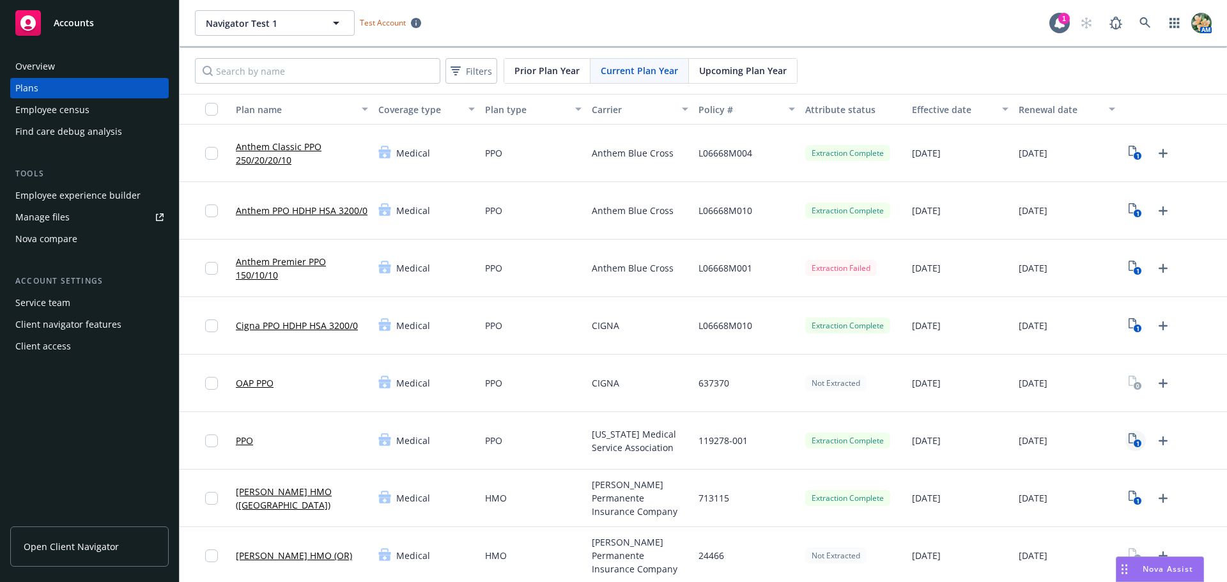
click at [1136, 442] on text "1" at bounding box center [1137, 444] width 3 height 8
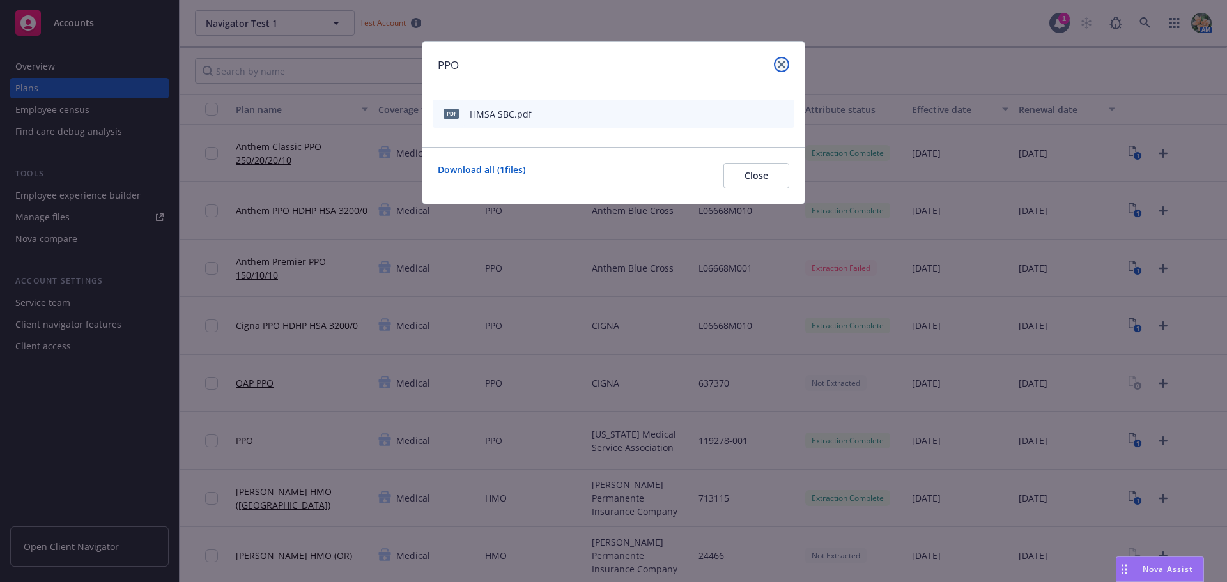
click at [780, 65] on icon "close" at bounding box center [782, 65] width 8 height 8
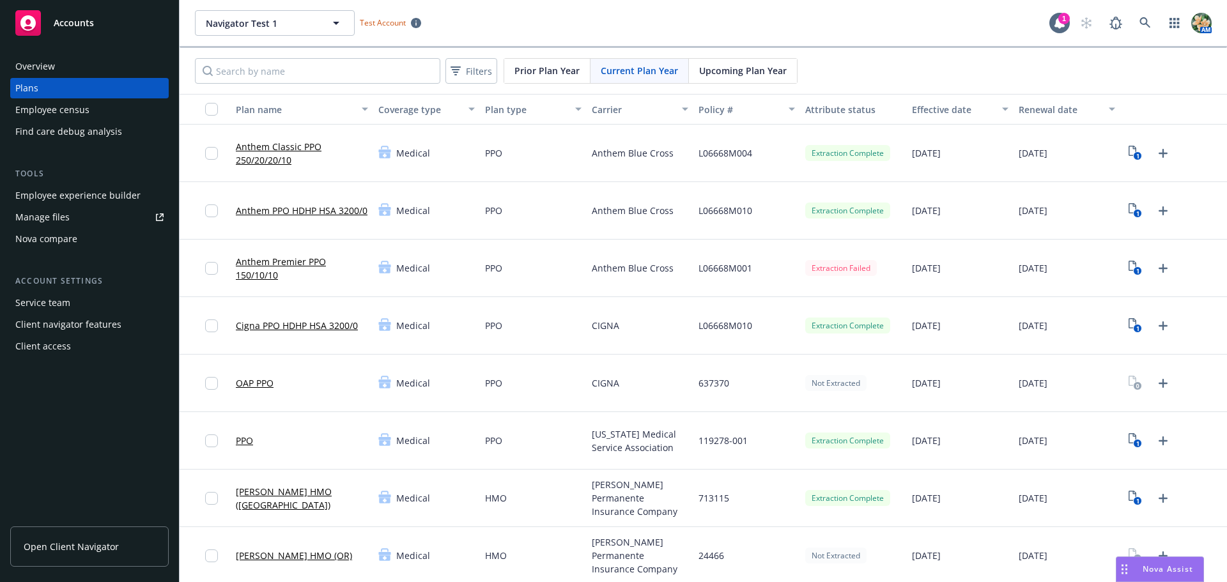
click at [249, 447] on link "PPO" at bounding box center [244, 440] width 17 height 13
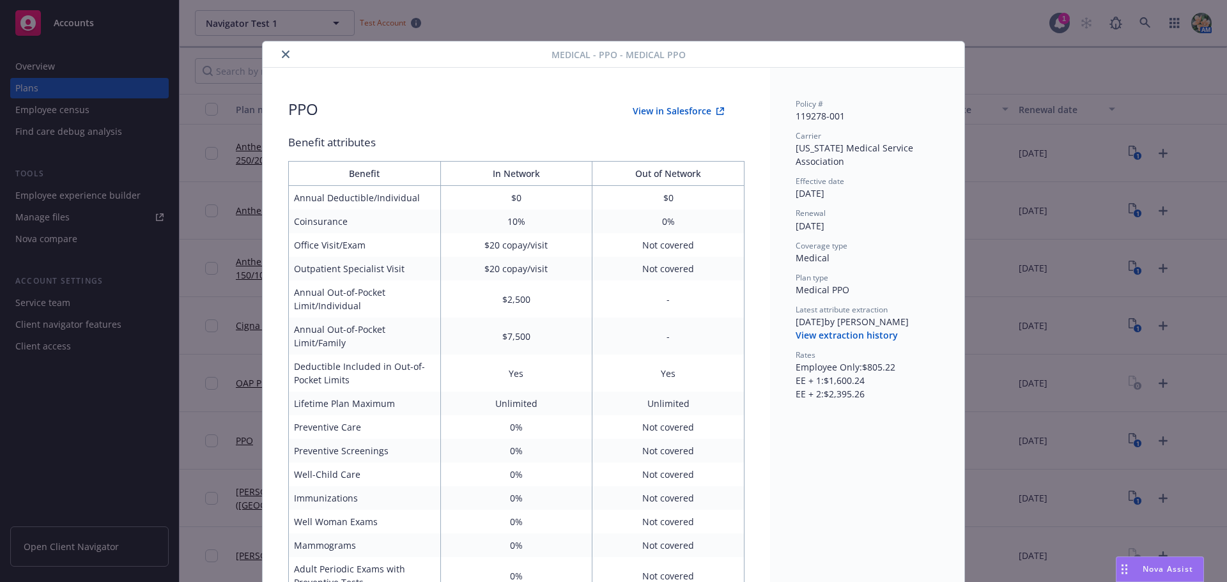
scroll to position [38, 0]
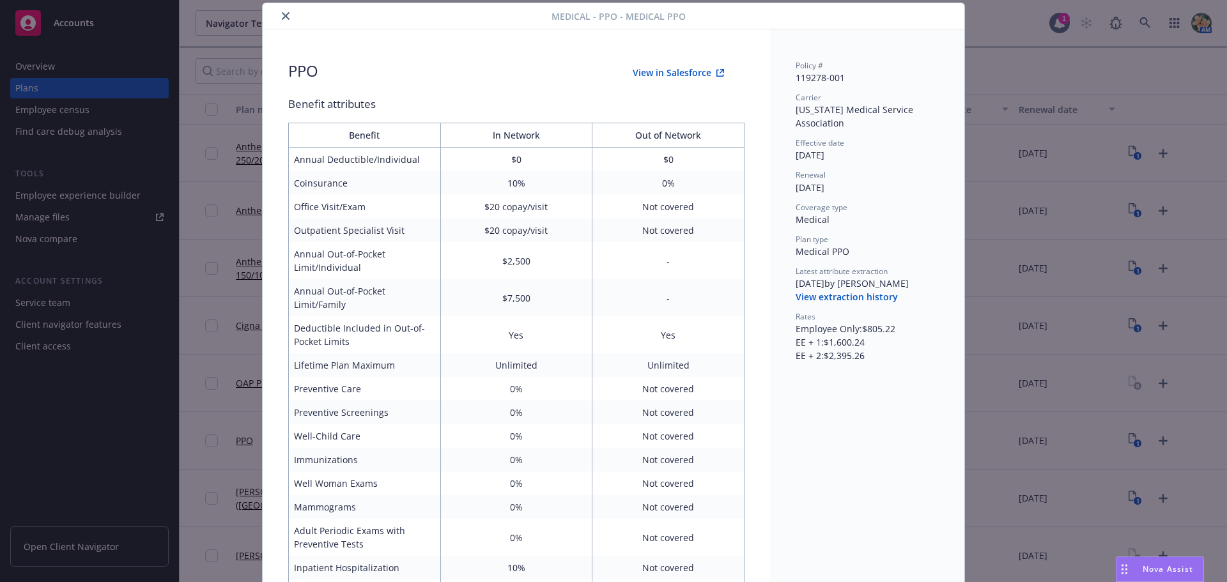
click at [695, 72] on button "View in Salesforce" at bounding box center [678, 73] width 132 height 26
click at [282, 13] on icon "close" at bounding box center [286, 16] width 8 height 8
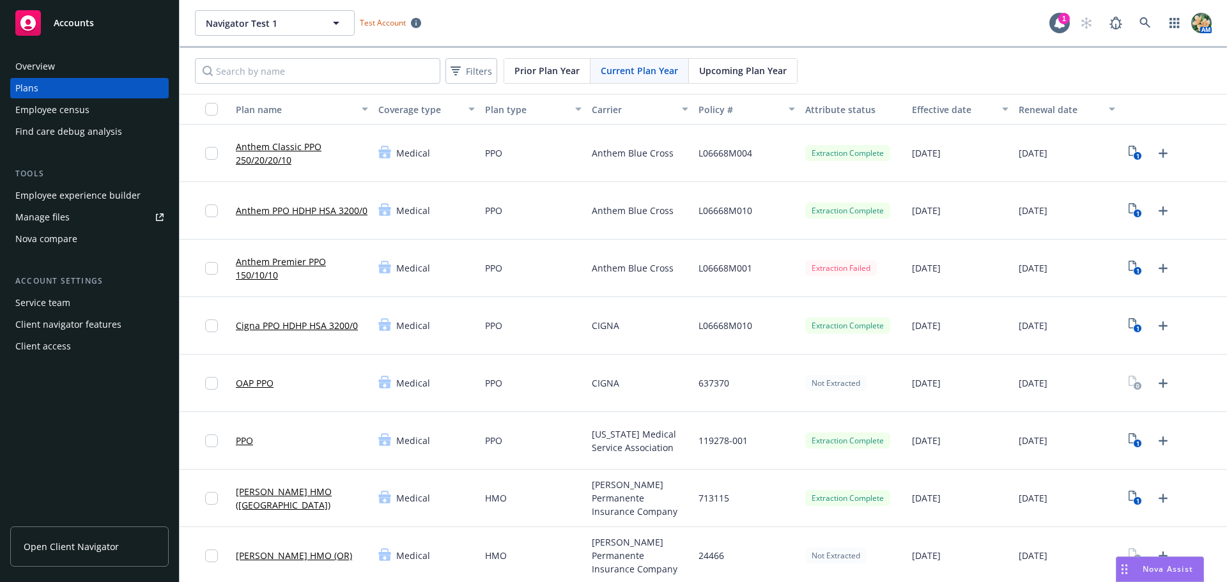
click at [248, 440] on link "PPO" at bounding box center [244, 440] width 17 height 13
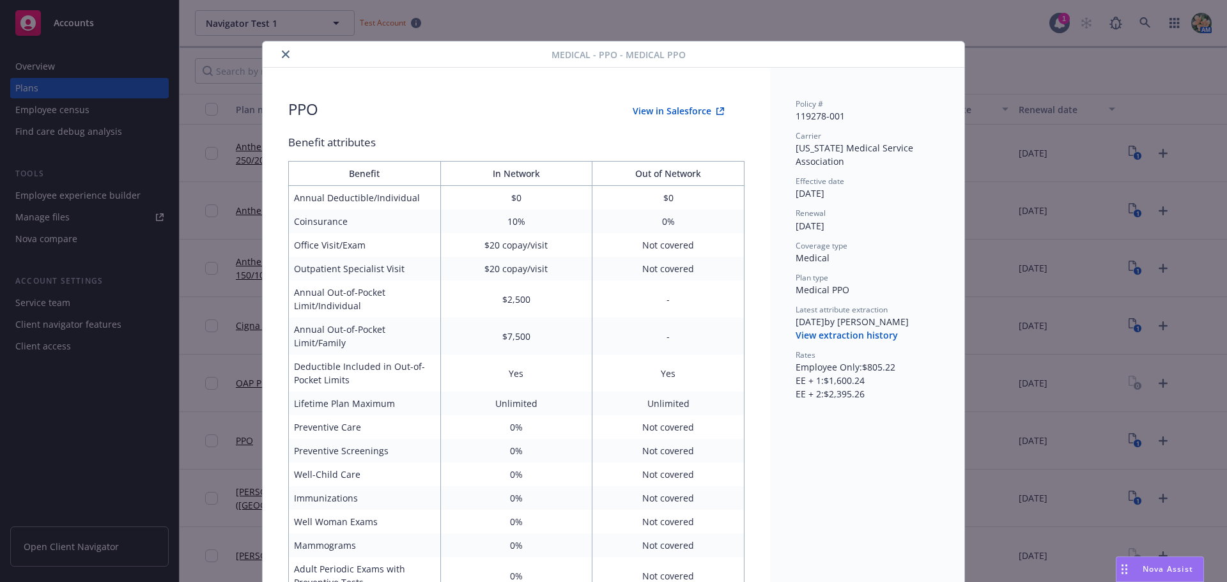
scroll to position [38, 0]
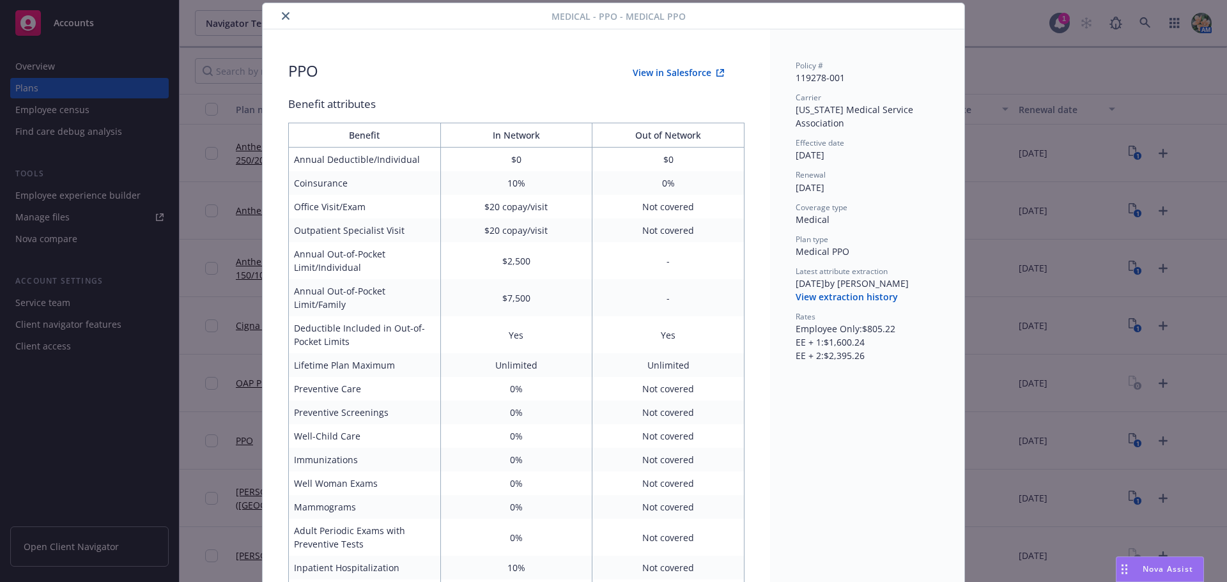
click at [852, 299] on button "View extraction history" at bounding box center [846, 297] width 102 height 13
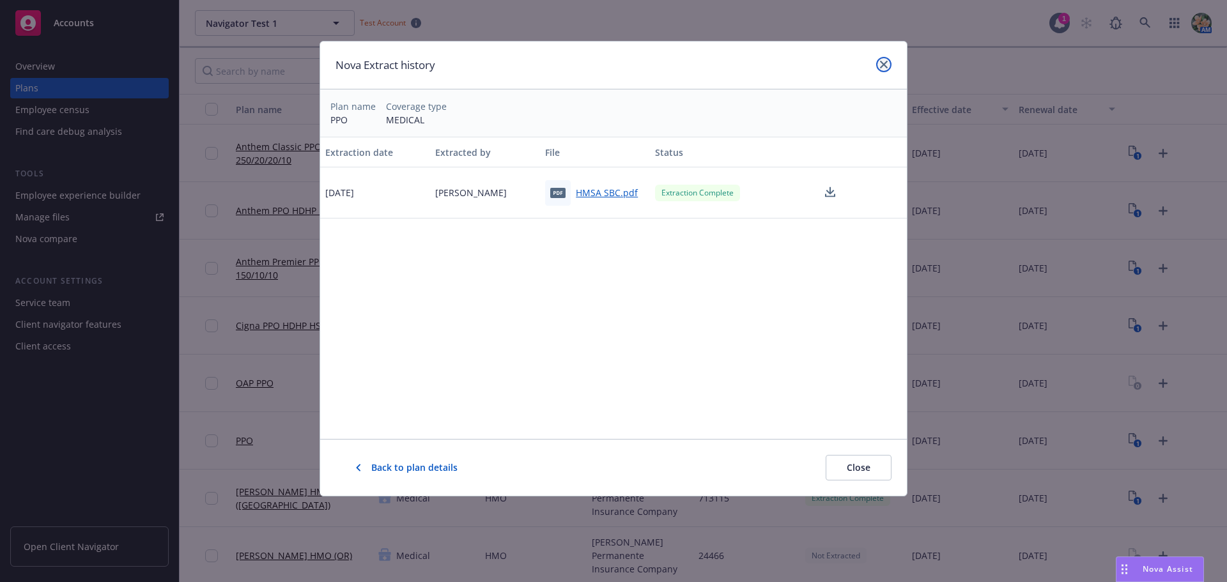
click at [878, 63] on link "close" at bounding box center [883, 64] width 15 height 15
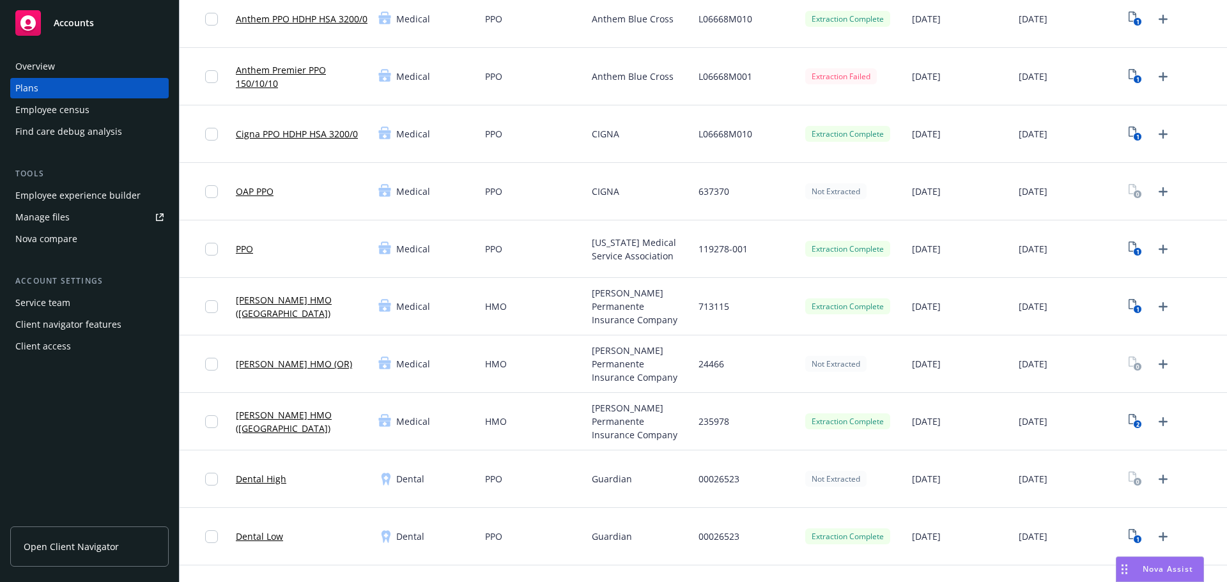
scroll to position [256, 0]
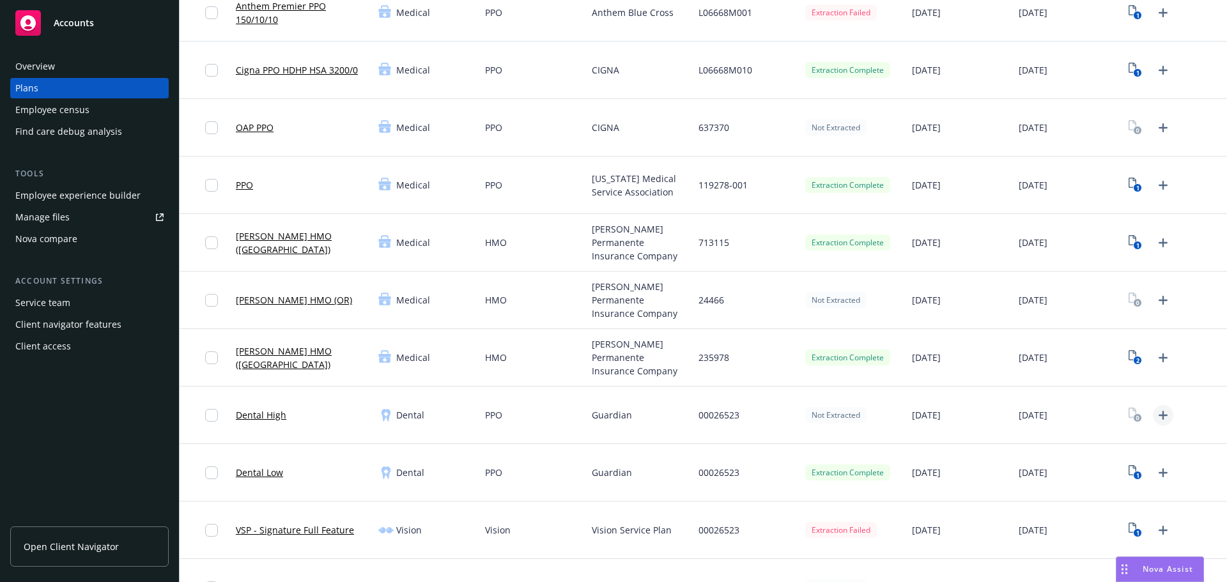
click at [1155, 413] on icon "Upload Plan Documents" at bounding box center [1162, 415] width 15 height 15
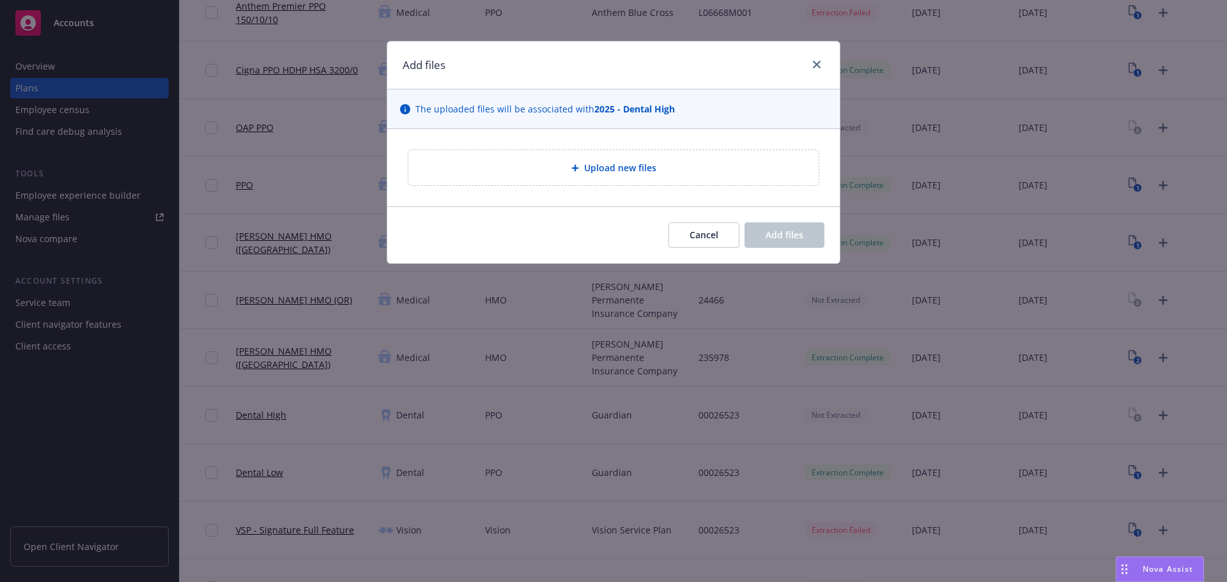
click at [633, 153] on div "Upload new files" at bounding box center [613, 167] width 410 height 35
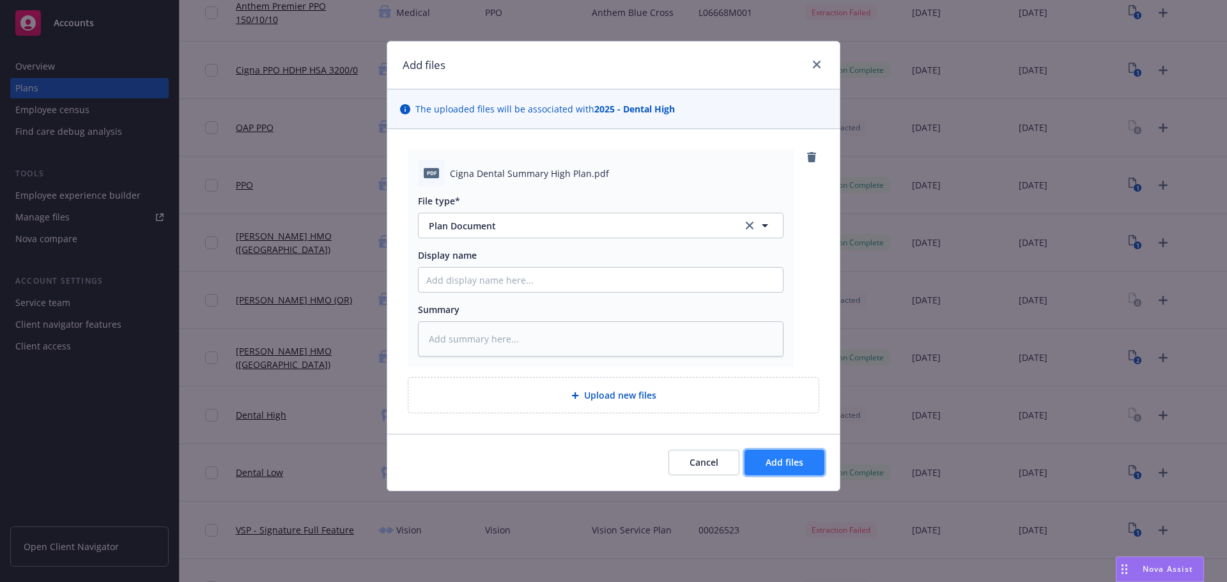
click at [771, 467] on span "Add files" at bounding box center [784, 462] width 38 height 12
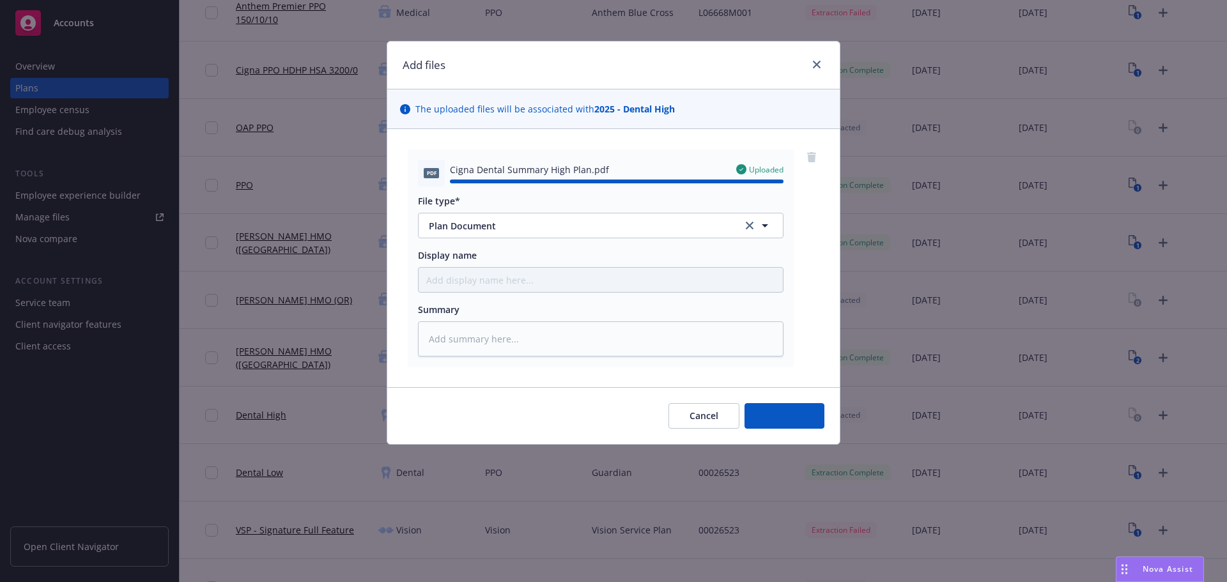
type textarea "x"
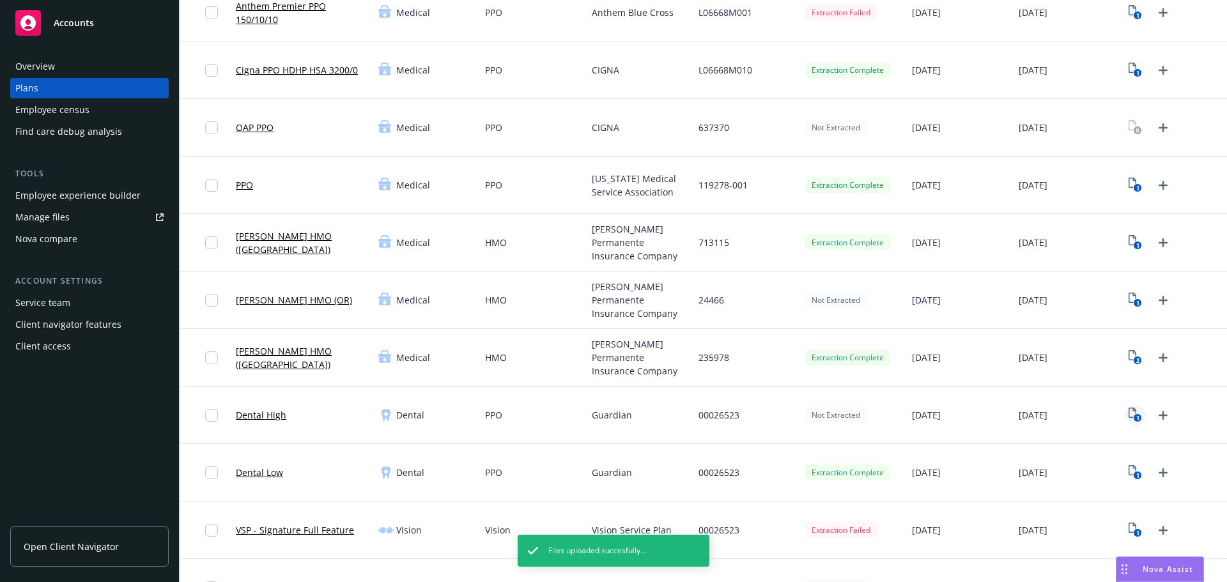
click at [1128, 414] on icon "1" at bounding box center [1134, 415] width 13 height 15
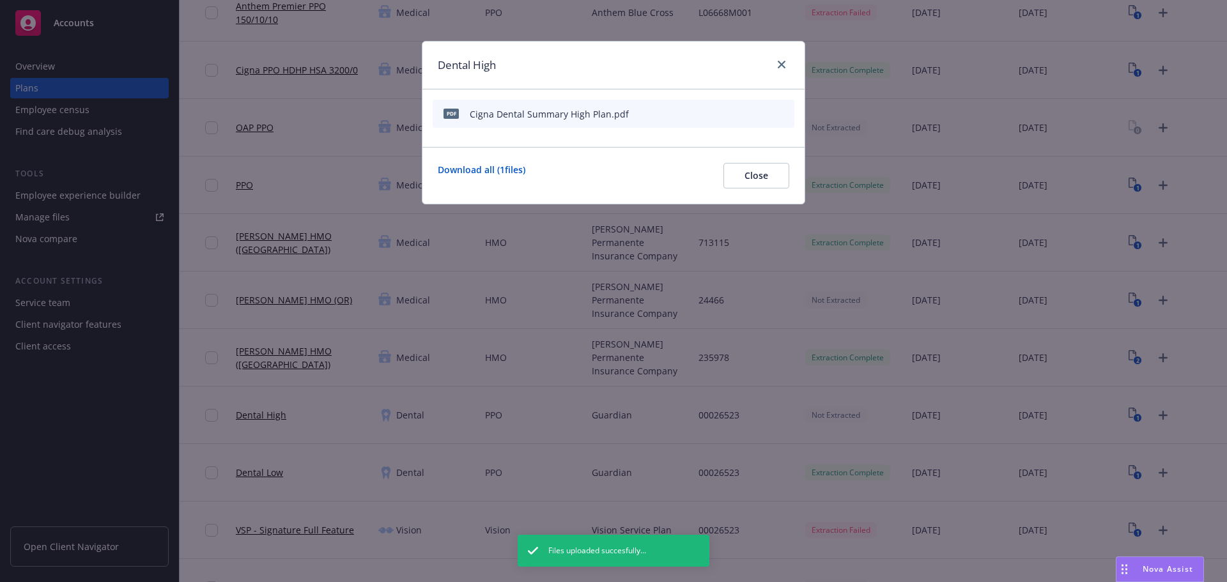
click at [718, 112] on icon "start extraction" at bounding box center [717, 112] width 15 height 15
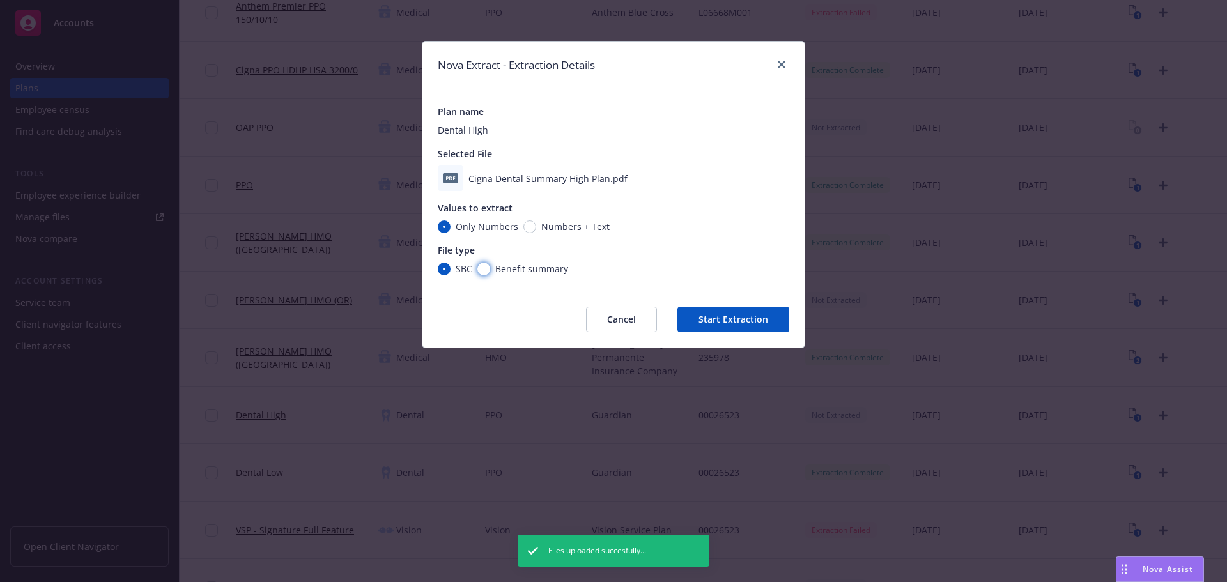
click at [484, 268] on input "Benefit summary" at bounding box center [483, 269] width 13 height 13
radio input "true"
click at [752, 321] on button "Start Extraction" at bounding box center [733, 320] width 112 height 26
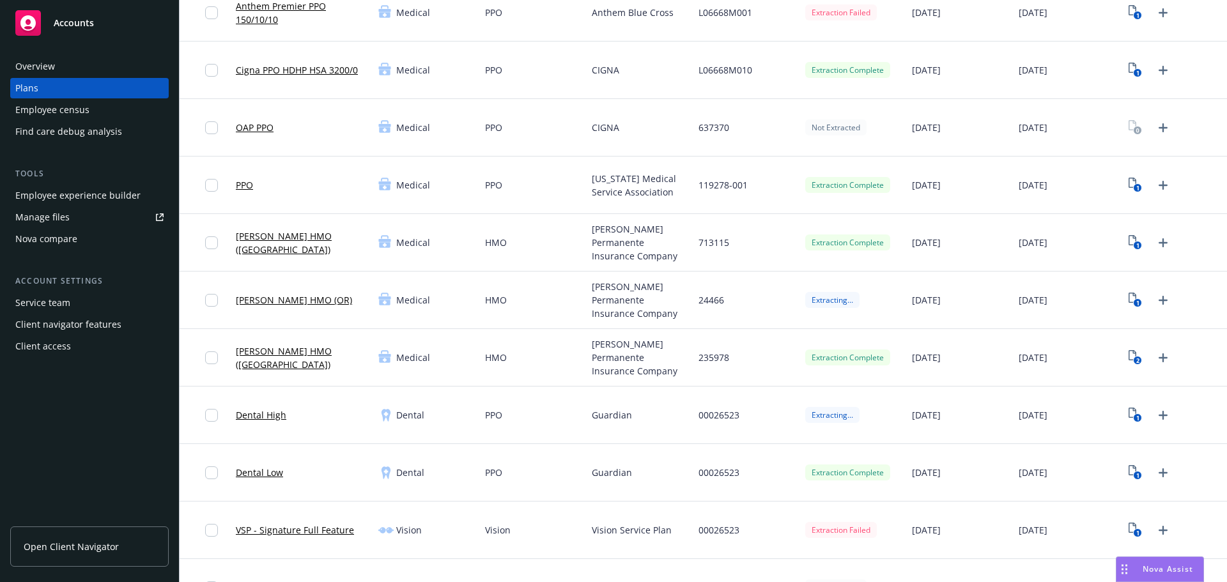
scroll to position [319, 0]
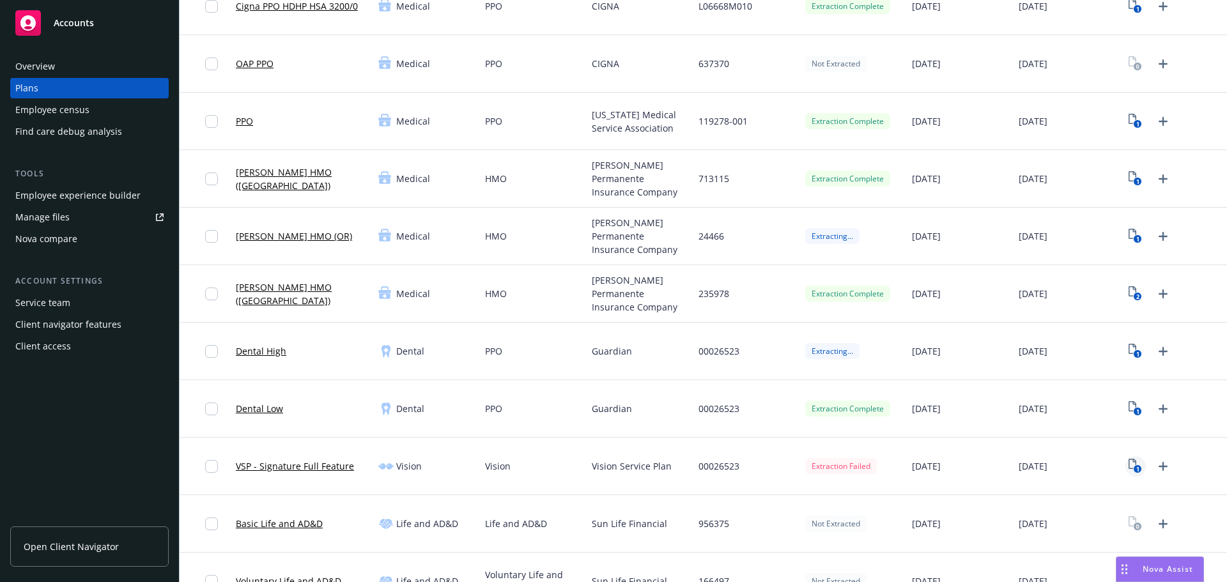
click at [1128, 466] on icon "1" at bounding box center [1134, 466] width 13 height 15
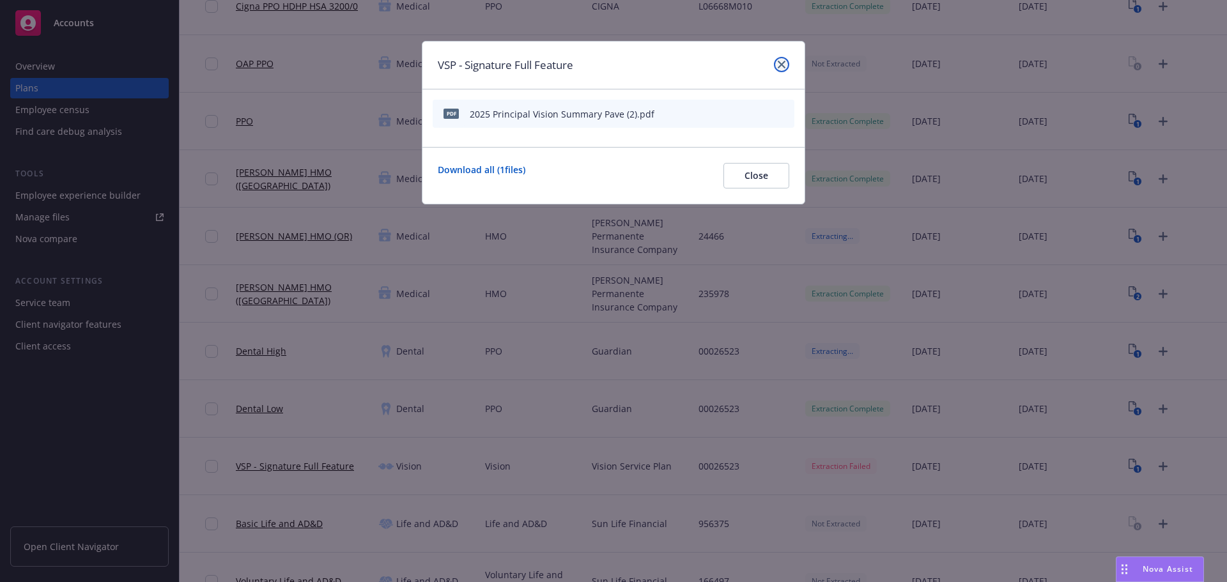
click at [783, 69] on link "close" at bounding box center [781, 64] width 15 height 15
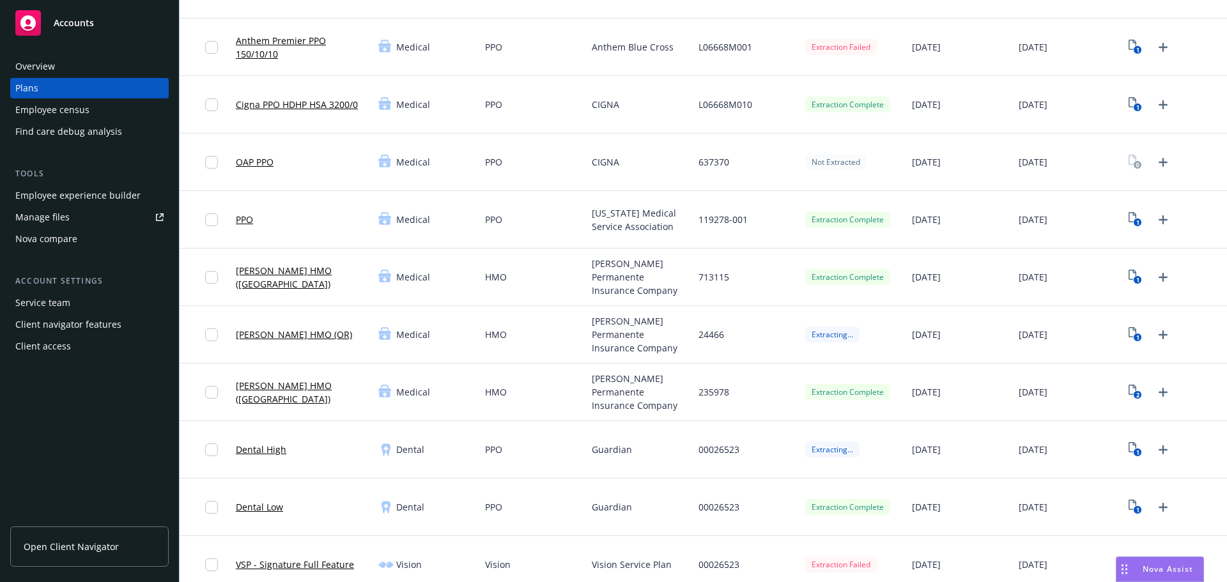
scroll to position [256, 0]
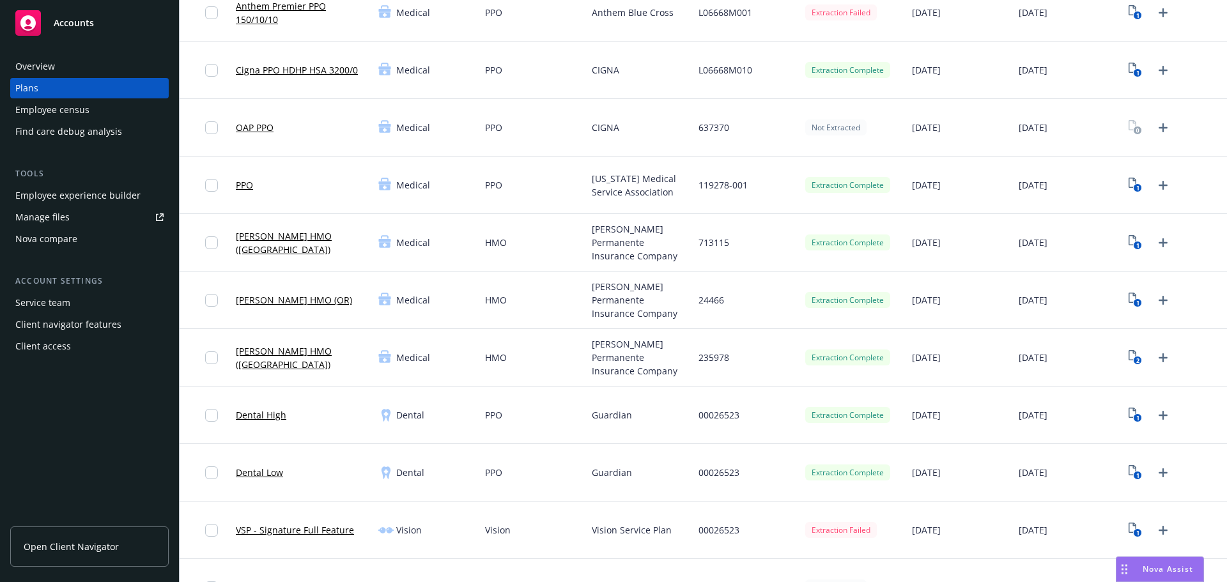
click at [263, 420] on link "Dental High" at bounding box center [261, 414] width 50 height 13
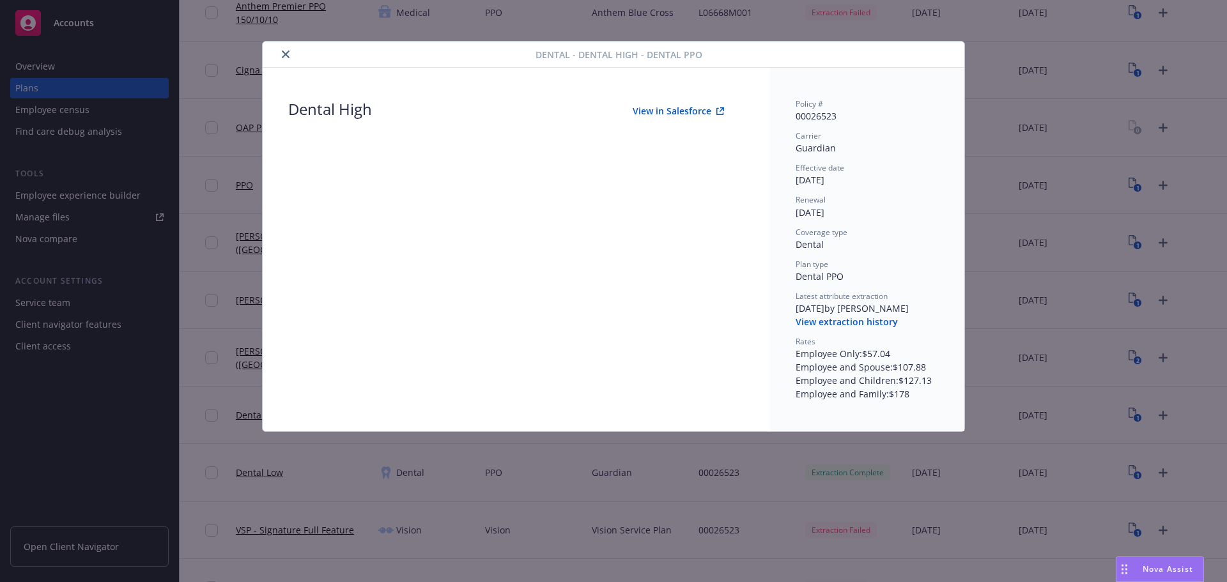
click at [656, 106] on button "View in Salesforce" at bounding box center [678, 111] width 132 height 26
click at [284, 56] on icon "close" at bounding box center [286, 54] width 8 height 8
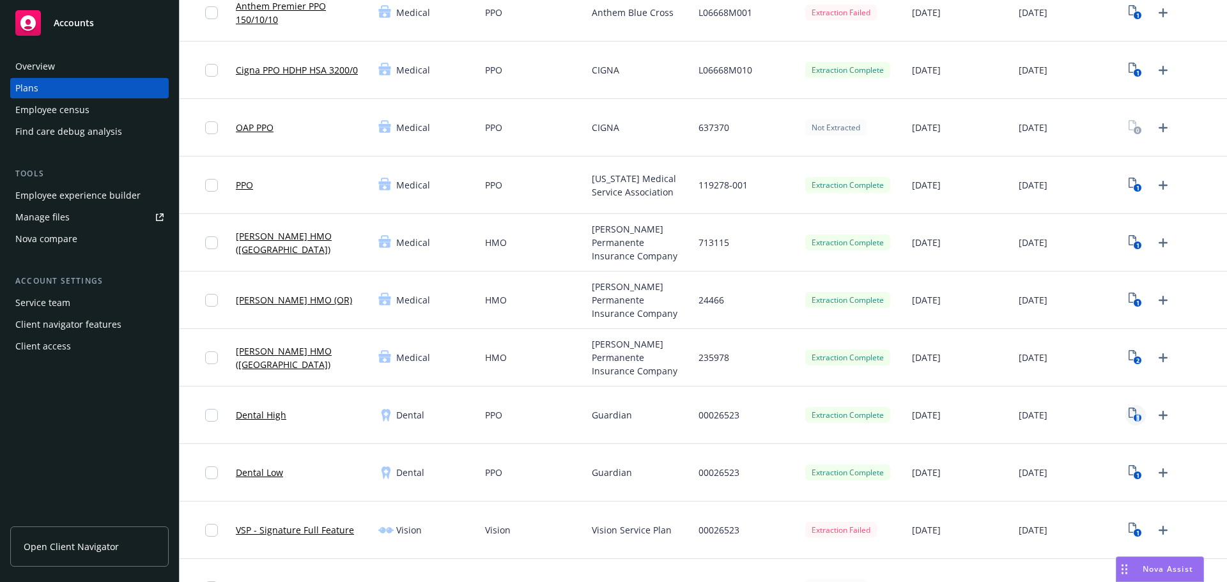
click at [1136, 414] on text "1" at bounding box center [1137, 418] width 3 height 8
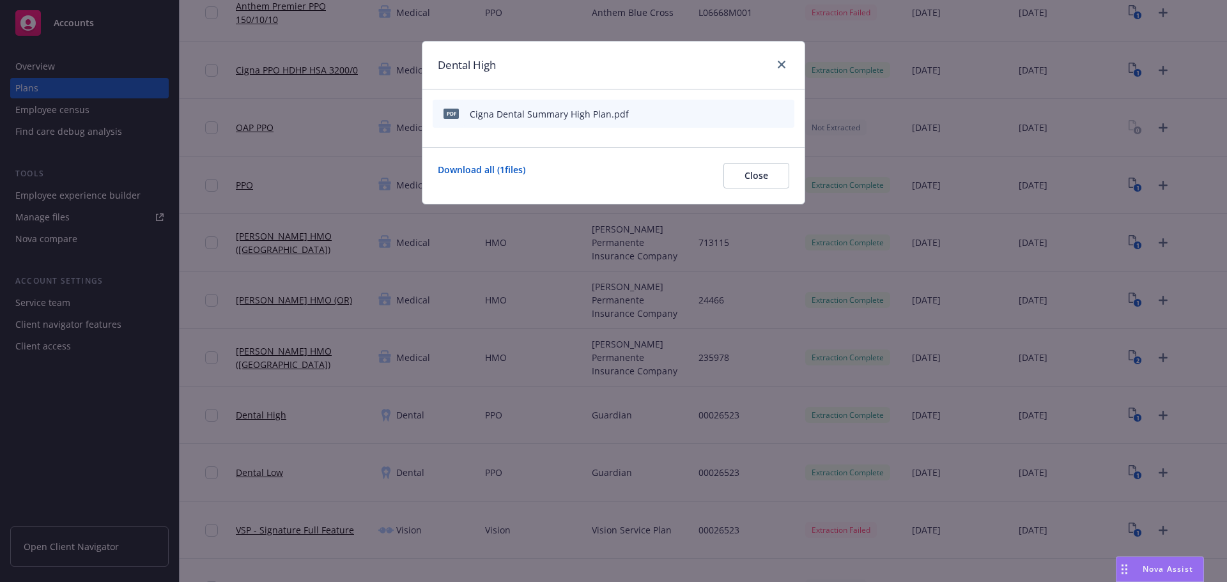
click at [718, 116] on icon "start extraction" at bounding box center [717, 112] width 15 height 15
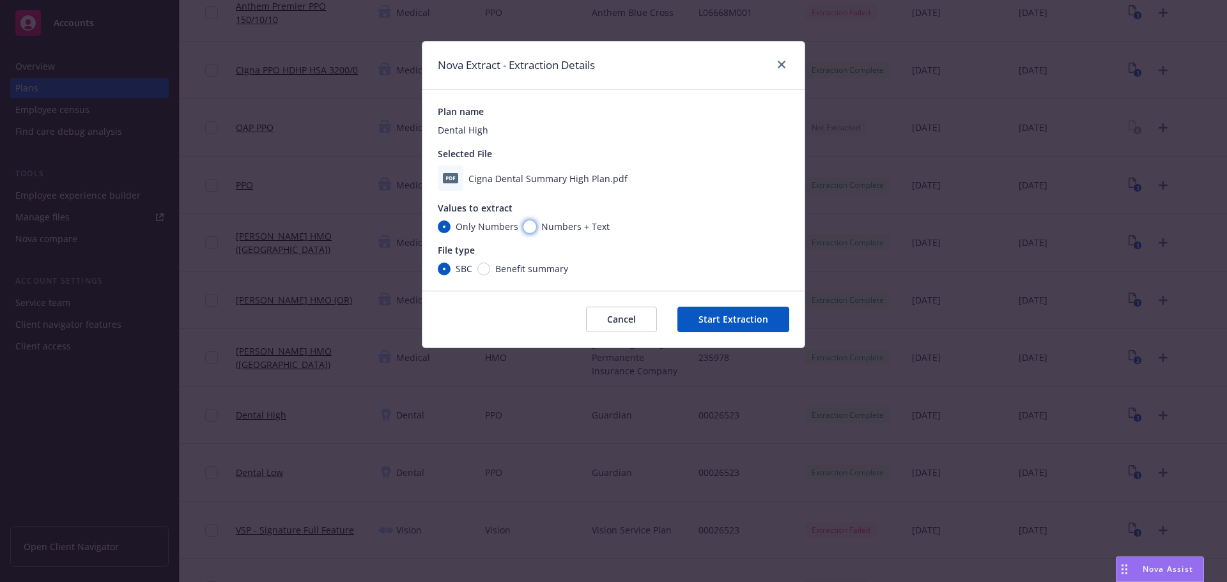
click at [533, 228] on input "Numbers + Text" at bounding box center [529, 226] width 13 height 13
radio input "true"
click at [485, 268] on input "Benefit summary" at bounding box center [483, 269] width 13 height 13
radio input "true"
click at [742, 322] on button "Start Extraction" at bounding box center [733, 320] width 112 height 26
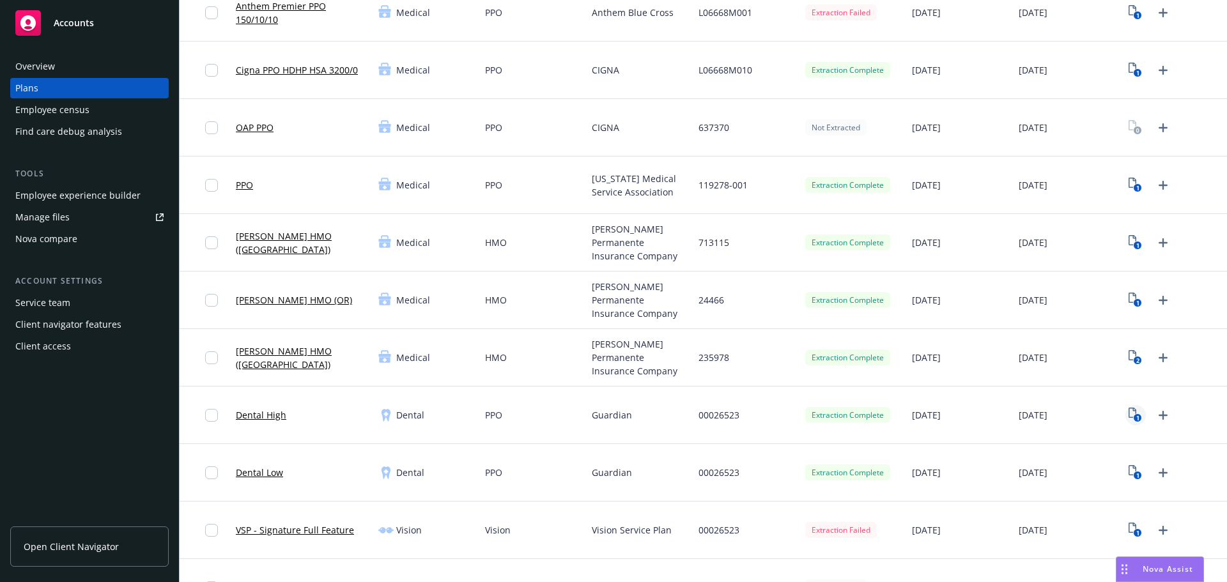
click at [1128, 412] on icon "1" at bounding box center [1134, 415] width 13 height 15
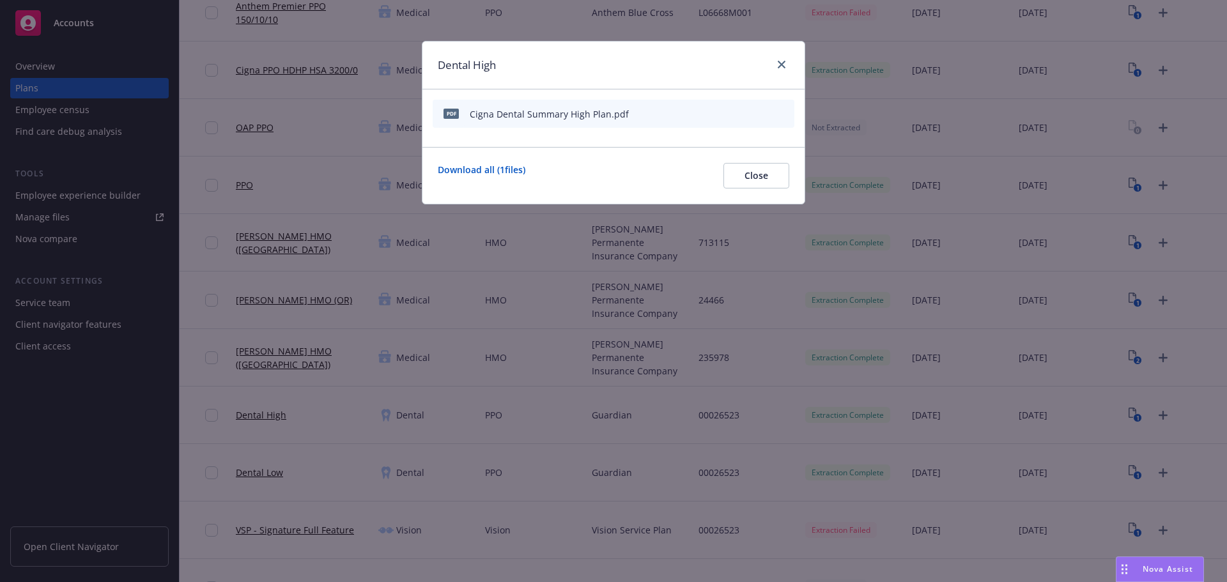
click at [743, 109] on icon "download file" at bounding box center [740, 113] width 10 height 10
